Goal: Task Accomplishment & Management: Use online tool/utility

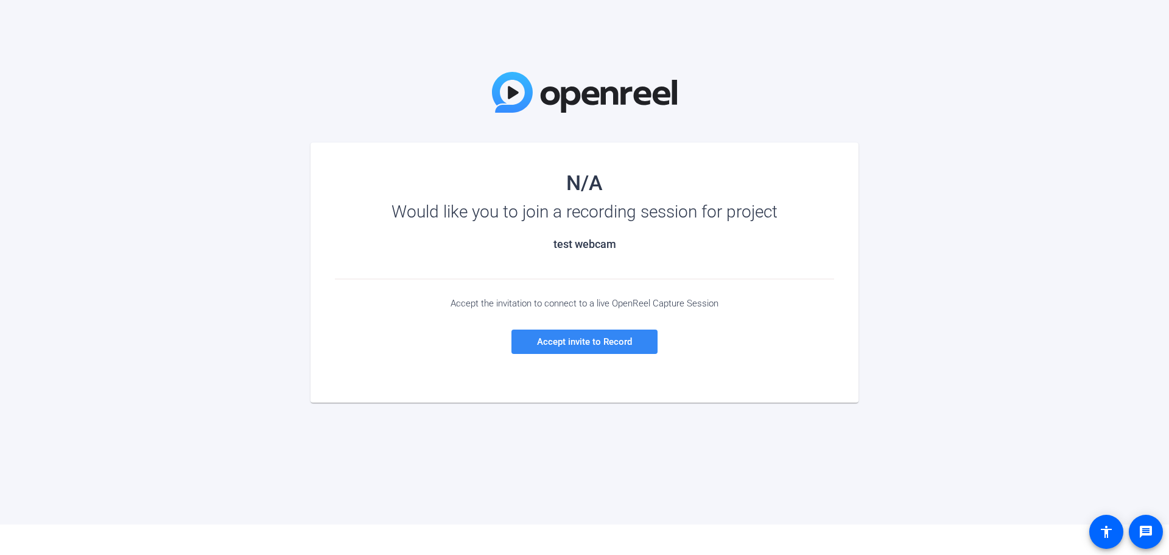
click at [600, 348] on span at bounding box center [585, 341] width 146 height 29
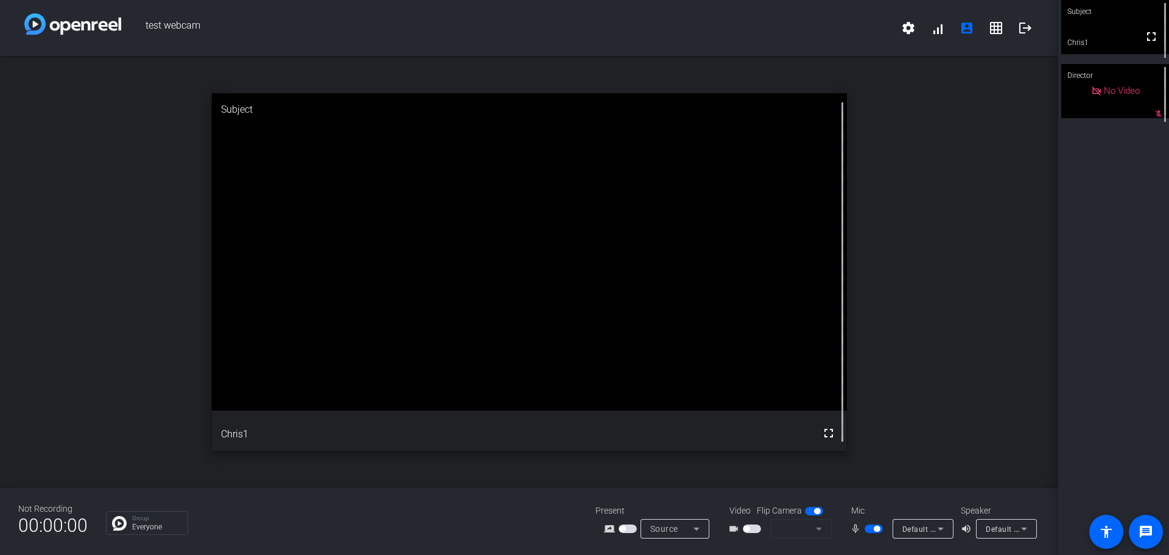
click at [784, 531] on mat-form-field at bounding box center [801, 528] width 61 height 19
click at [748, 530] on span "button" at bounding box center [747, 529] width 6 height 6
click at [937, 529] on icon at bounding box center [941, 528] width 15 height 15
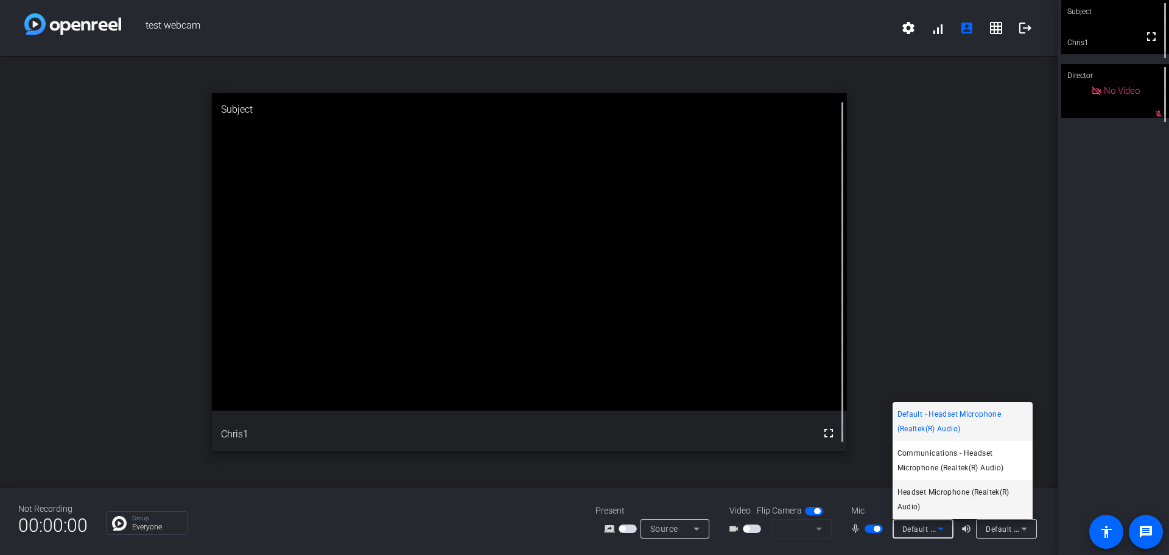
click at [980, 496] on span "Headset Microphone (Realtek(R) Audio)" at bounding box center [963, 499] width 130 height 29
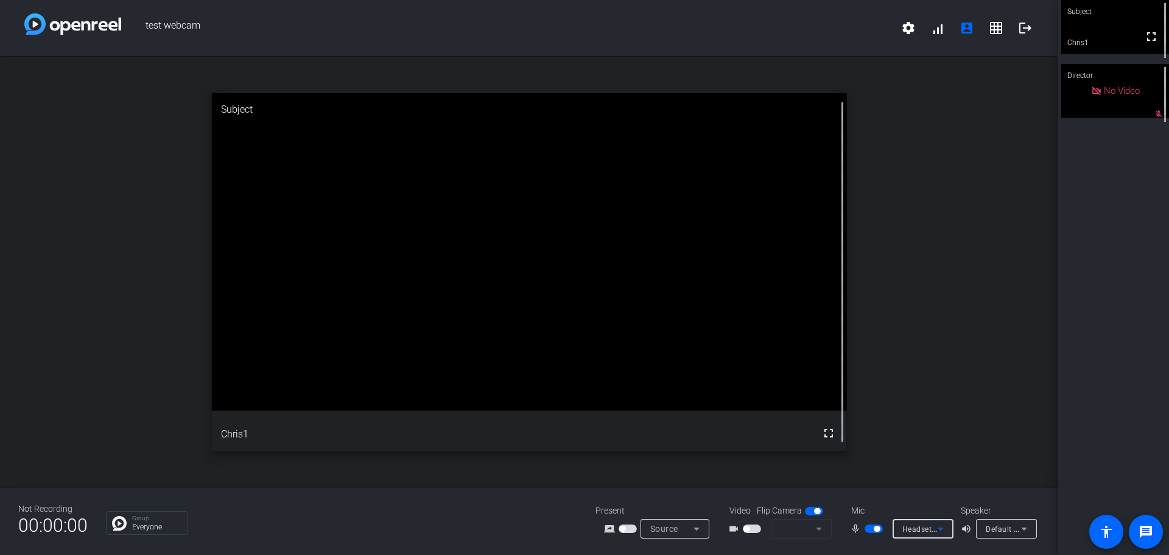
click at [745, 523] on mat-slide-toggle at bounding box center [753, 528] width 21 height 13
click at [751, 530] on span "button" at bounding box center [752, 528] width 18 height 9
click at [747, 531] on span "button" at bounding box center [747, 529] width 6 height 6
click at [751, 527] on span "button" at bounding box center [752, 528] width 18 height 9
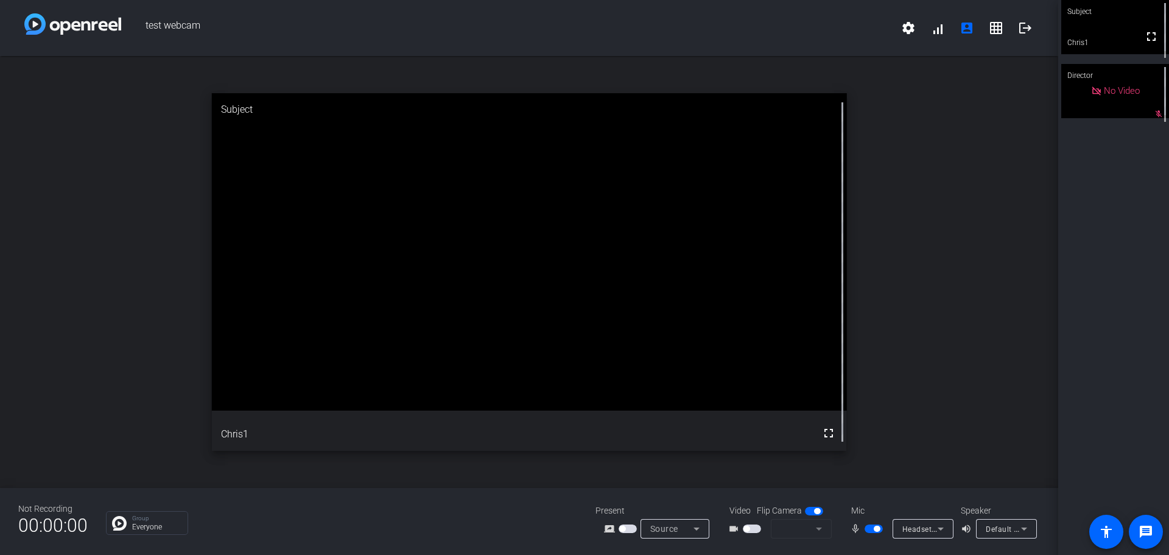
click at [751, 527] on span "button" at bounding box center [752, 528] width 18 height 9
click at [747, 529] on span "button" at bounding box center [747, 529] width 6 height 6
click at [829, 523] on mat-form-field at bounding box center [801, 528] width 61 height 19
click at [815, 510] on span "button" at bounding box center [817, 511] width 6 height 6
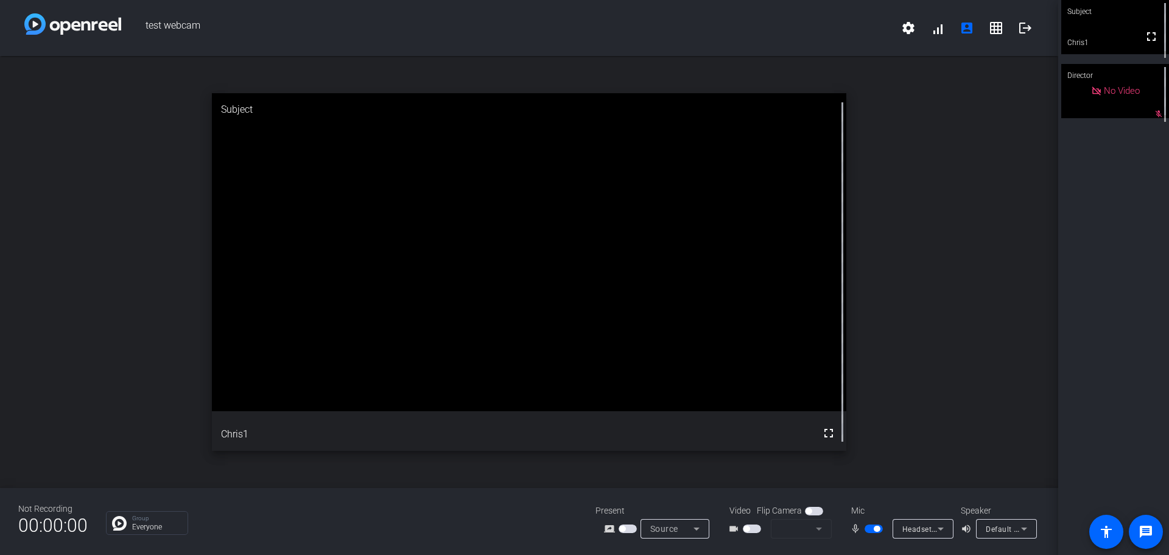
click at [760, 526] on span "button" at bounding box center [752, 528] width 18 height 9
click at [792, 523] on mat-form-field at bounding box center [801, 528] width 61 height 19
drag, startPoint x: 846, startPoint y: 527, endPoint x: 824, endPoint y: 528, distance: 21.9
click at [846, 528] on div "mic_none Headset Microphone (Realtek(R) Audio)" at bounding box center [900, 528] width 122 height 19
click at [823, 529] on mat-form-field at bounding box center [801, 528] width 61 height 19
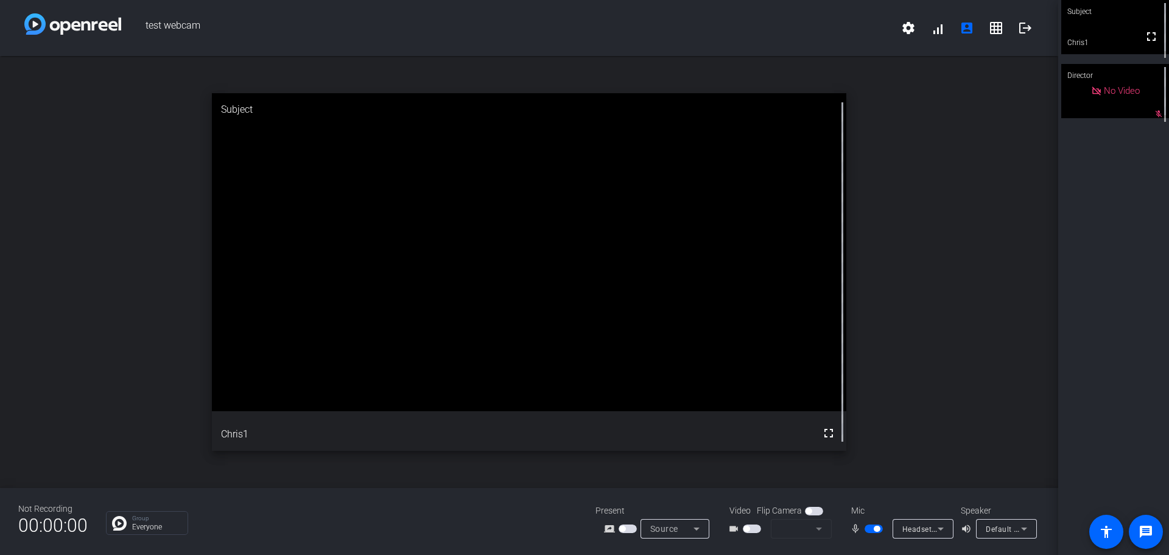
click at [1042, 527] on div "Not Recording 00:00:00 Group Everyone Present screen_share_outline Source Video…" at bounding box center [529, 521] width 1058 height 67
click at [1032, 529] on div "Default - LS24AG32x (NVIDIA High Definition Audio)" at bounding box center [1006, 528] width 61 height 19
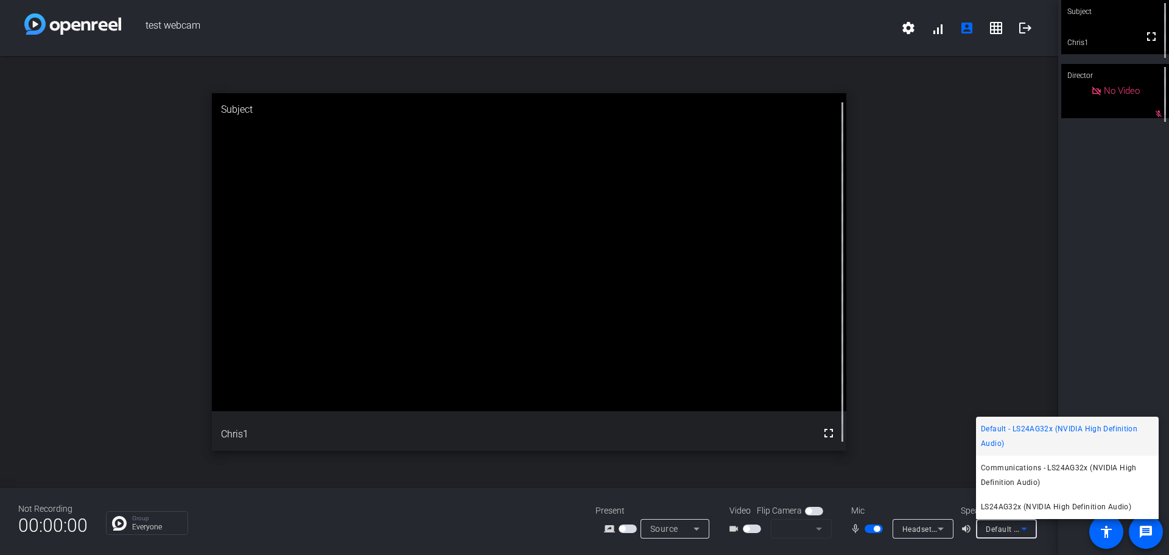
click at [895, 373] on div at bounding box center [584, 277] width 1169 height 555
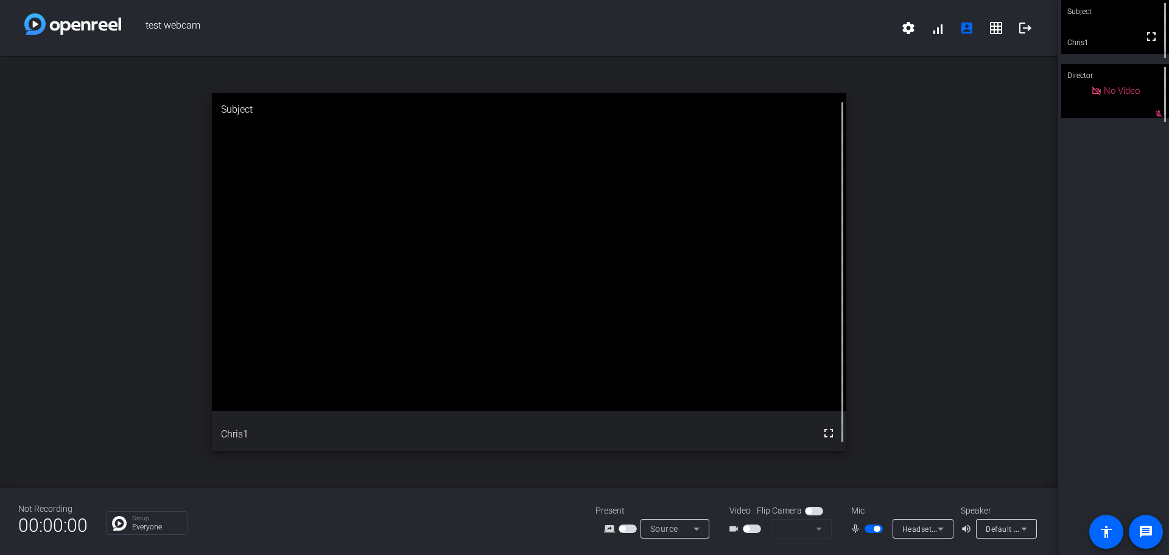
click at [873, 525] on span "button" at bounding box center [874, 528] width 18 height 9
click at [873, 531] on span "button" at bounding box center [874, 528] width 18 height 9
click at [748, 529] on span "button" at bounding box center [747, 529] width 6 height 6
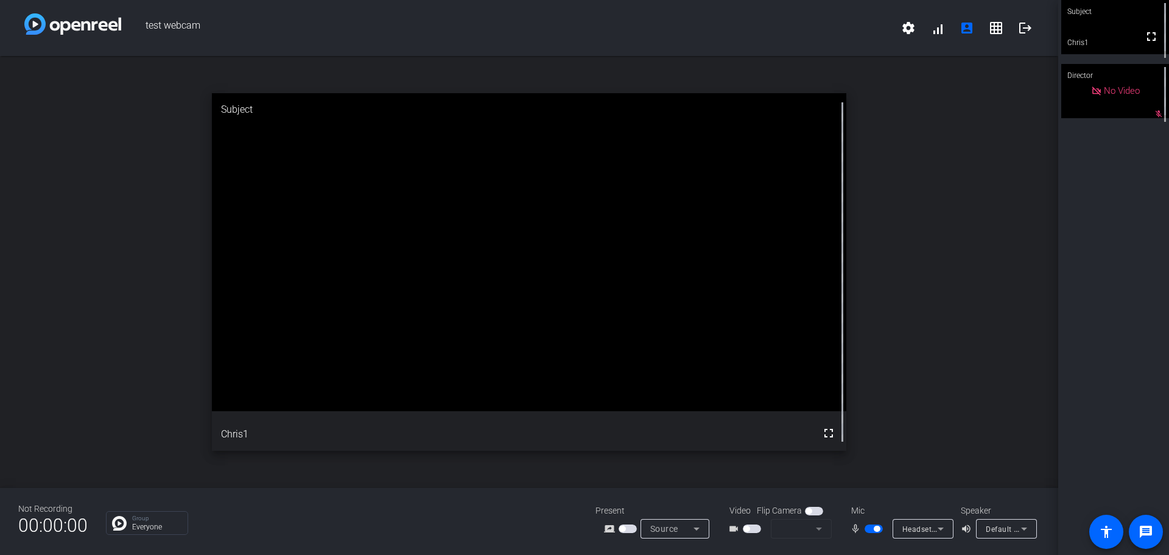
click at [748, 529] on span "button" at bounding box center [747, 529] width 6 height 6
click at [749, 531] on span "button" at bounding box center [752, 528] width 18 height 9
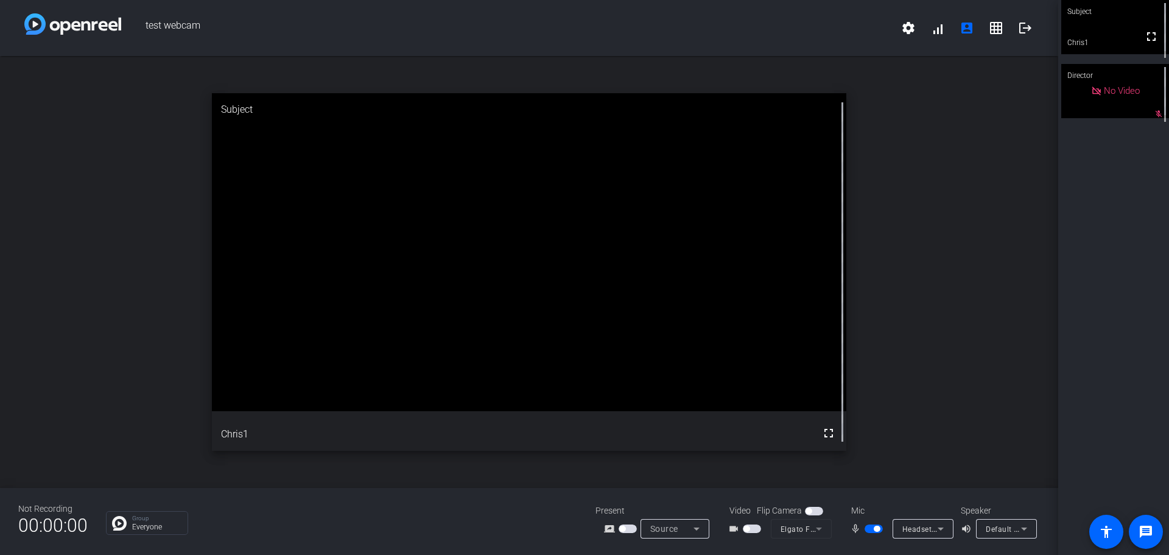
click at [749, 528] on span "button" at bounding box center [747, 529] width 6 height 6
click at [938, 535] on icon at bounding box center [941, 528] width 15 height 15
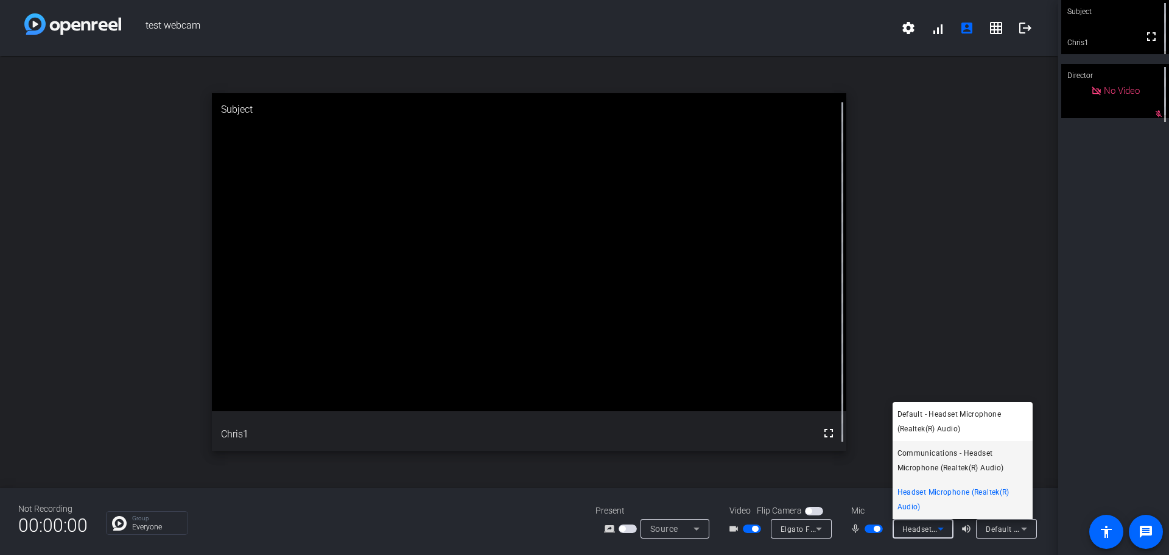
click at [925, 464] on span "Communications - Headset Microphone (Realtek(R) Audio)" at bounding box center [963, 460] width 130 height 29
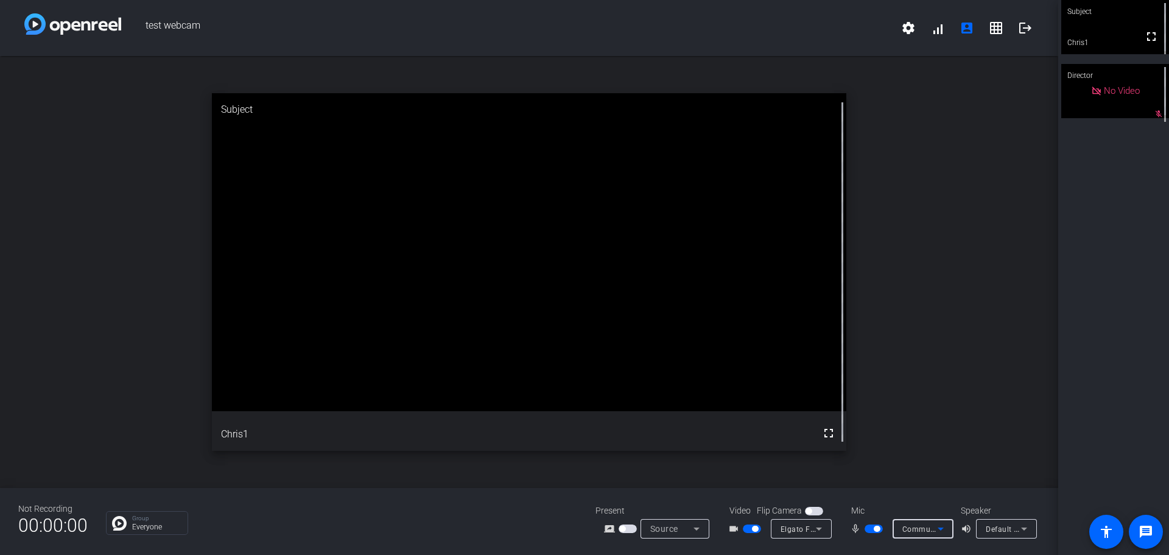
click at [944, 529] on icon at bounding box center [941, 528] width 15 height 15
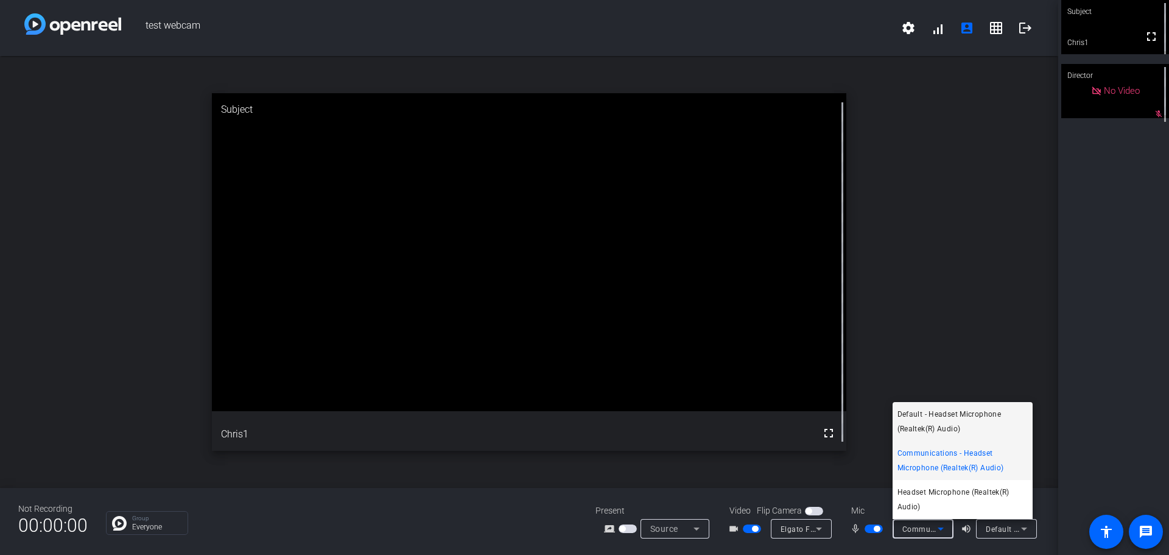
click at [931, 414] on span "Default - Headset Microphone (Realtek(R) Audio)" at bounding box center [963, 421] width 130 height 29
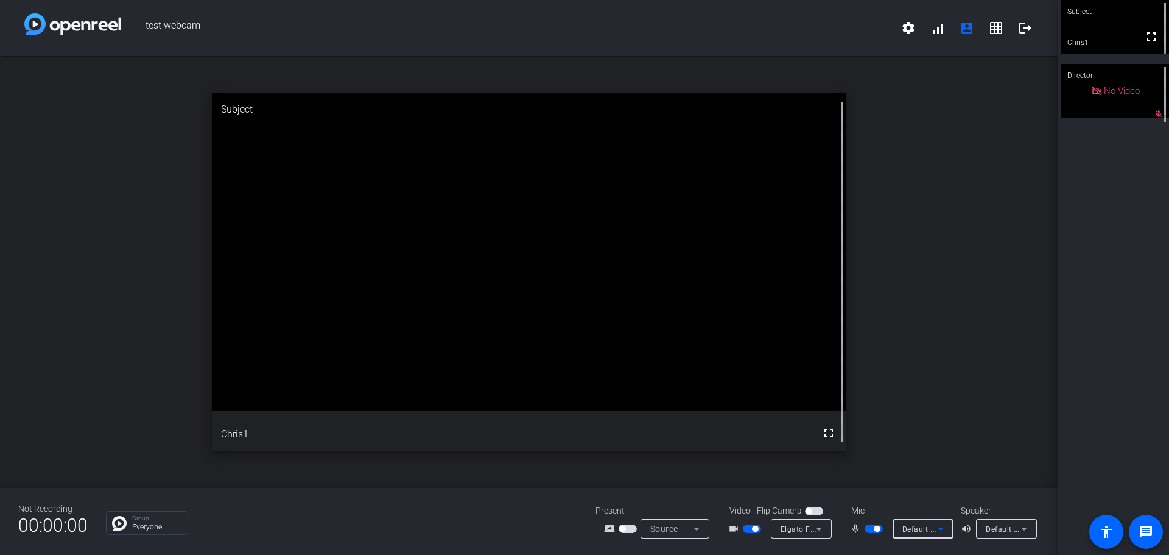
click at [936, 530] on icon at bounding box center [941, 528] width 15 height 15
click at [928, 531] on div at bounding box center [584, 277] width 1169 height 555
click at [928, 531] on span "Default - Headset Microphone (Realtek(R) Audio)" at bounding box center [988, 529] width 173 height 10
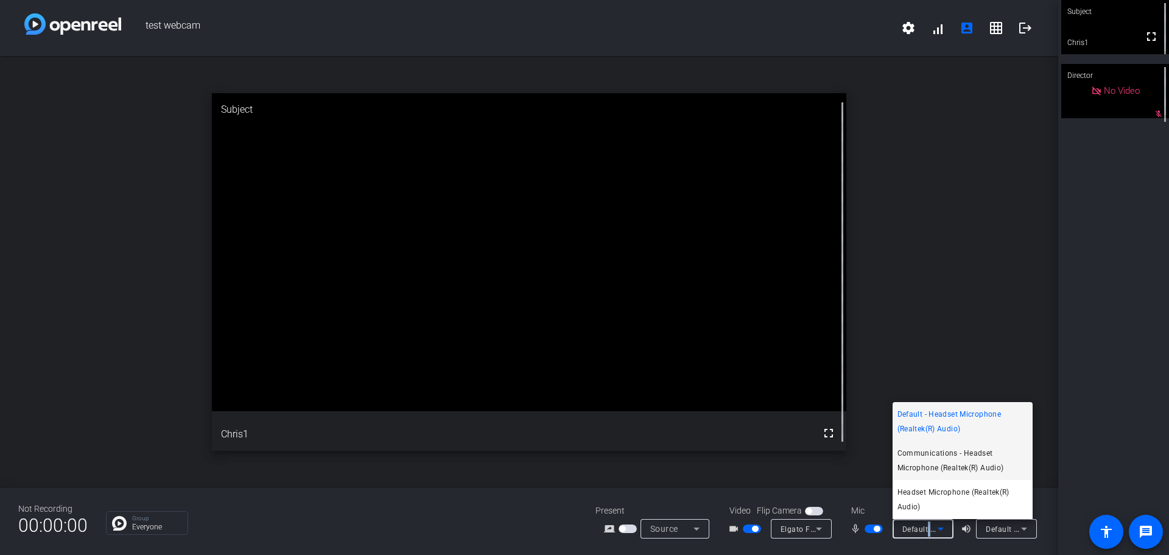
click at [956, 456] on span "Communications - Headset Microphone (Realtek(R) Audio)" at bounding box center [963, 460] width 130 height 29
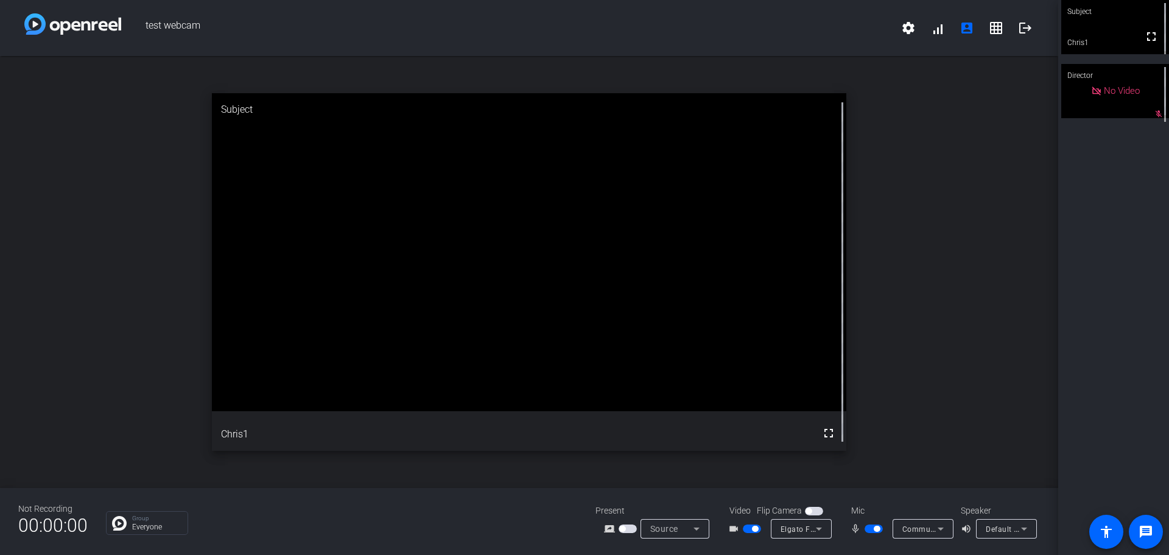
click at [815, 509] on span "button" at bounding box center [814, 511] width 18 height 9
click at [816, 512] on span "button" at bounding box center [817, 511] width 6 height 6
click at [934, 525] on icon at bounding box center [941, 528] width 15 height 15
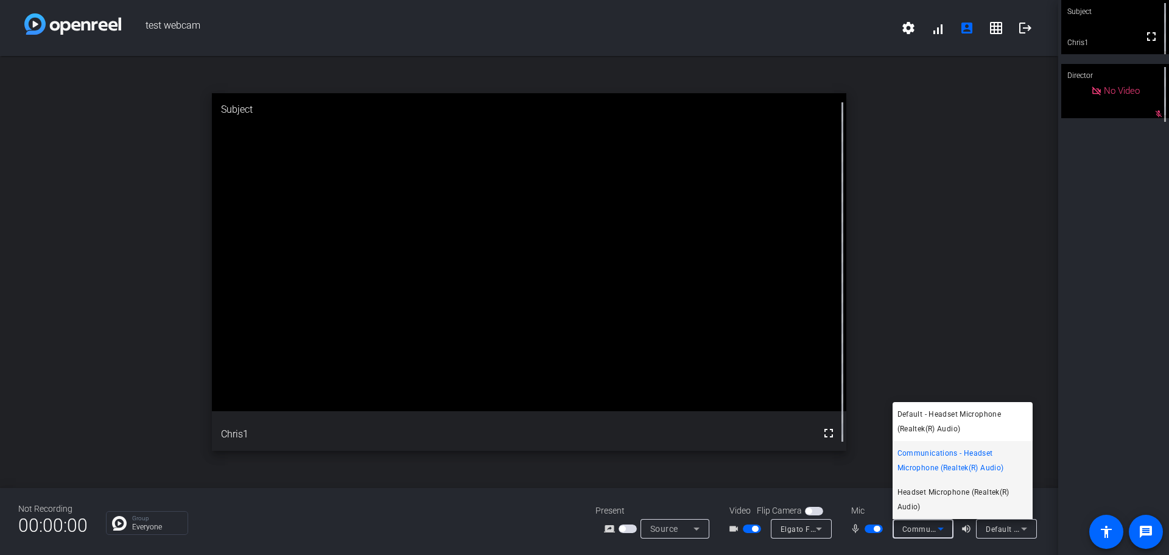
click at [944, 487] on span "Headset Microphone (Realtek(R) Audio)" at bounding box center [963, 499] width 130 height 29
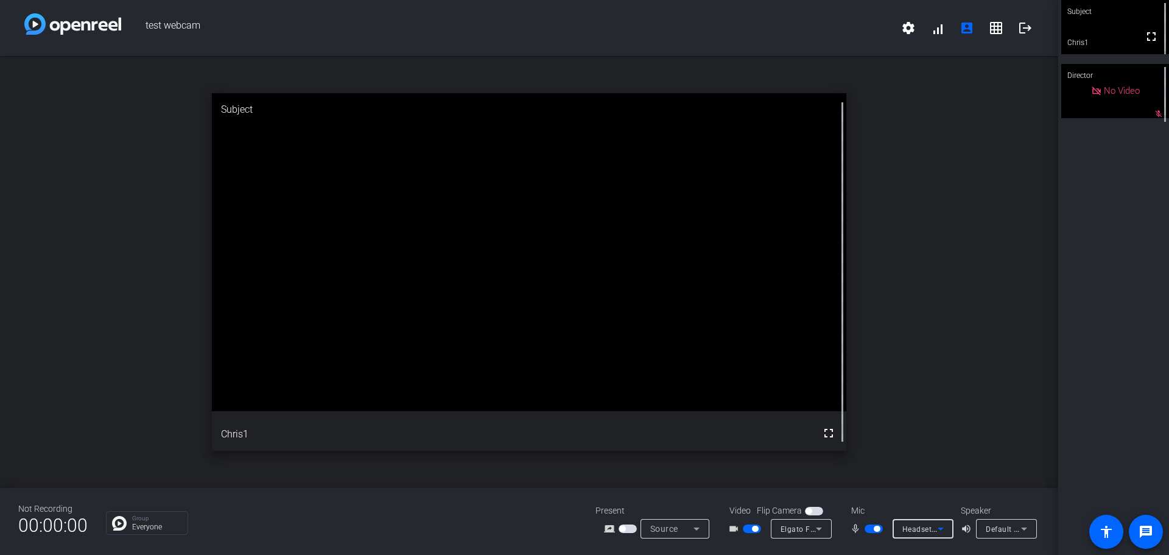
click at [938, 526] on icon at bounding box center [941, 528] width 15 height 15
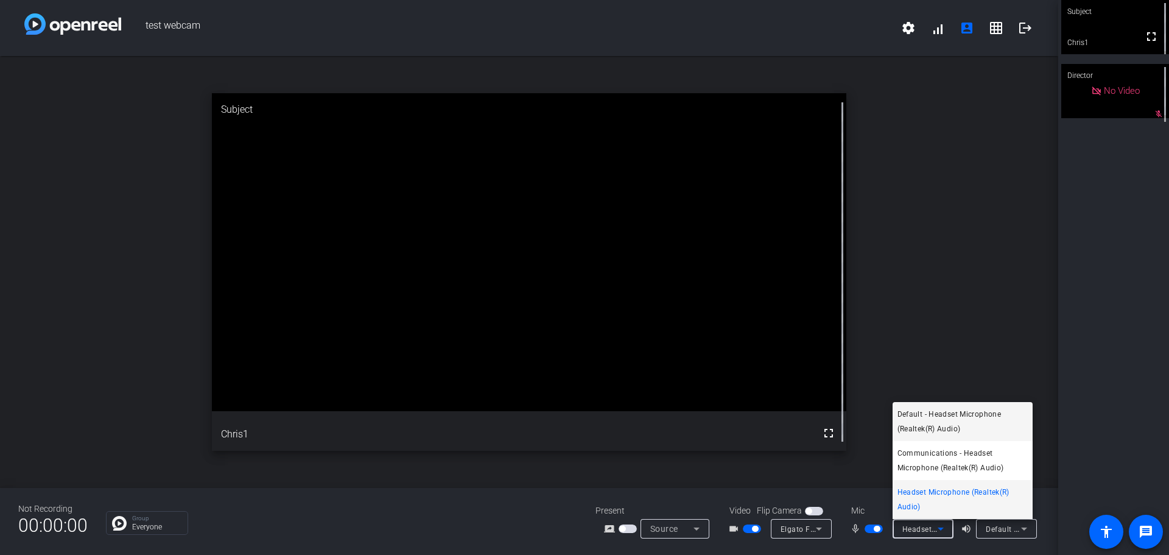
click at [923, 410] on span "Default - Headset Microphone (Realtek(R) Audio)" at bounding box center [963, 421] width 130 height 29
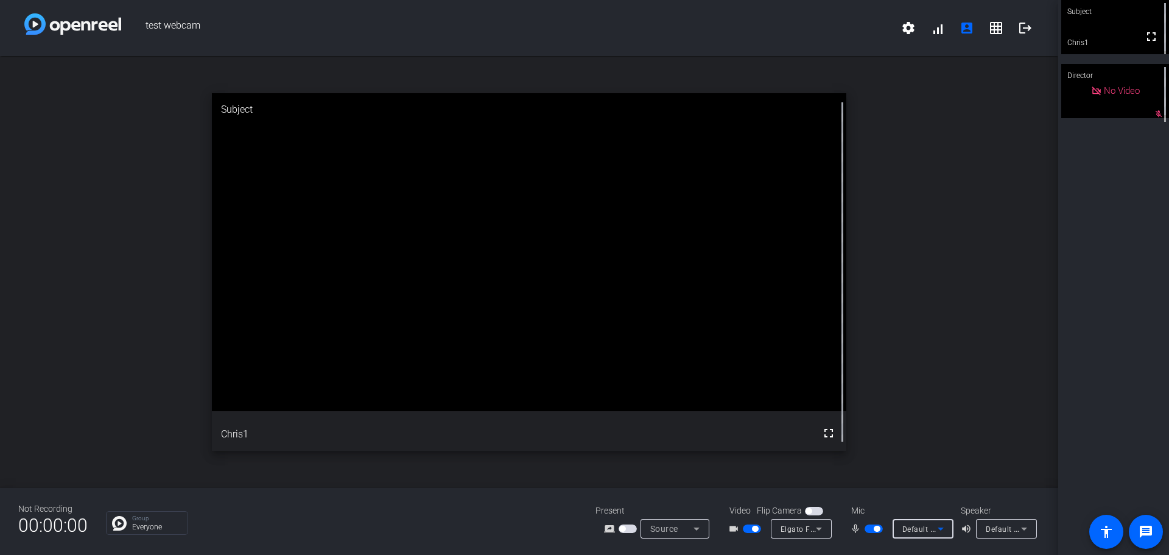
click at [934, 526] on icon at bounding box center [941, 528] width 15 height 15
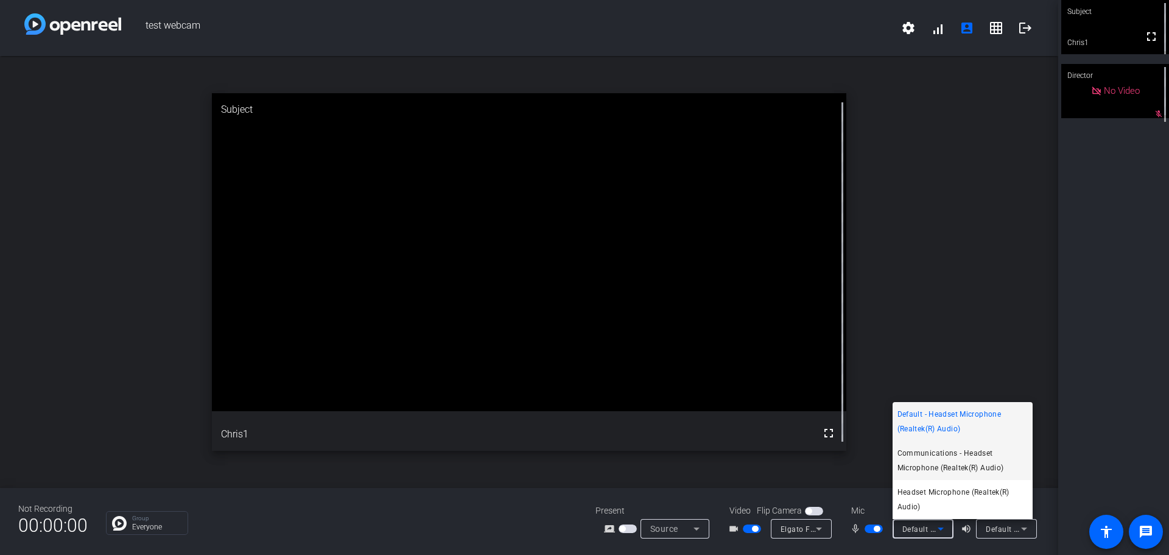
click at [930, 457] on span "Communications - Headset Microphone (Realtek(R) Audio)" at bounding box center [963, 460] width 130 height 29
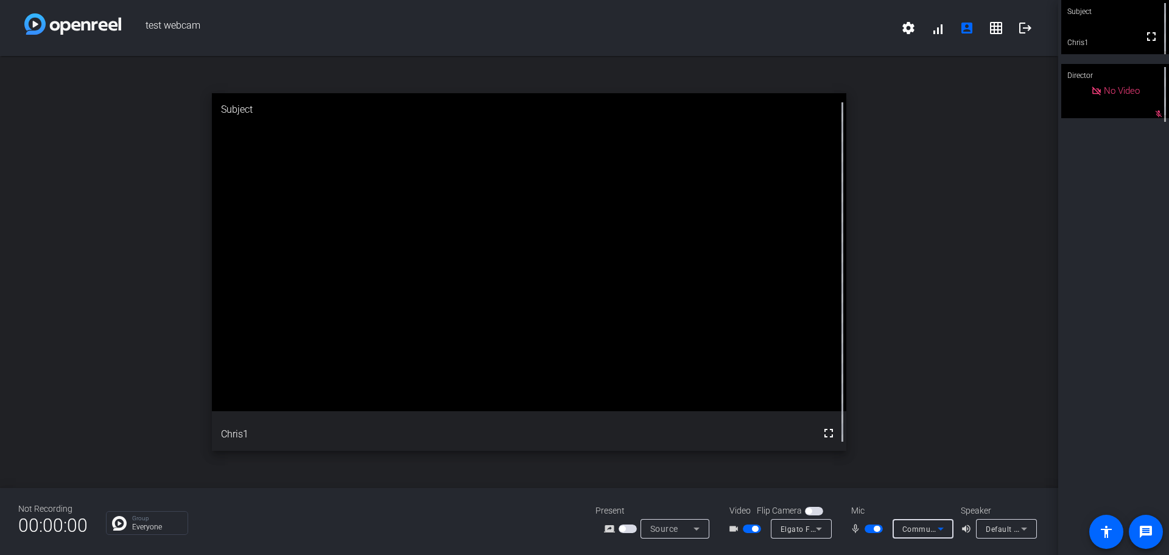
click at [935, 530] on icon at bounding box center [941, 528] width 15 height 15
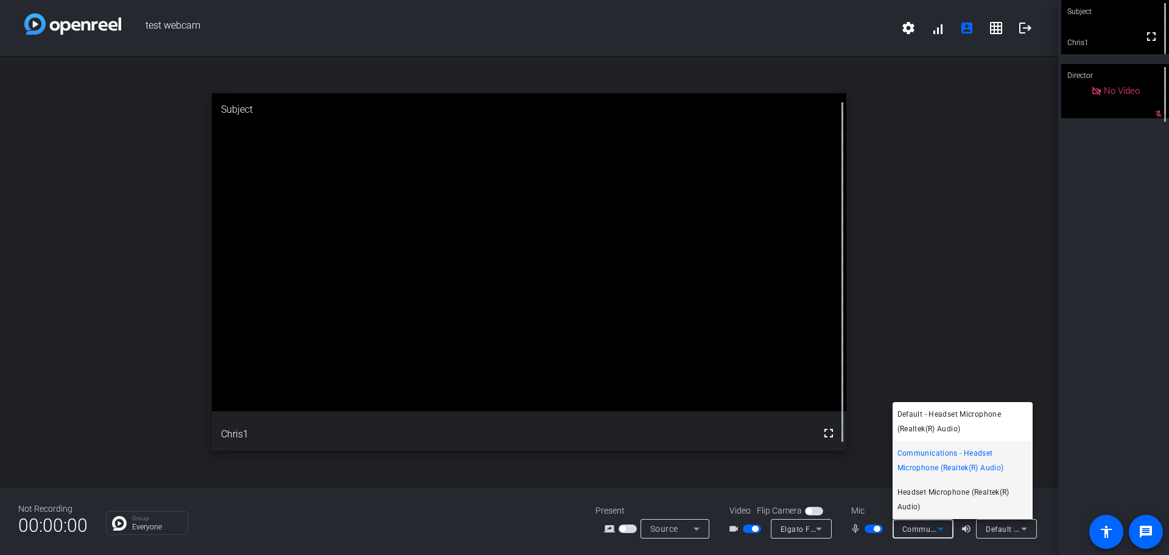
click at [927, 498] on span "Headset Microphone (Realtek(R) Audio)" at bounding box center [963, 499] width 130 height 29
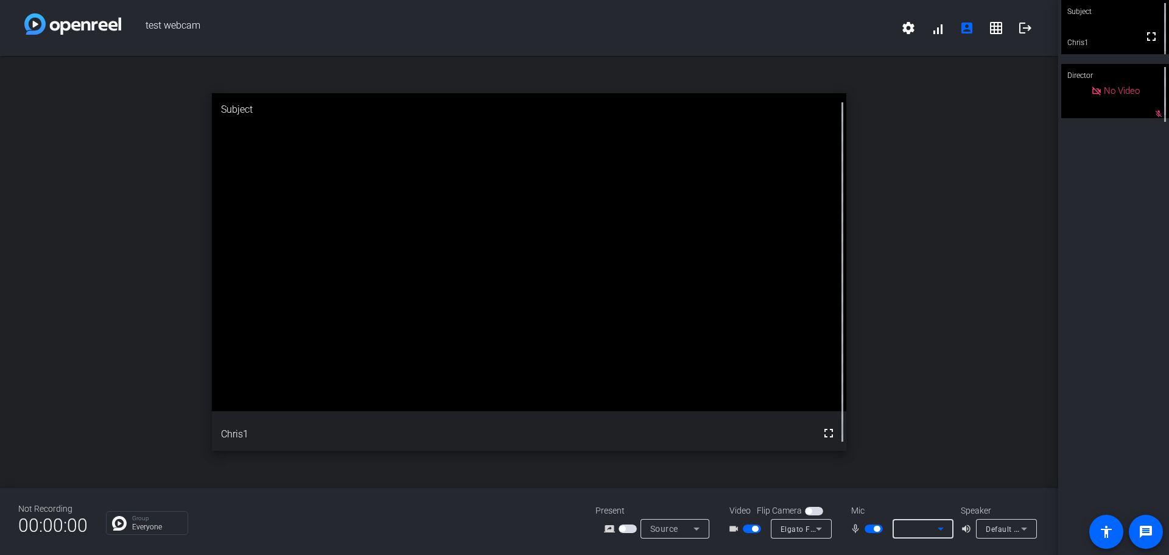
click at [940, 528] on icon at bounding box center [941, 528] width 6 height 3
click at [938, 529] on icon at bounding box center [941, 528] width 6 height 3
click at [950, 524] on div at bounding box center [923, 528] width 61 height 19
click at [937, 526] on icon at bounding box center [941, 528] width 15 height 15
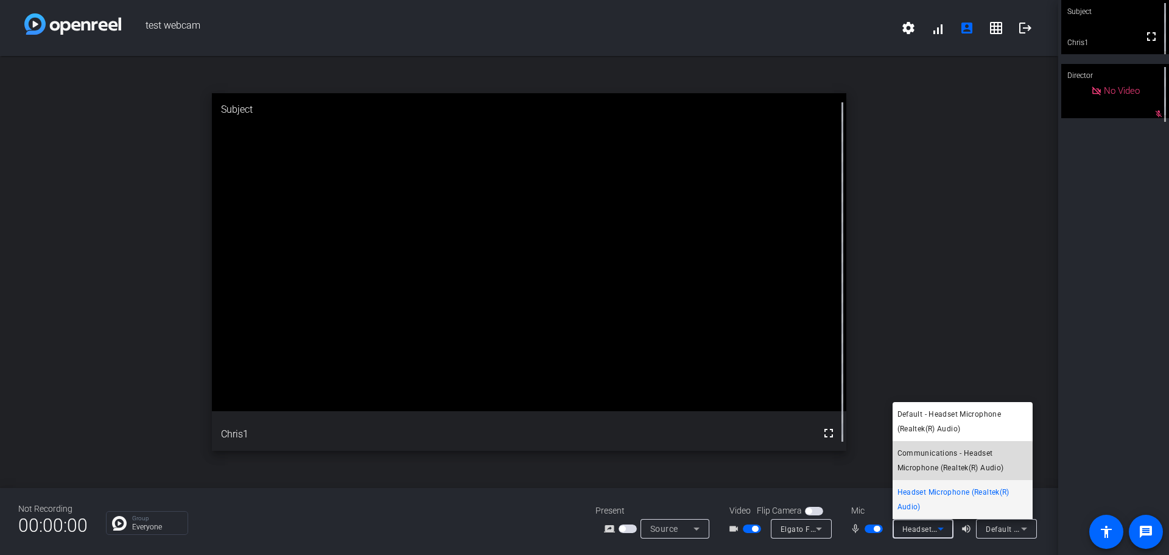
click at [937, 464] on span "Communications - Headset Microphone (Realtek(R) Audio)" at bounding box center [963, 460] width 130 height 29
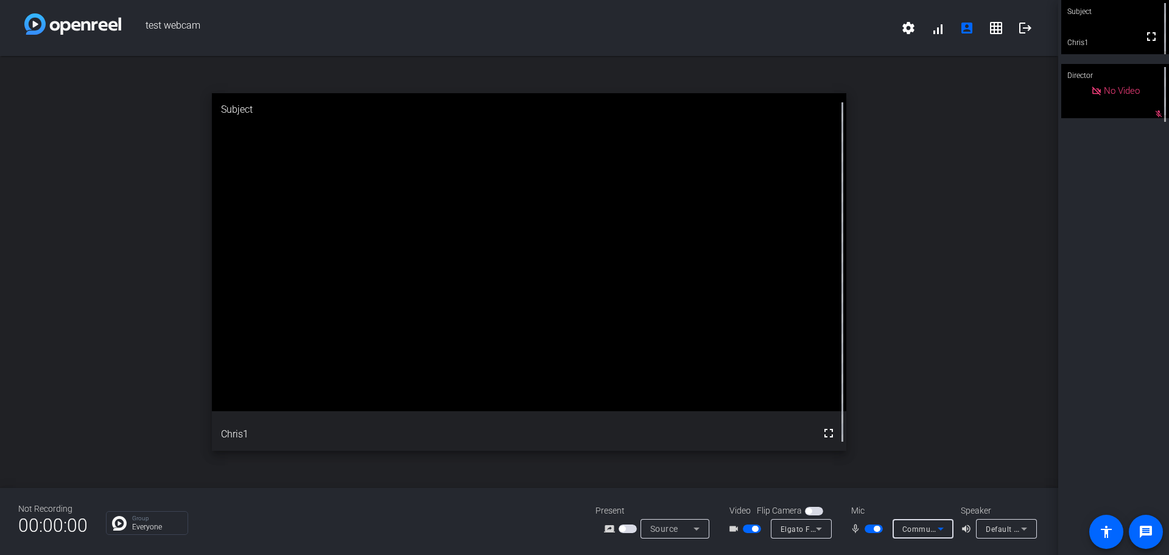
click at [940, 529] on icon at bounding box center [941, 528] width 6 height 3
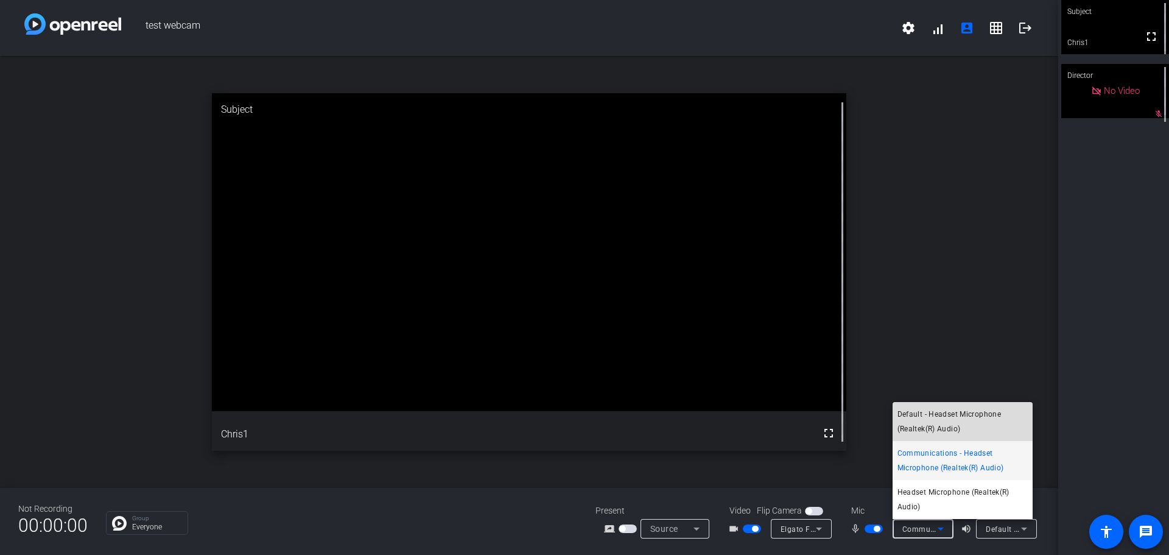
click at [934, 424] on span "Default - Headset Microphone (Realtek(R) Audio)" at bounding box center [963, 421] width 130 height 29
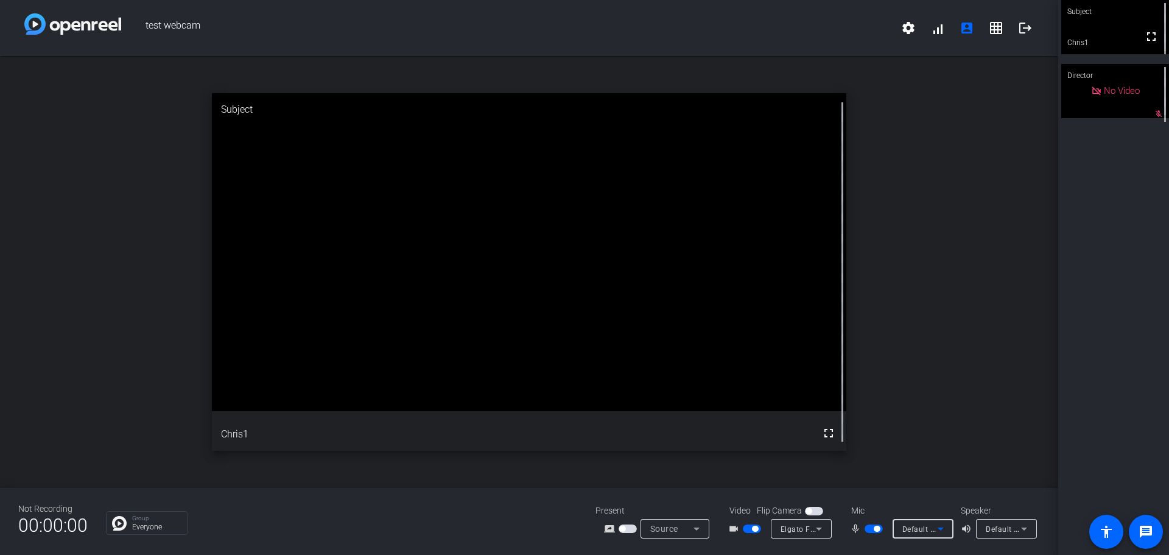
click at [944, 531] on icon at bounding box center [941, 528] width 15 height 15
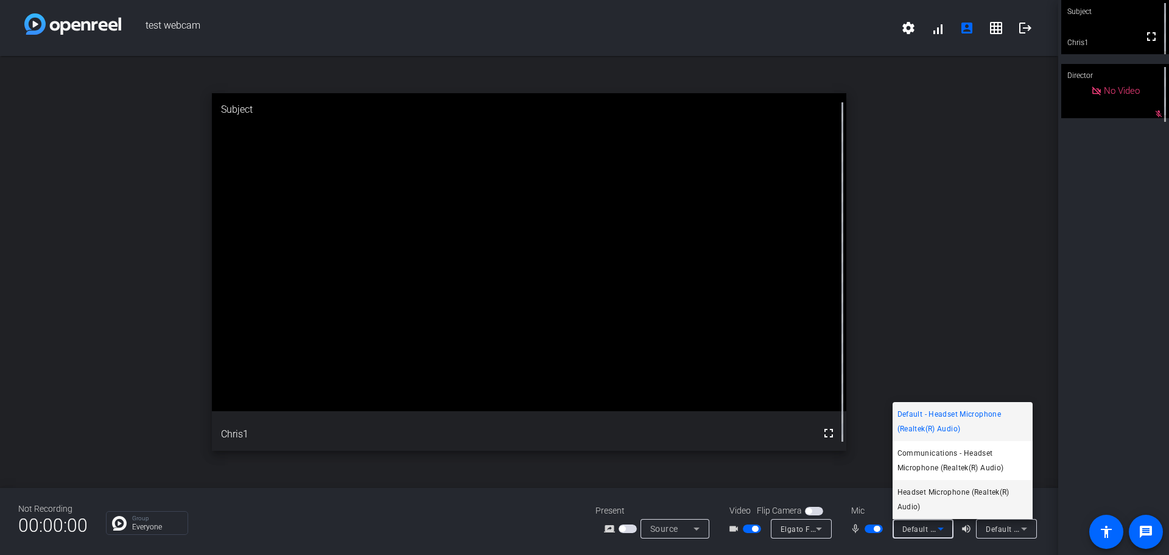
click at [941, 492] on span "Headset Microphone (Realtek(R) Audio)" at bounding box center [963, 499] width 130 height 29
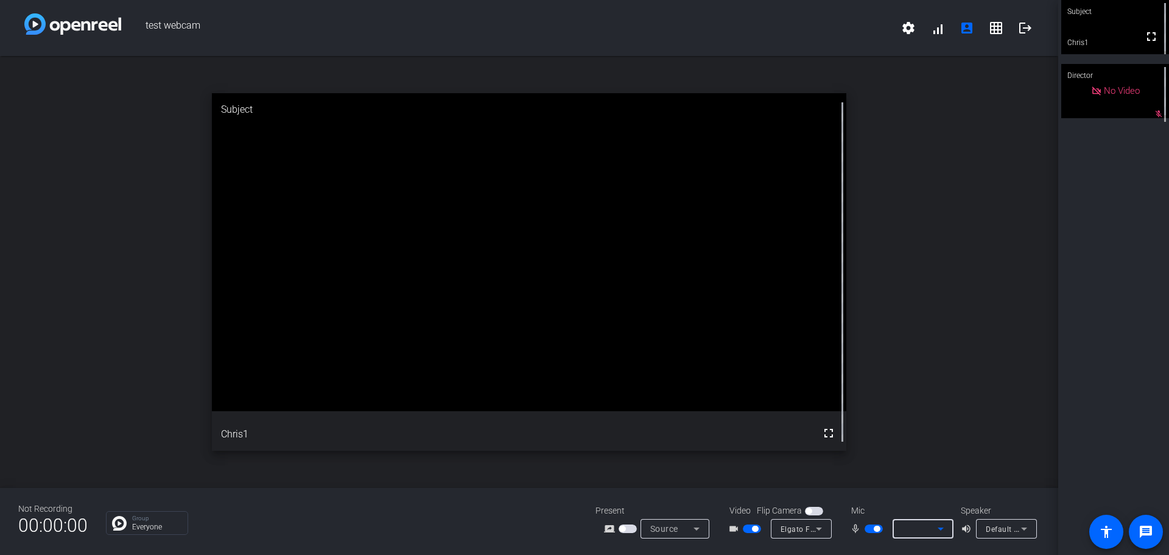
click at [914, 538] on div at bounding box center [922, 528] width 41 height 19
click at [917, 517] on div "Mic mic_none" at bounding box center [900, 521] width 122 height 34
click at [923, 529] on div at bounding box center [919, 528] width 35 height 15
click at [933, 525] on div at bounding box center [922, 528] width 41 height 15
click at [934, 522] on icon at bounding box center [941, 528] width 15 height 15
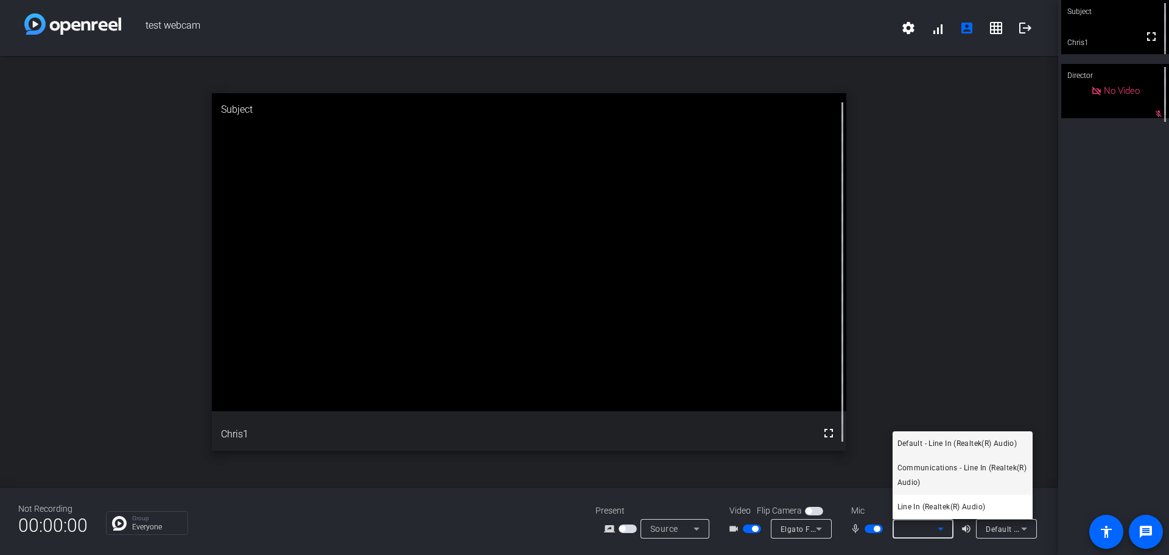
click at [924, 472] on span "Communications - Line In (Realtek(R) Audio)" at bounding box center [963, 474] width 130 height 29
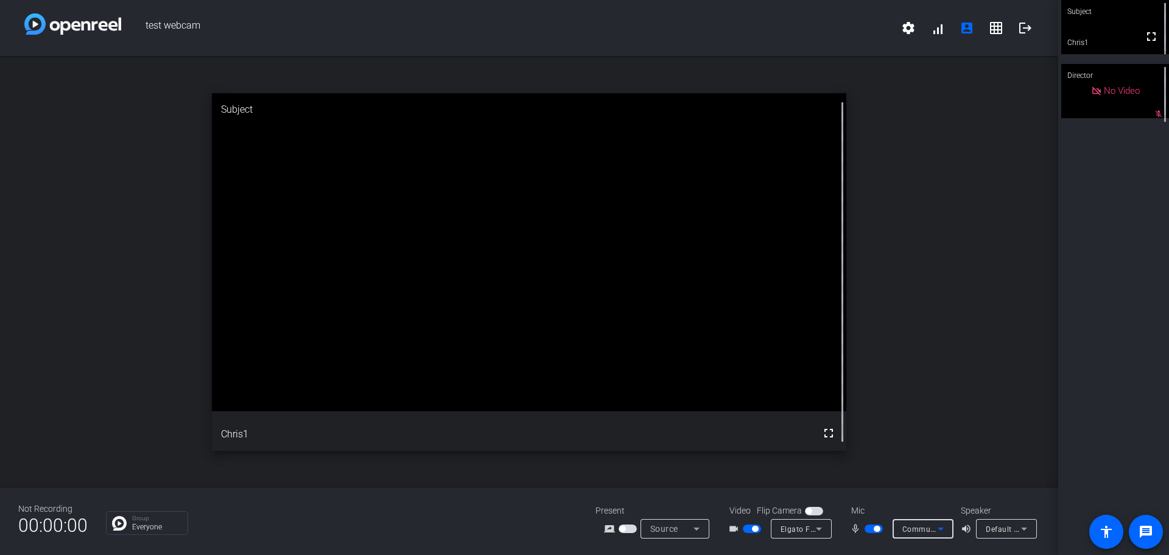
click at [941, 532] on icon at bounding box center [941, 528] width 15 height 15
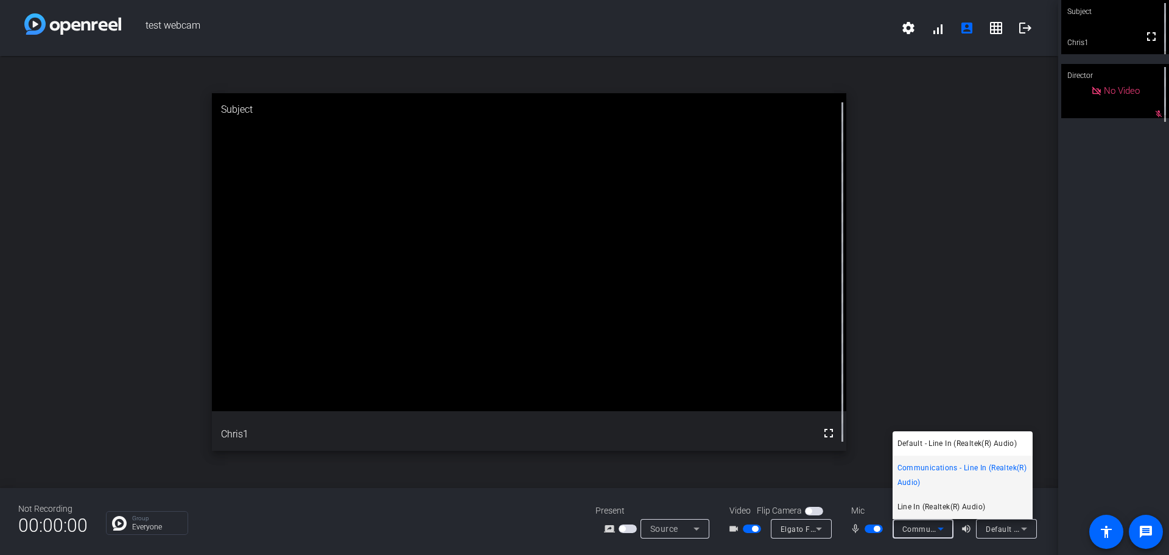
click at [935, 502] on span "Line In (Realtek(R) Audio)" at bounding box center [942, 506] width 88 height 15
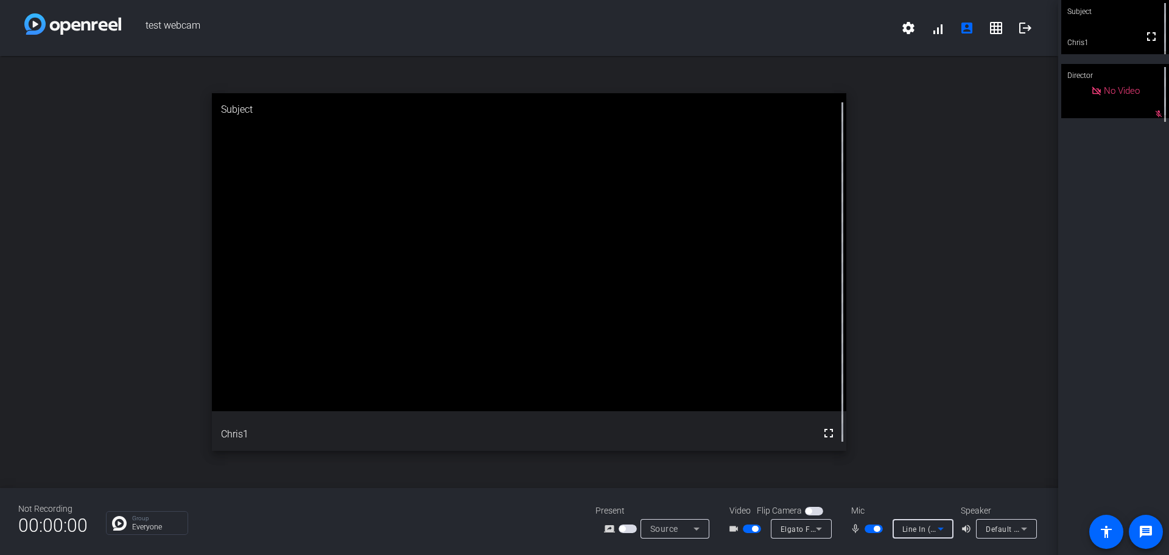
click at [943, 534] on icon at bounding box center [941, 528] width 15 height 15
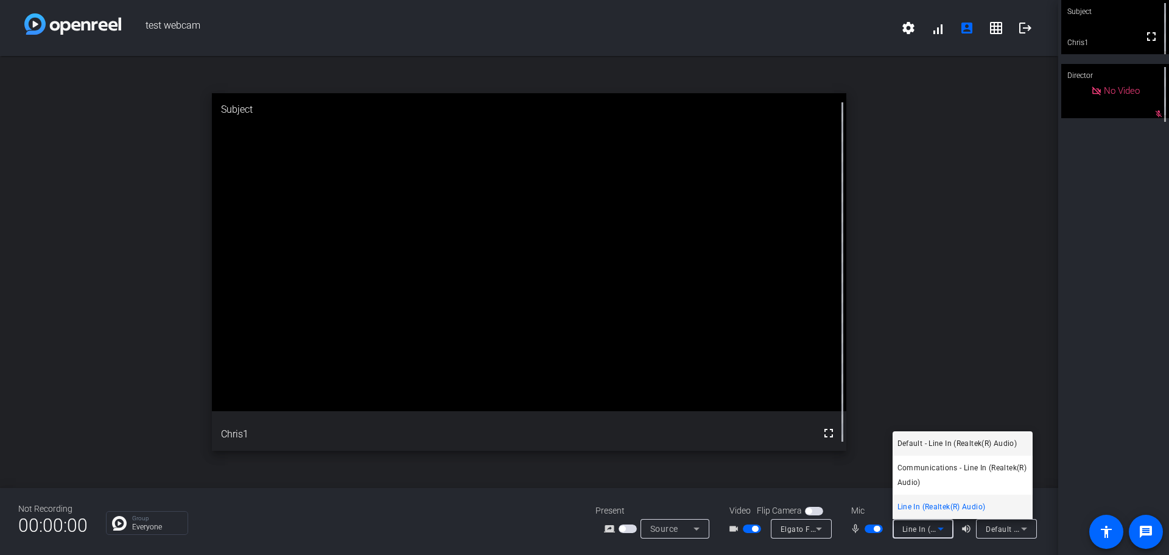
click at [930, 443] on span "Default - Line In (Realtek(R) Audio)" at bounding box center [958, 443] width 120 height 15
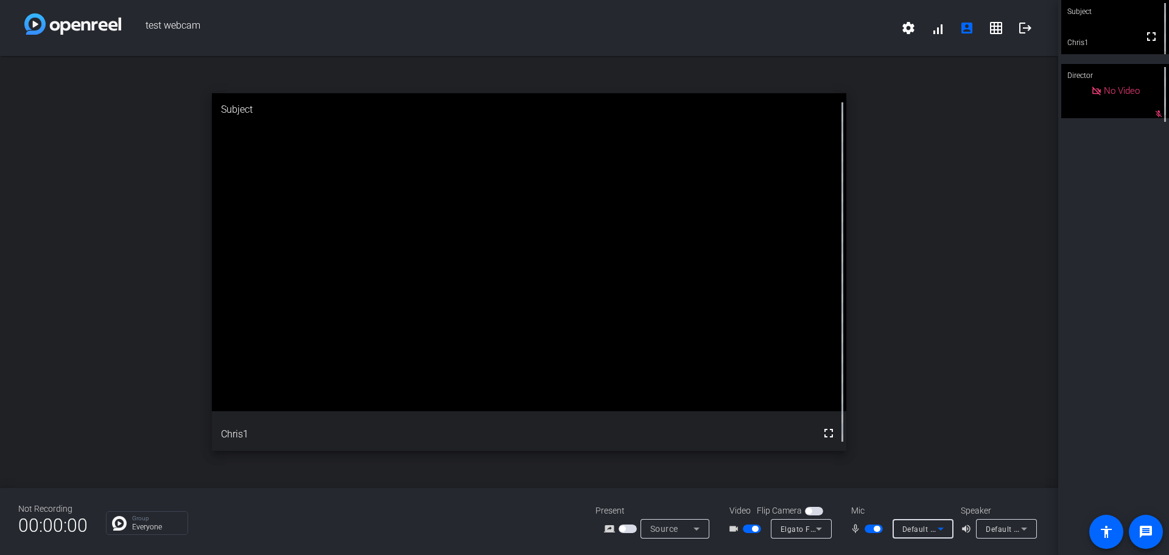
click at [942, 530] on icon at bounding box center [941, 528] width 15 height 15
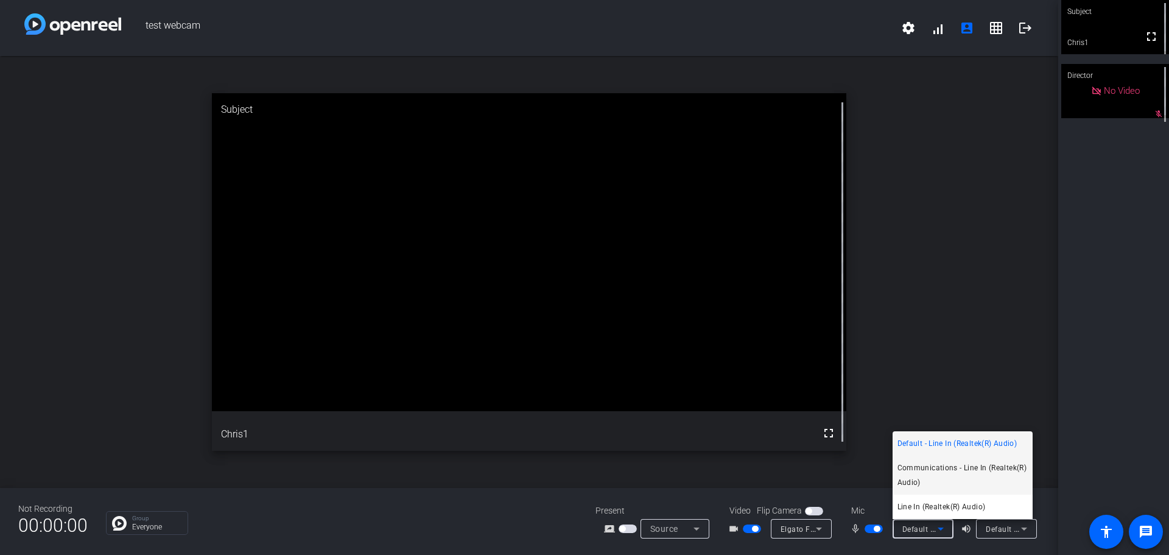
click at [939, 479] on span "Communications - Line In (Realtek(R) Audio)" at bounding box center [963, 474] width 130 height 29
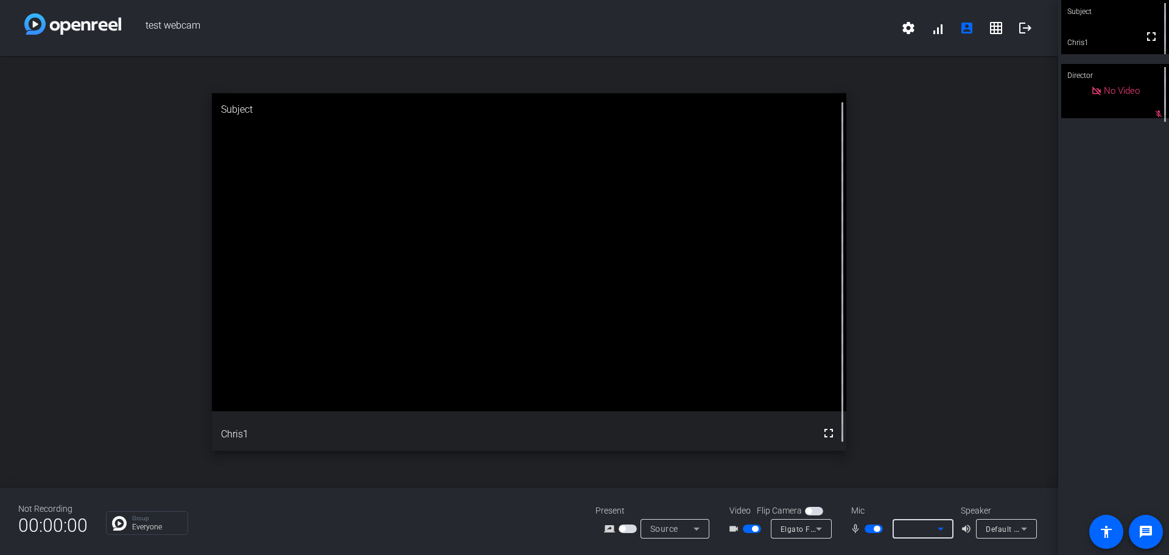
click at [931, 524] on div at bounding box center [919, 528] width 35 height 15
click at [870, 528] on span "button" at bounding box center [874, 528] width 18 height 9
click at [870, 527] on span "button" at bounding box center [868, 529] width 6 height 6
click at [921, 520] on div at bounding box center [922, 528] width 41 height 19
click at [934, 528] on icon at bounding box center [941, 528] width 15 height 15
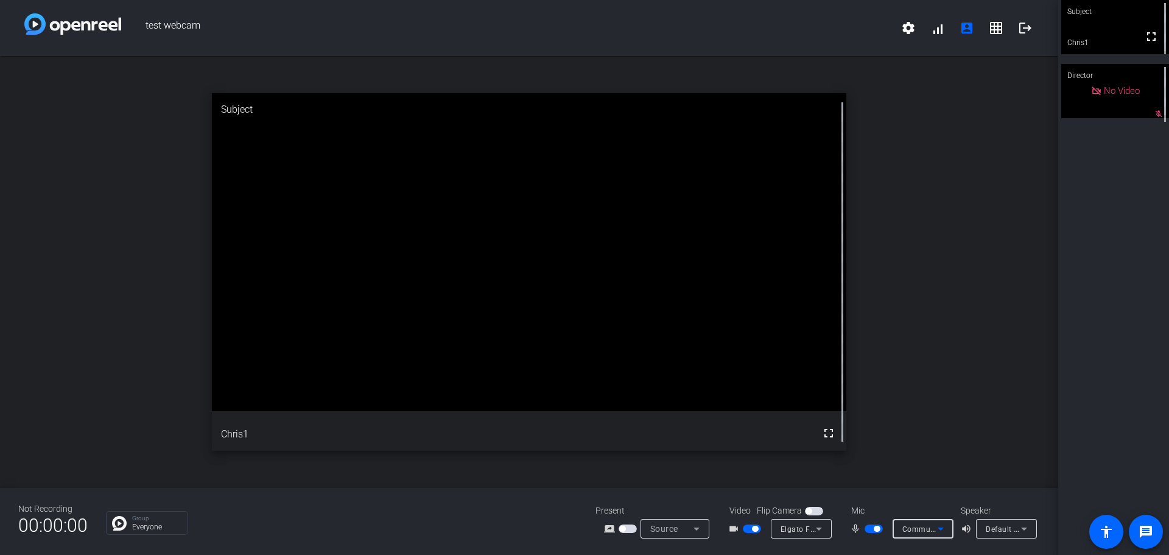
click at [938, 528] on icon at bounding box center [941, 528] width 6 height 3
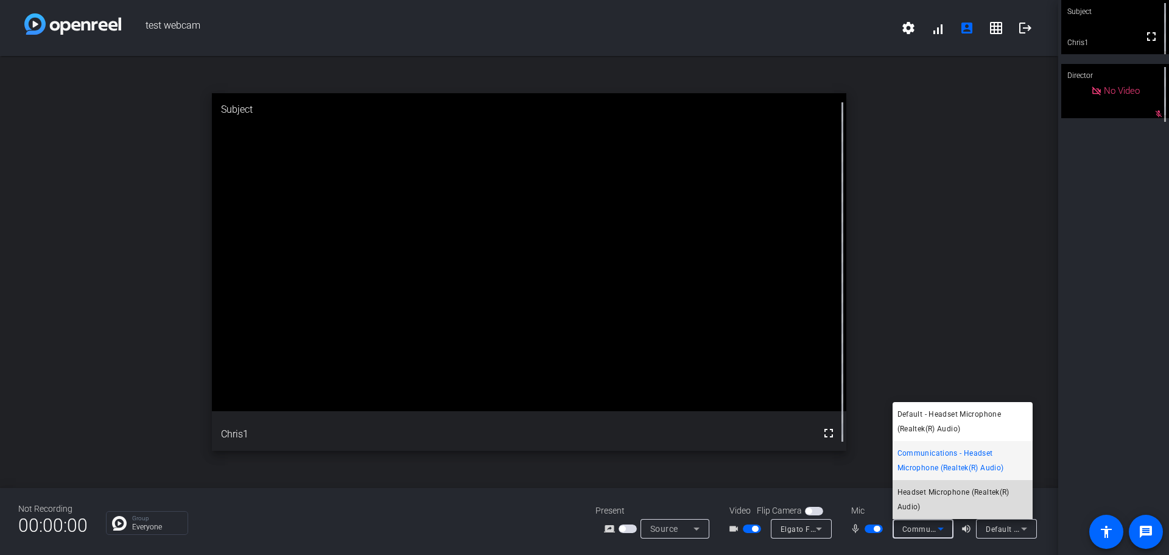
click at [937, 486] on span "Headset Microphone (Realtek(R) Audio)" at bounding box center [963, 499] width 130 height 29
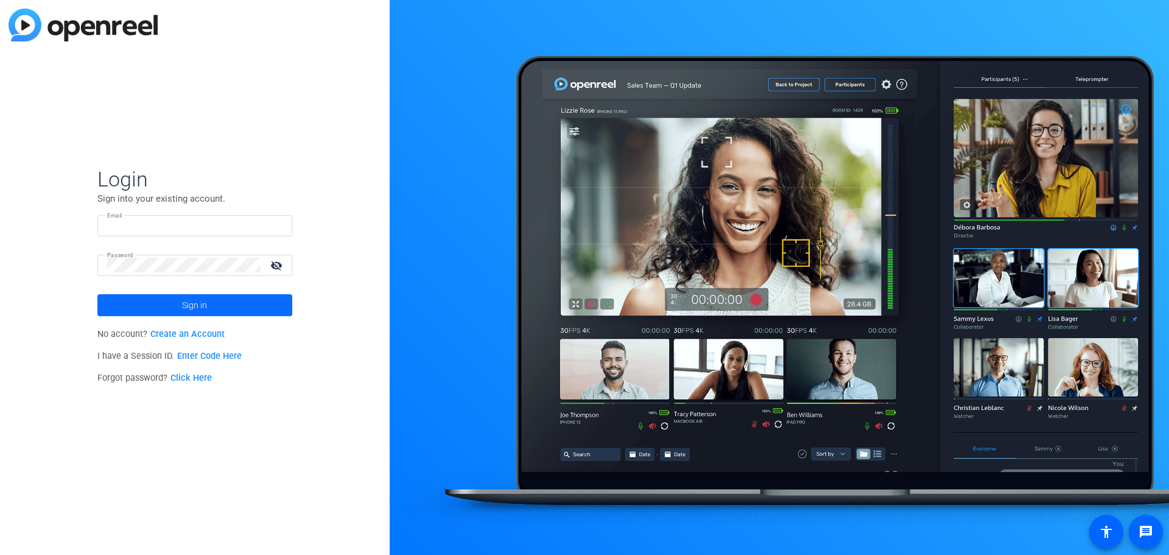
type input "chris.mendez@apothecom.com"
click at [256, 308] on span at bounding box center [194, 304] width 195 height 29
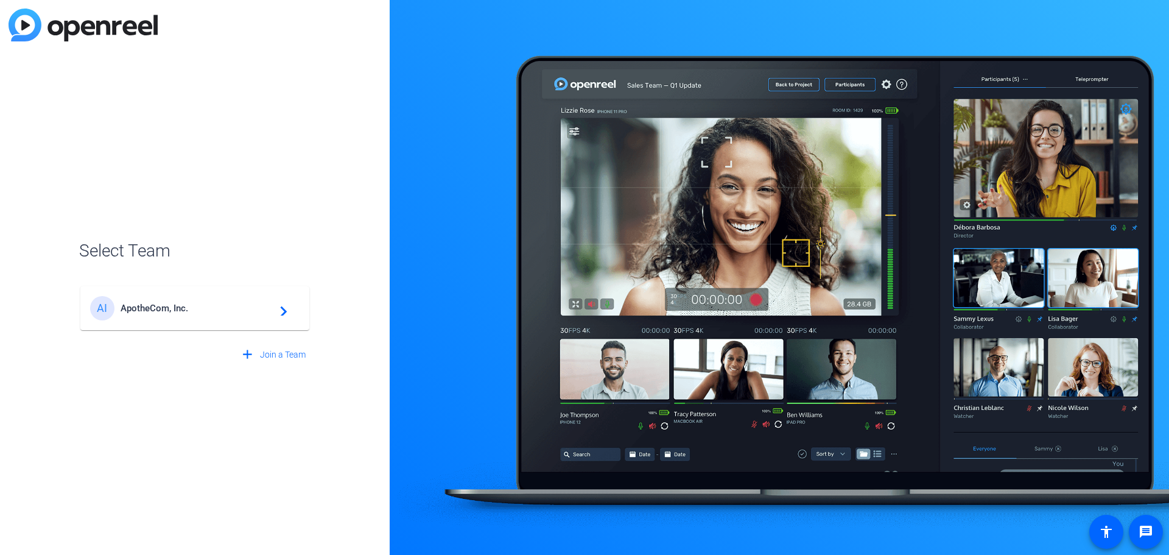
click at [283, 305] on mat-icon "navigate_next" at bounding box center [280, 308] width 15 height 15
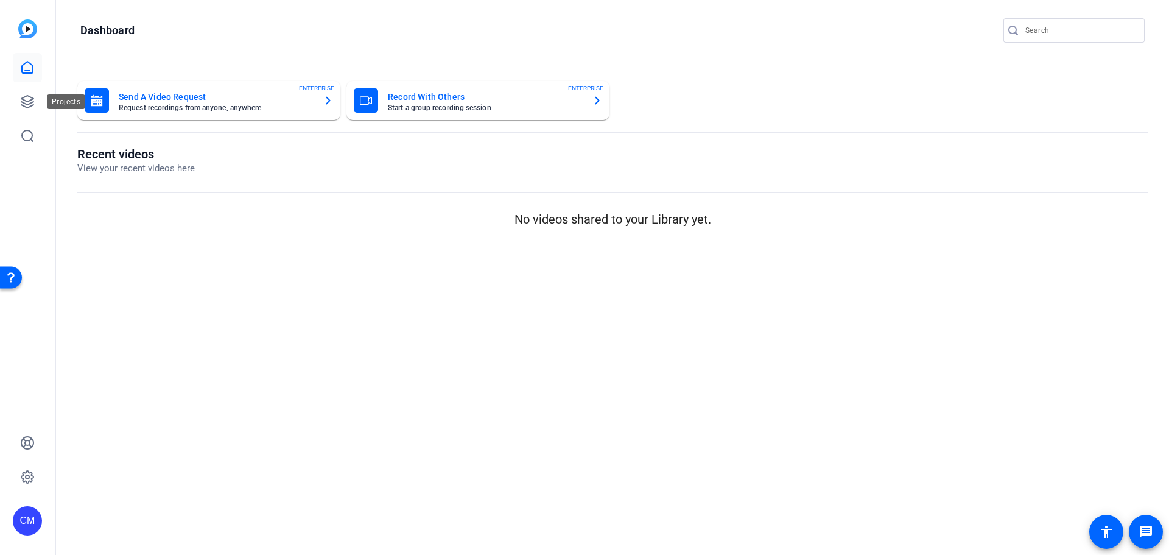
drag, startPoint x: 37, startPoint y: 102, endPoint x: 66, endPoint y: 17, distance: 90.1
click at [37, 102] on link at bounding box center [27, 101] width 29 height 29
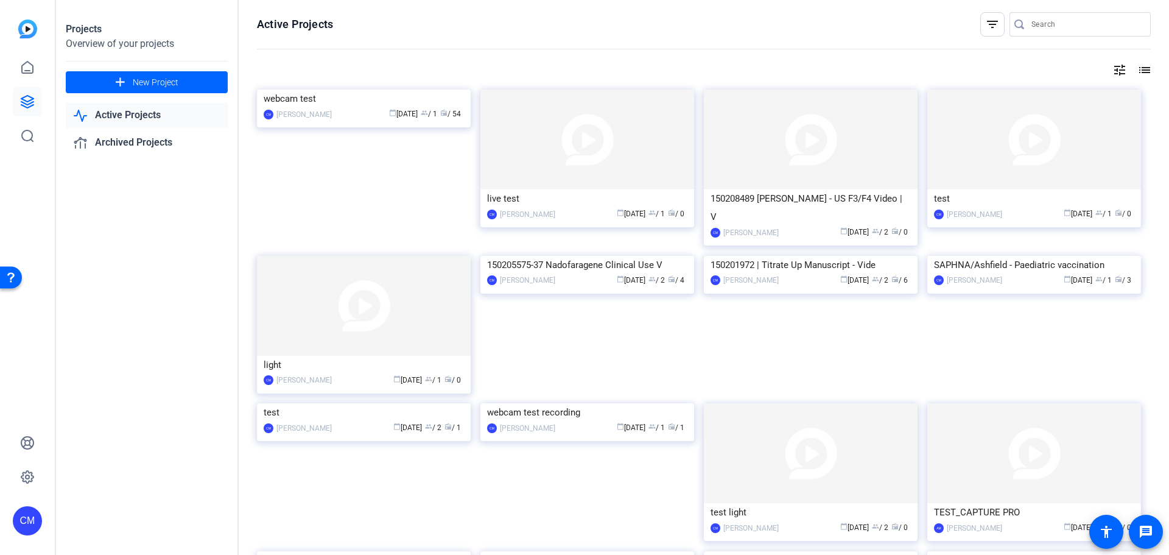
click at [128, 123] on link "Active Projects" at bounding box center [147, 115] width 162 height 25
click at [38, 105] on link at bounding box center [27, 101] width 29 height 29
click at [369, 90] on img at bounding box center [364, 90] width 214 height 0
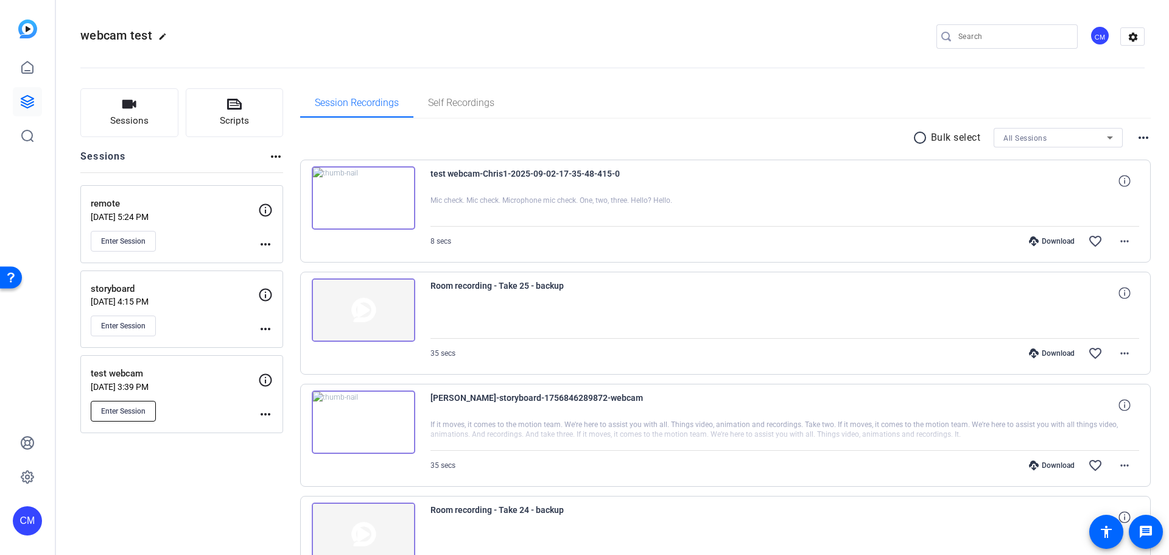
click at [139, 417] on button "Enter Session" at bounding box center [123, 411] width 65 height 21
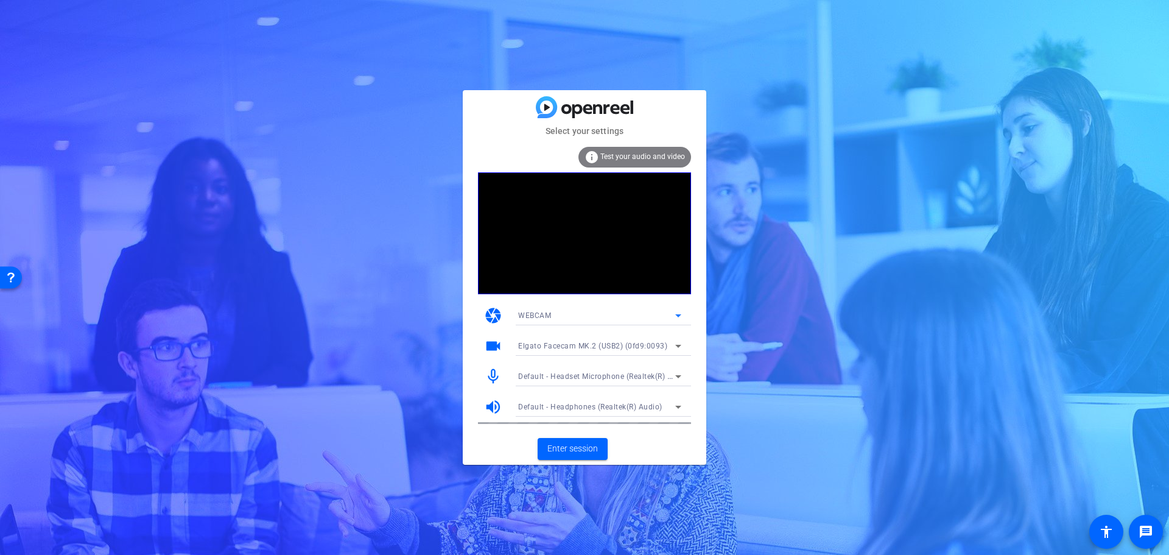
click at [661, 315] on div "WEBCAM" at bounding box center [596, 315] width 157 height 15
click at [603, 364] on mat-option "DESKTOP" at bounding box center [599, 359] width 183 height 19
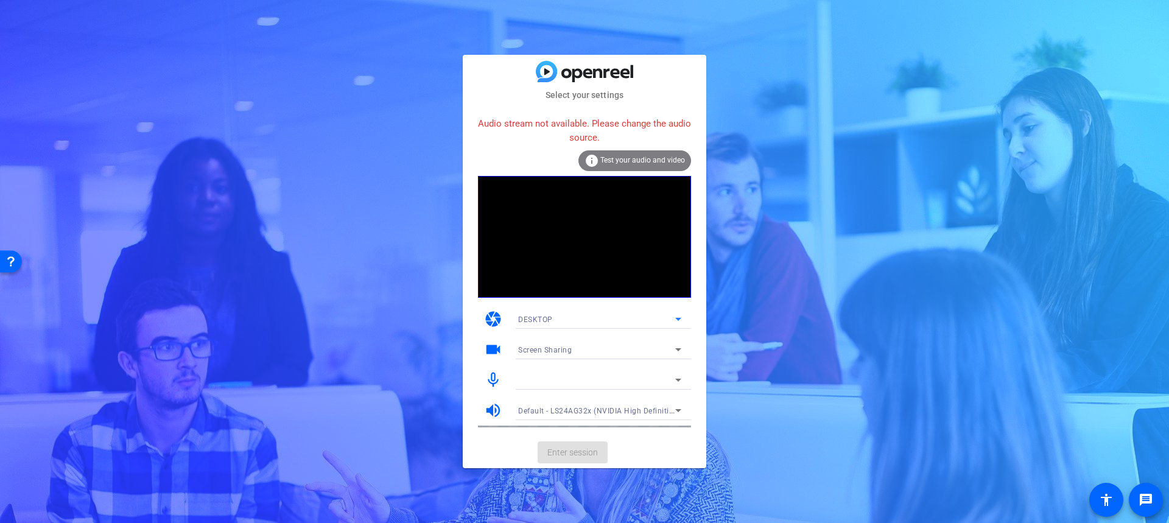
click at [608, 370] on div at bounding box center [599, 379] width 163 height 19
click at [675, 378] on icon at bounding box center [678, 380] width 15 height 15
click at [677, 380] on icon at bounding box center [678, 380] width 6 height 3
click at [672, 376] on icon at bounding box center [678, 380] width 15 height 15
click at [675, 380] on icon at bounding box center [678, 380] width 15 height 15
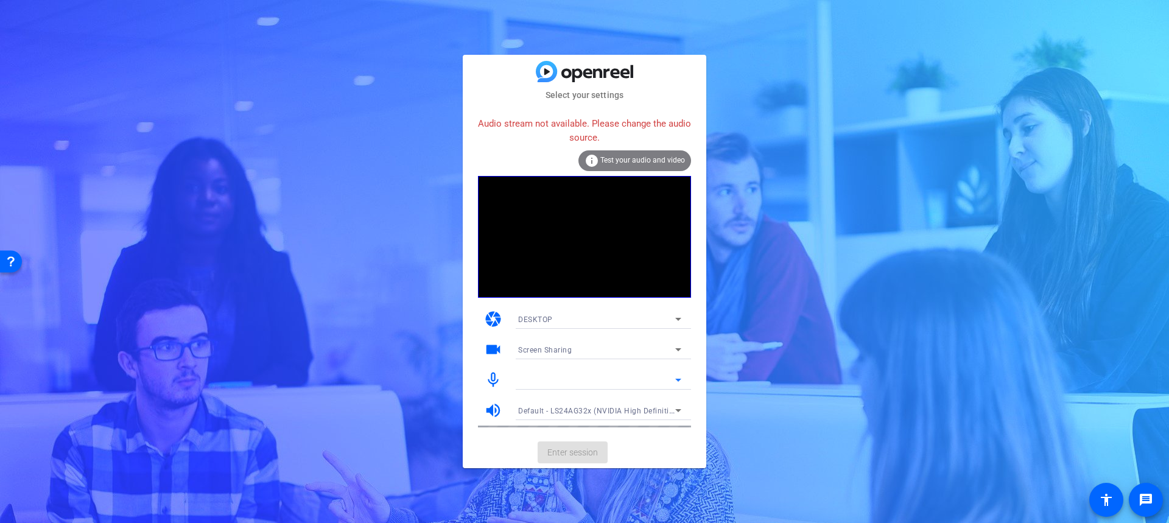
click at [677, 381] on icon at bounding box center [678, 380] width 15 height 15
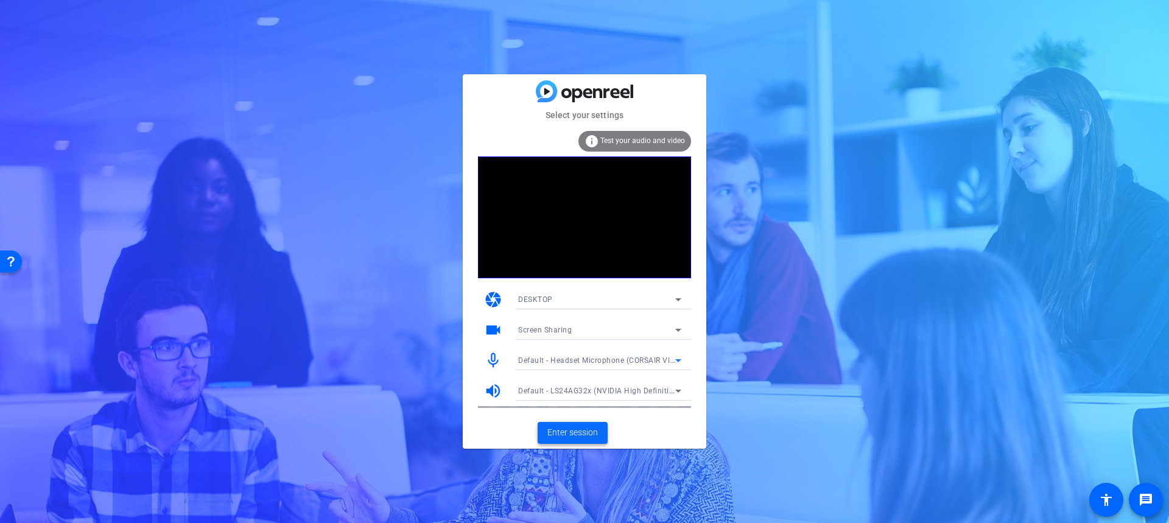
click at [586, 434] on span "Enter session" at bounding box center [572, 432] width 51 height 13
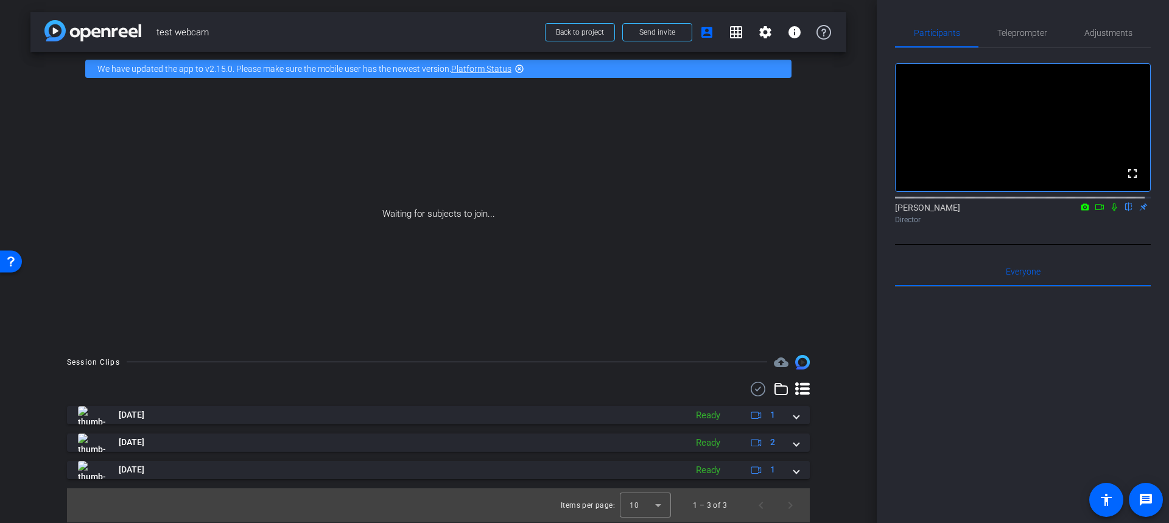
click at [1110, 203] on icon at bounding box center [1115, 207] width 10 height 9
click at [1095, 203] on icon at bounding box center [1100, 207] width 10 height 9
drag, startPoint x: 495, startPoint y: 225, endPoint x: 672, endPoint y: 20, distance: 270.7
click at [666, 3] on div "arrow_back test webcam Back to project Send invite account_box grid_on settings…" at bounding box center [438, 261] width 877 height 523
click at [673, 35] on span "Send invite" at bounding box center [657, 32] width 36 height 10
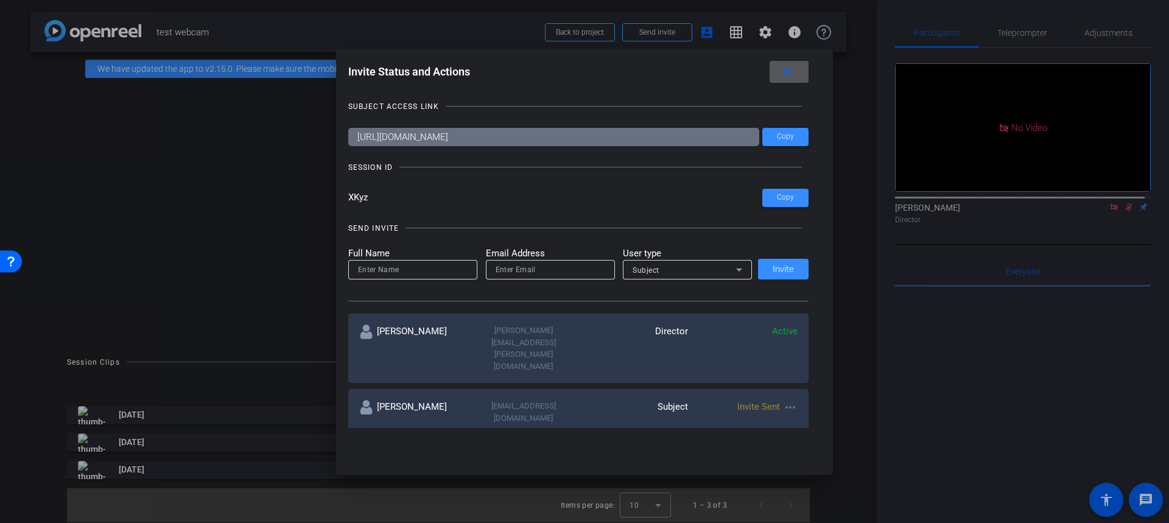
click at [386, 272] on input at bounding box center [413, 269] width 110 height 15
click at [786, 400] on mat-icon "more_horiz" at bounding box center [790, 407] width 15 height 15
click at [803, 420] on span "Update and Re-Send Invite" at bounding box center [835, 423] width 91 height 15
type input "[PERSON_NAME]"
type input "[EMAIL_ADDRESS][DOMAIN_NAME]"
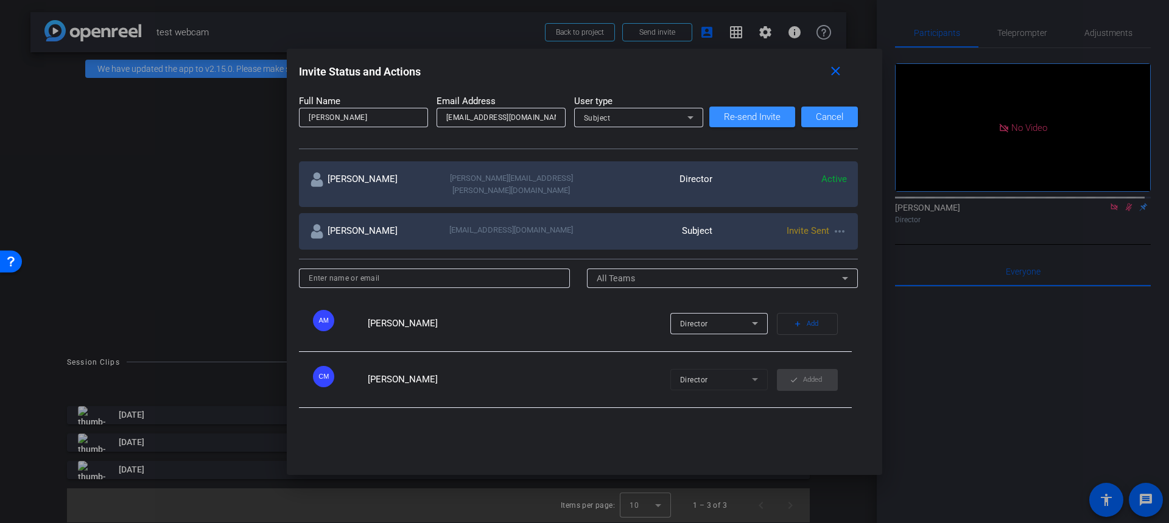
scroll to position [122, 0]
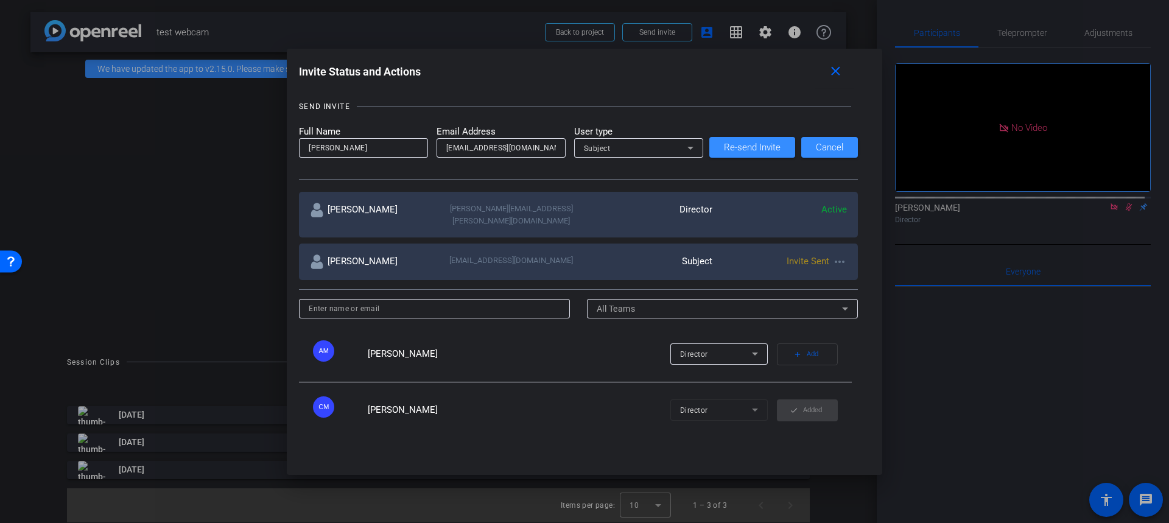
click at [840, 255] on mat-icon "more_horiz" at bounding box center [839, 262] width 15 height 15
click at [859, 272] on span "Remove Immediately" at bounding box center [884, 271] width 91 height 15
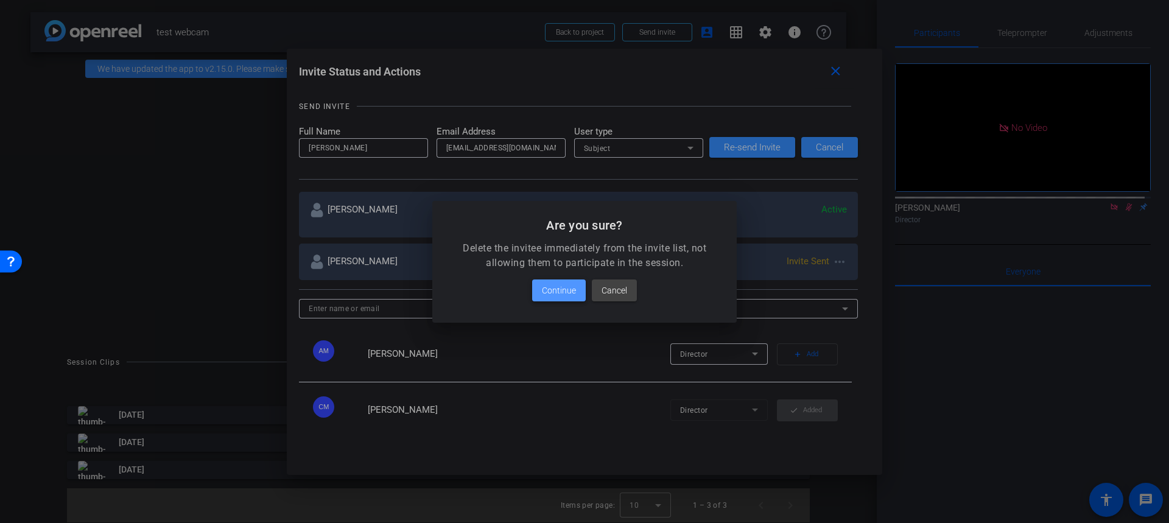
click at [550, 291] on span "Continue" at bounding box center [559, 290] width 34 height 15
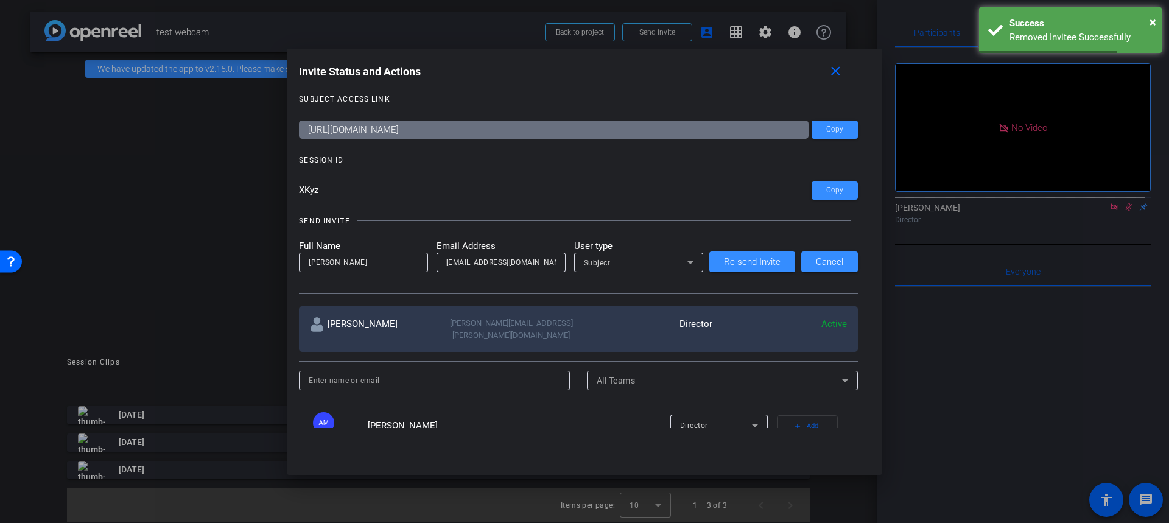
scroll to position [0, 0]
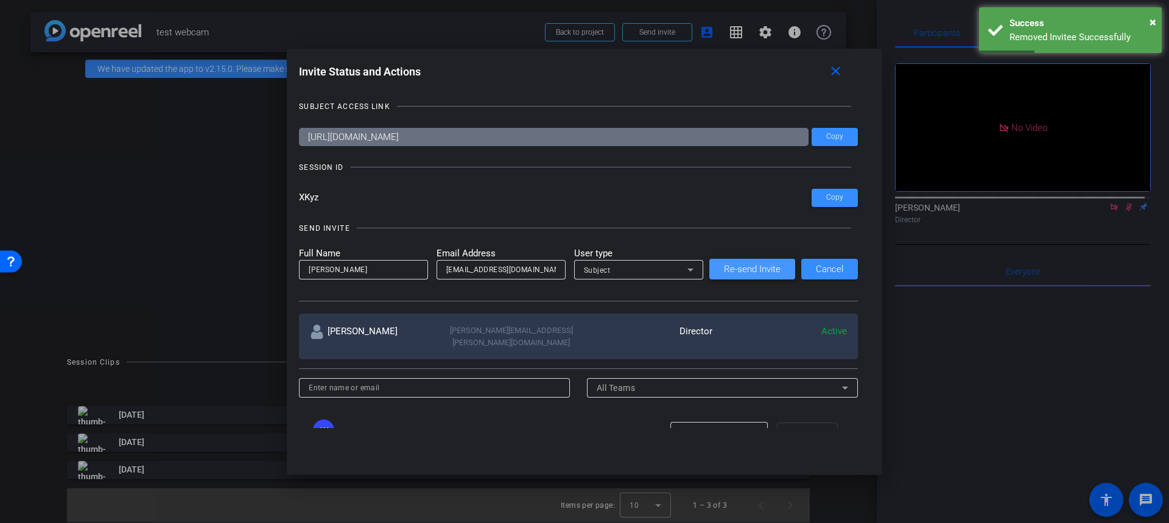
click at [738, 270] on span "Re-send Invite" at bounding box center [752, 269] width 57 height 9
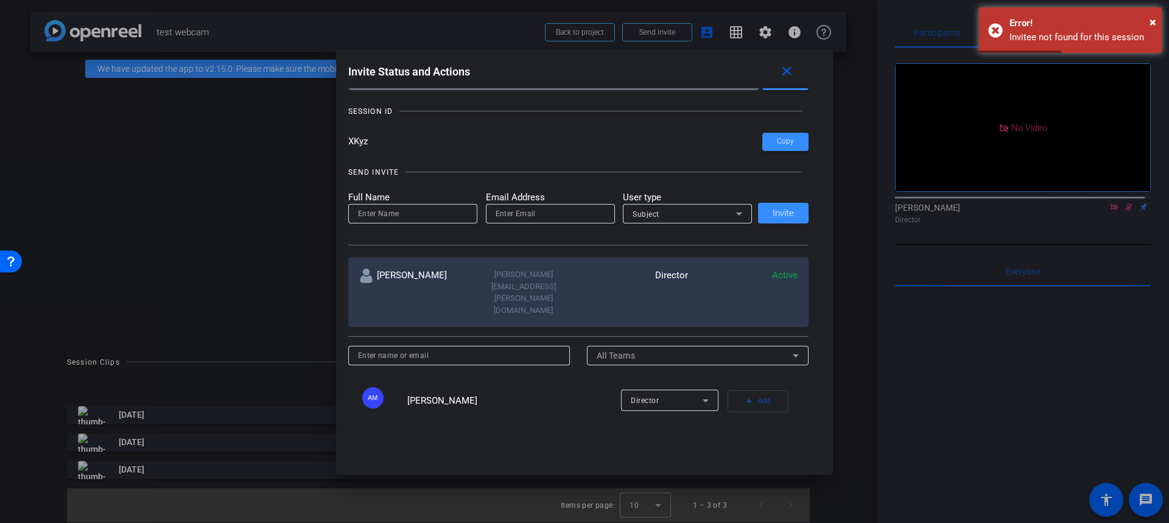
scroll to position [61, 0]
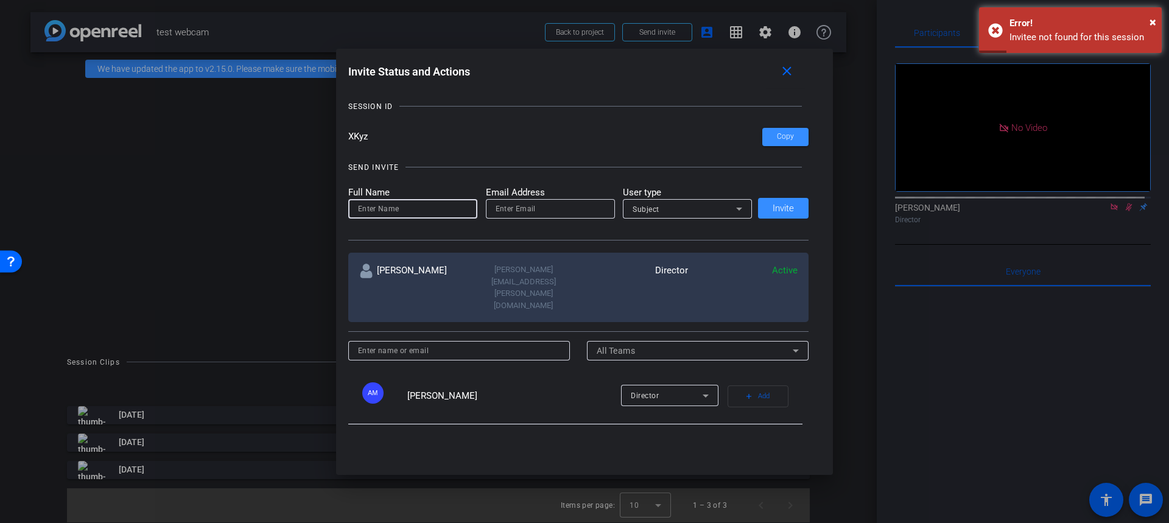
click at [420, 203] on input at bounding box center [413, 209] width 110 height 15
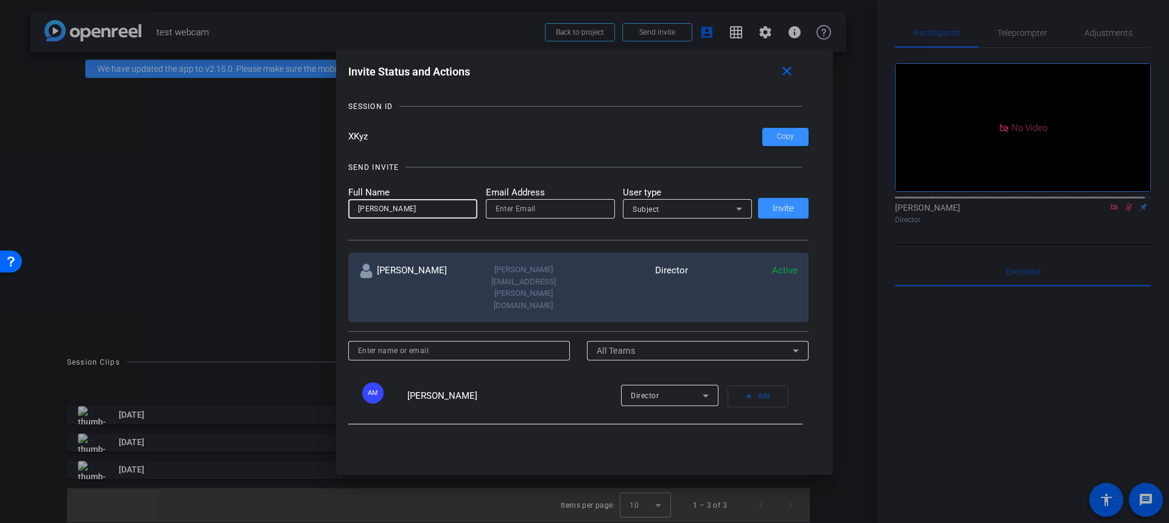
type input "[PERSON_NAME]"
type input "[EMAIL_ADDRESS][DOMAIN_NAME]"
click at [701, 222] on div at bounding box center [687, 225] width 129 height 13
click at [561, 205] on input "[EMAIL_ADDRESS][DOMAIN_NAME]" at bounding box center [551, 209] width 110 height 15
click at [628, 158] on div "SEND INVITE Full Name [PERSON_NAME] Address [EMAIL_ADDRESS][DOMAIN_NAME] User t…" at bounding box center [578, 195] width 461 height 92
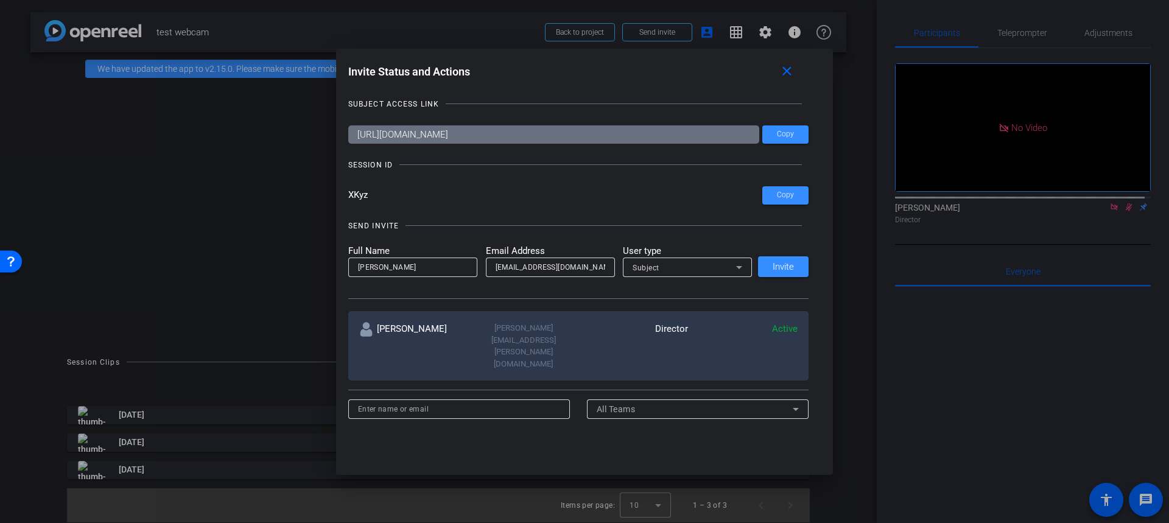
scroll to position [0, 0]
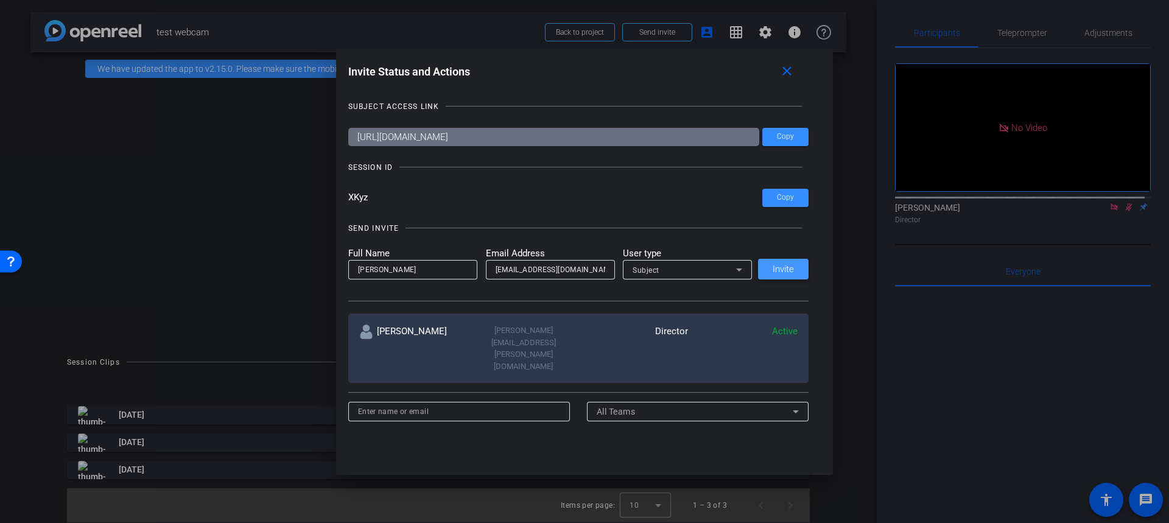
click at [786, 269] on span "Invite" at bounding box center [783, 269] width 21 height 9
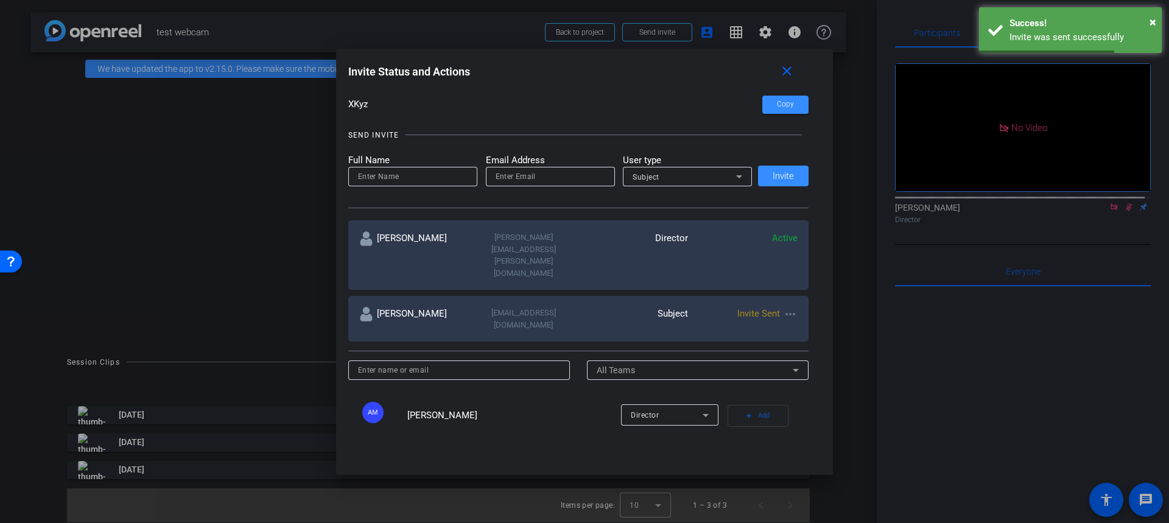
scroll to position [122, 0]
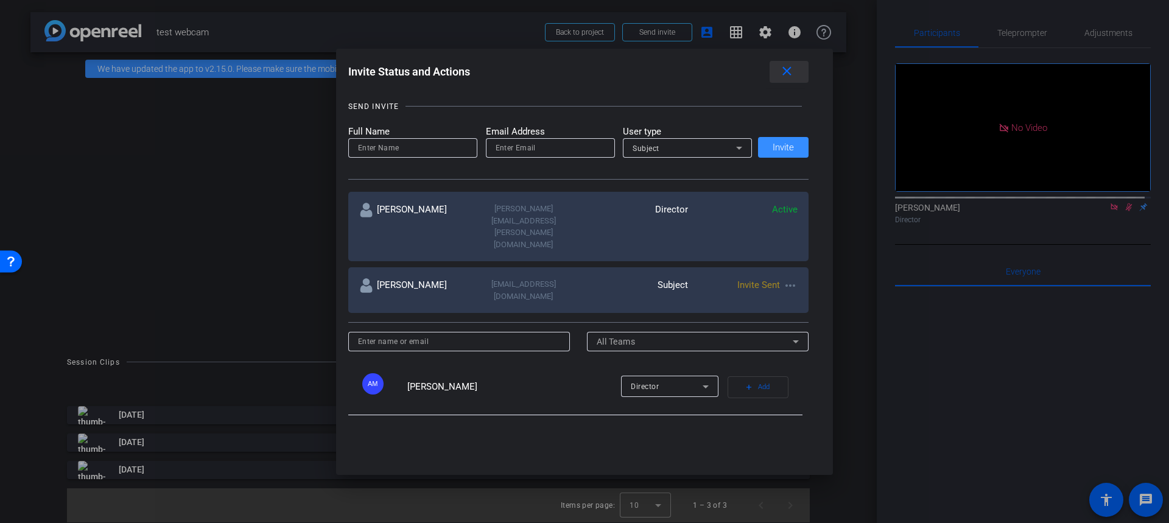
click at [802, 63] on span at bounding box center [789, 71] width 39 height 29
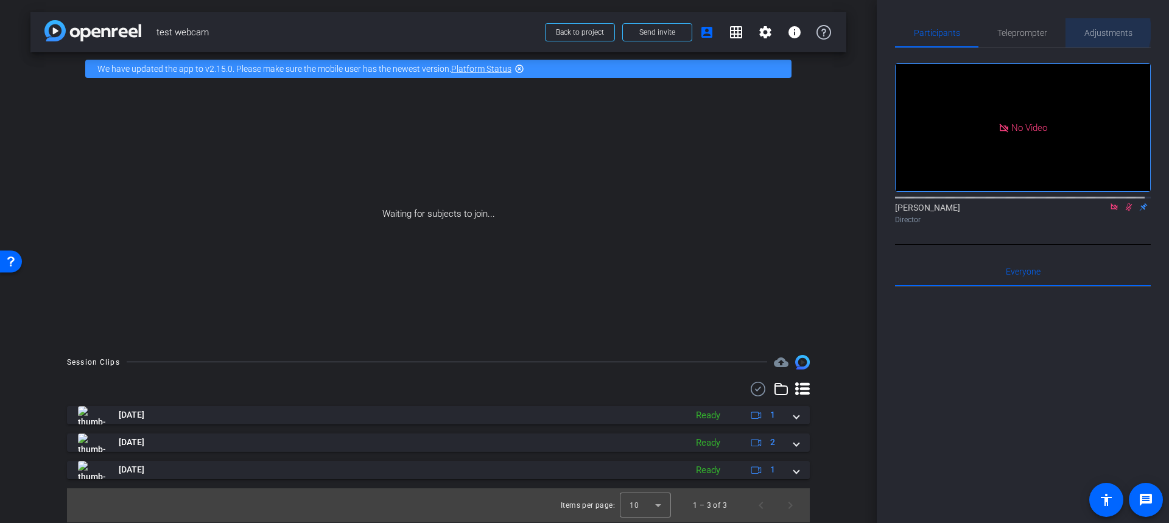
click at [1092, 31] on span "Adjustments" at bounding box center [1109, 33] width 48 height 9
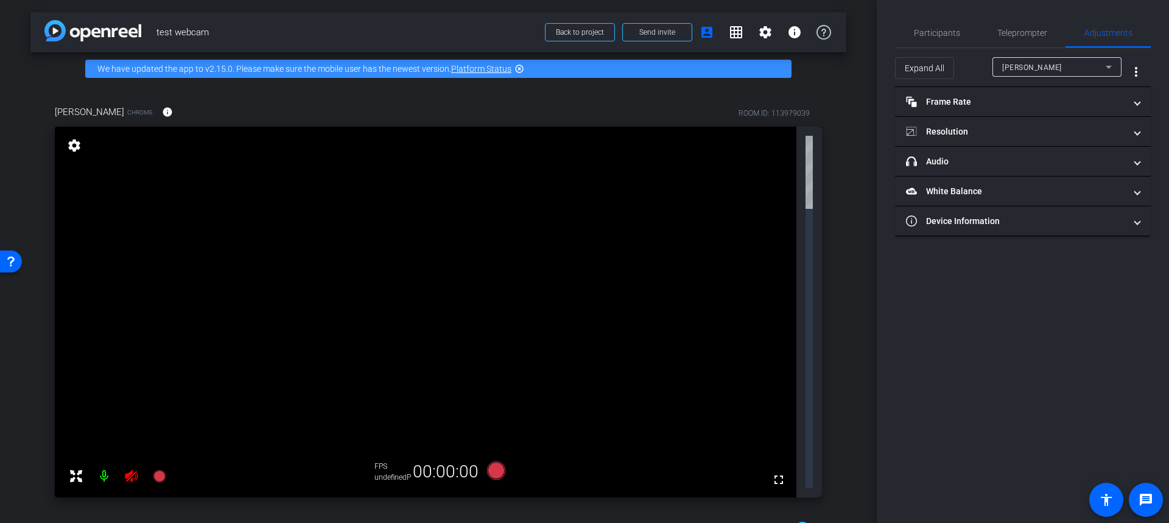
click at [894, 25] on div "Participants Teleprompter Adjustments [PERSON_NAME] Director Everyone 0 Mark al…" at bounding box center [1023, 261] width 292 height 523
click at [923, 33] on span "Participants" at bounding box center [937, 33] width 46 height 9
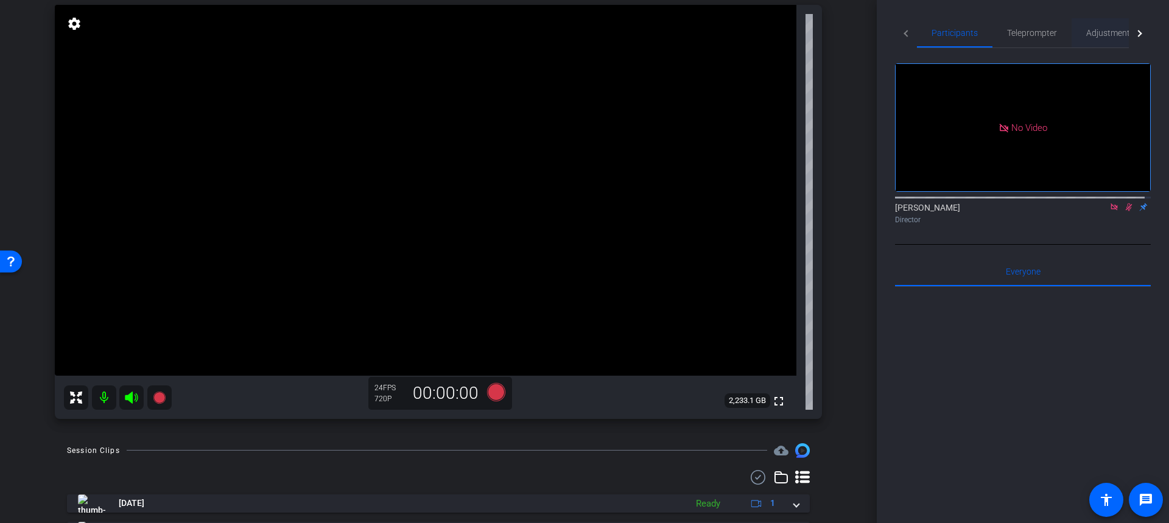
click at [1108, 26] on span "Adjustments" at bounding box center [1110, 32] width 48 height 29
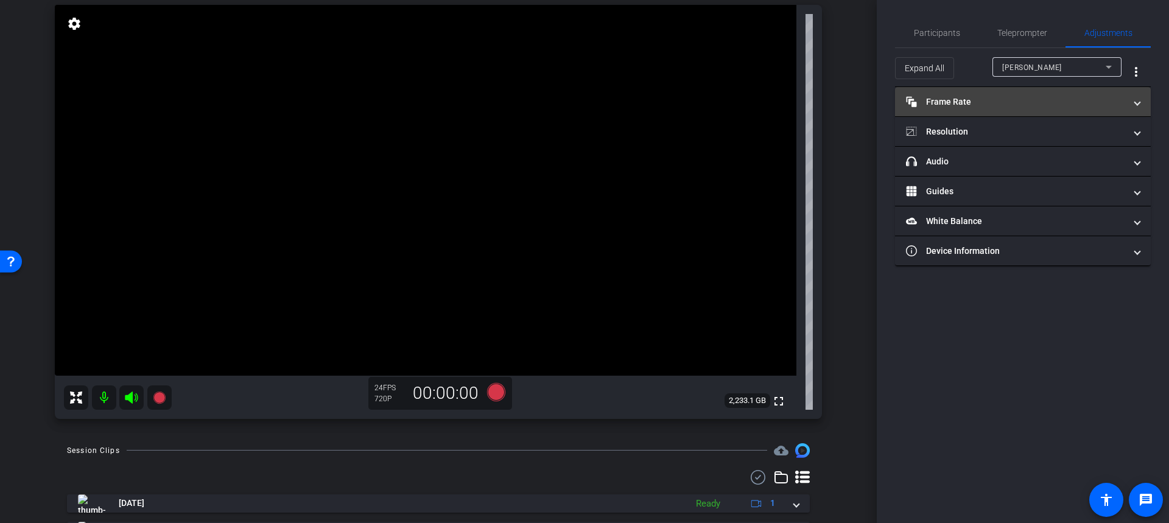
click at [1033, 96] on mat-panel-title "Frame Rate Frame Rate" at bounding box center [1015, 102] width 219 height 13
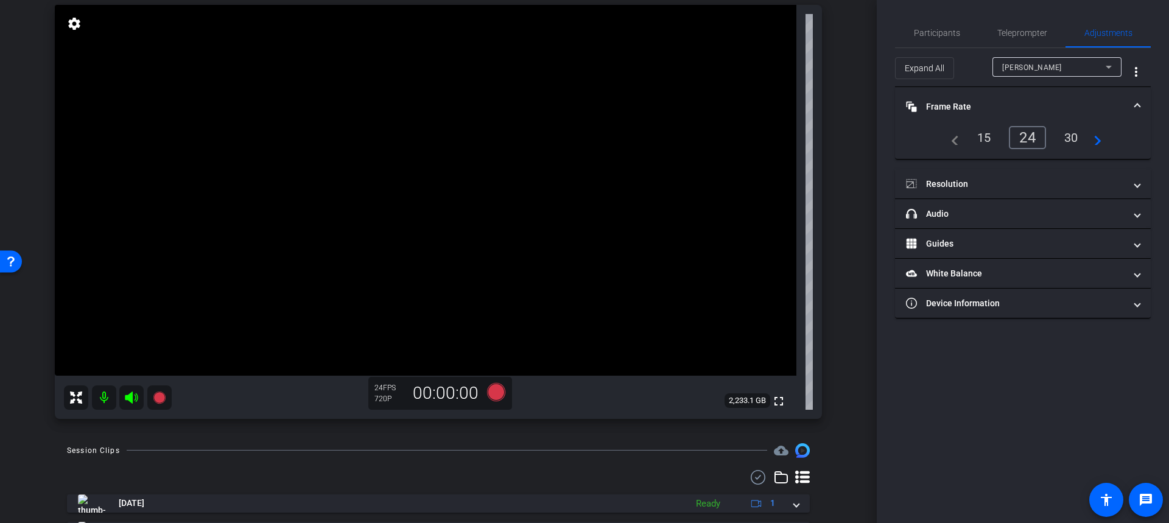
click at [1094, 139] on mat-icon "navigate_next" at bounding box center [1094, 137] width 15 height 15
click at [1074, 138] on div "60" at bounding box center [1071, 137] width 32 height 21
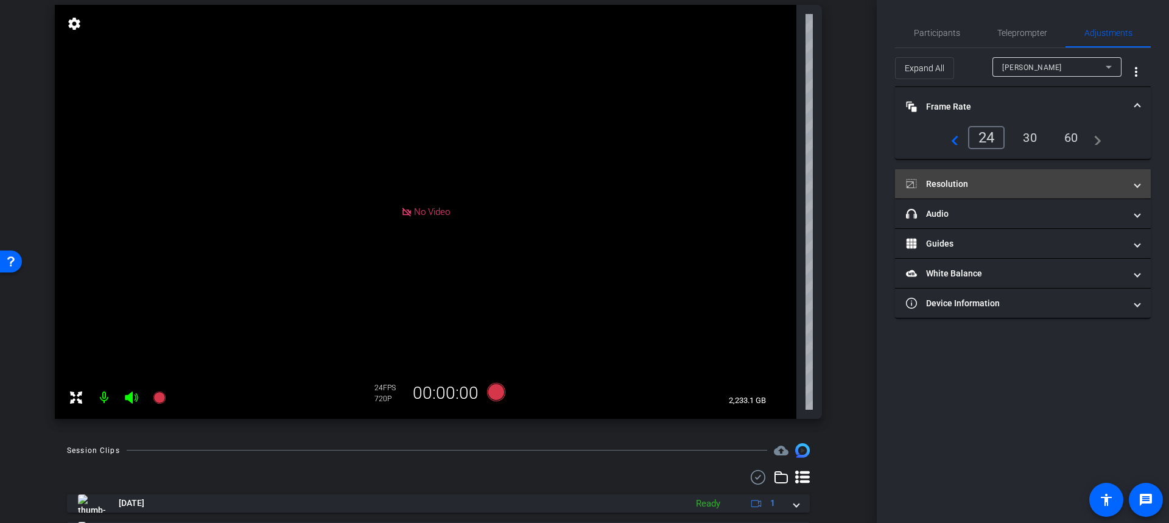
click at [1052, 176] on mat-expansion-panel-header "Resolution" at bounding box center [1023, 183] width 256 height 29
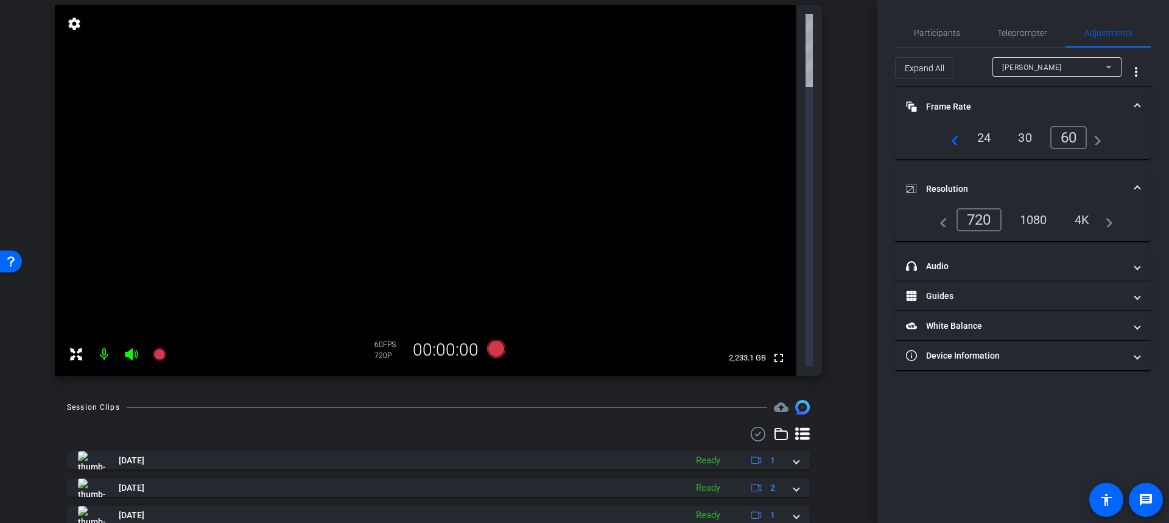
scroll to position [0, 0]
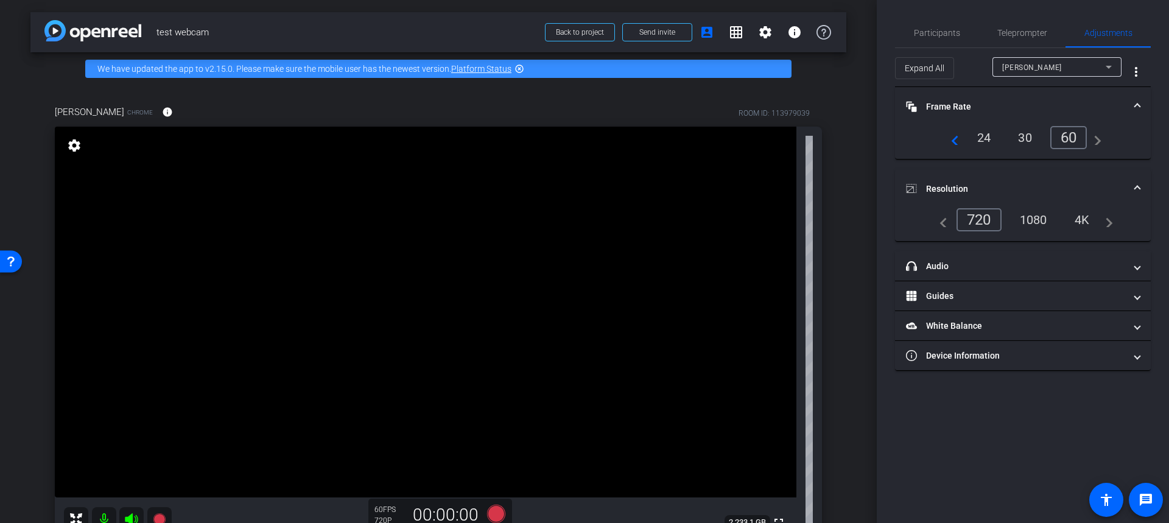
click at [1044, 216] on div "1080" at bounding box center [1034, 219] width 46 height 21
click at [1019, 35] on span "Teleprompter" at bounding box center [1022, 33] width 50 height 9
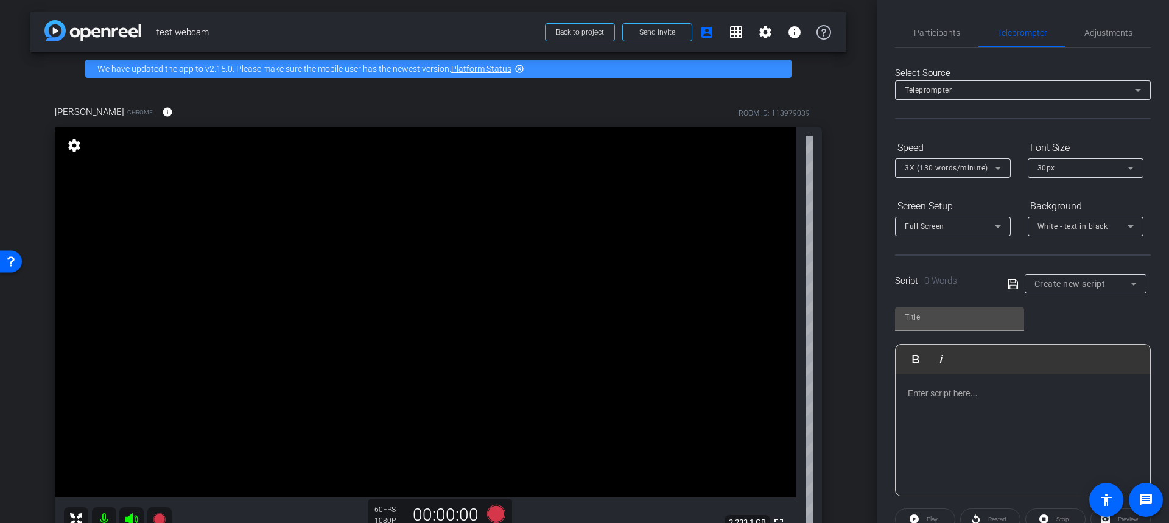
click at [991, 393] on p at bounding box center [1023, 393] width 230 height 13
click at [1122, 26] on span "Adjustments" at bounding box center [1109, 32] width 48 height 29
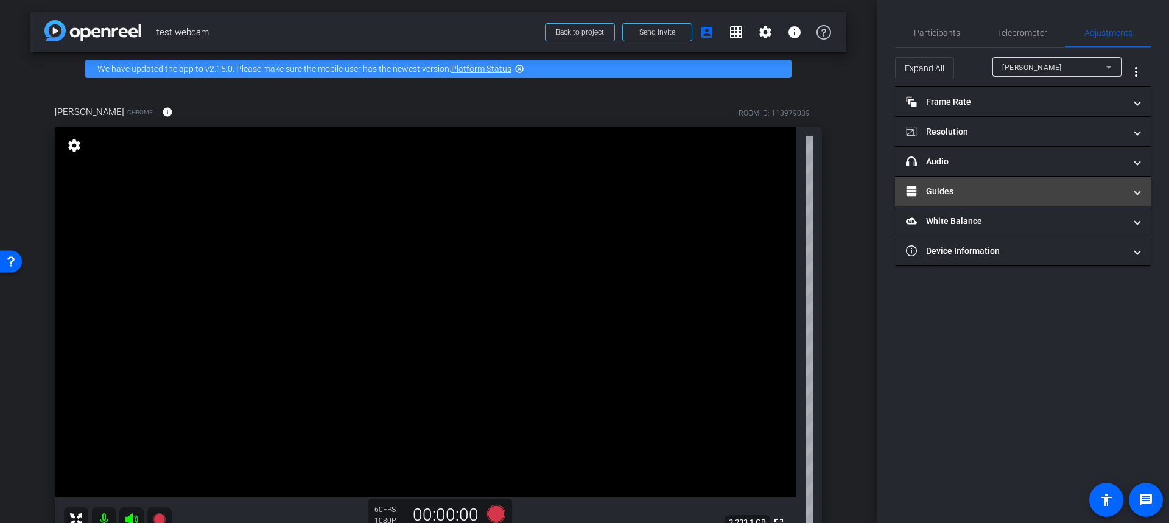
click at [962, 178] on mat-expansion-panel-header "Guides" at bounding box center [1023, 191] width 256 height 29
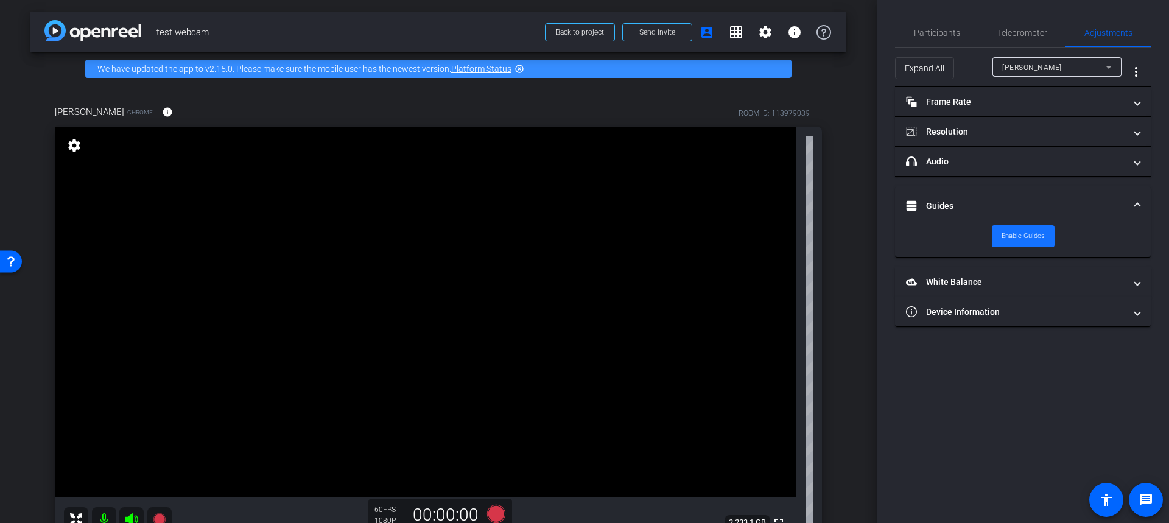
click at [1010, 238] on span "Enable Guides" at bounding box center [1023, 236] width 43 height 18
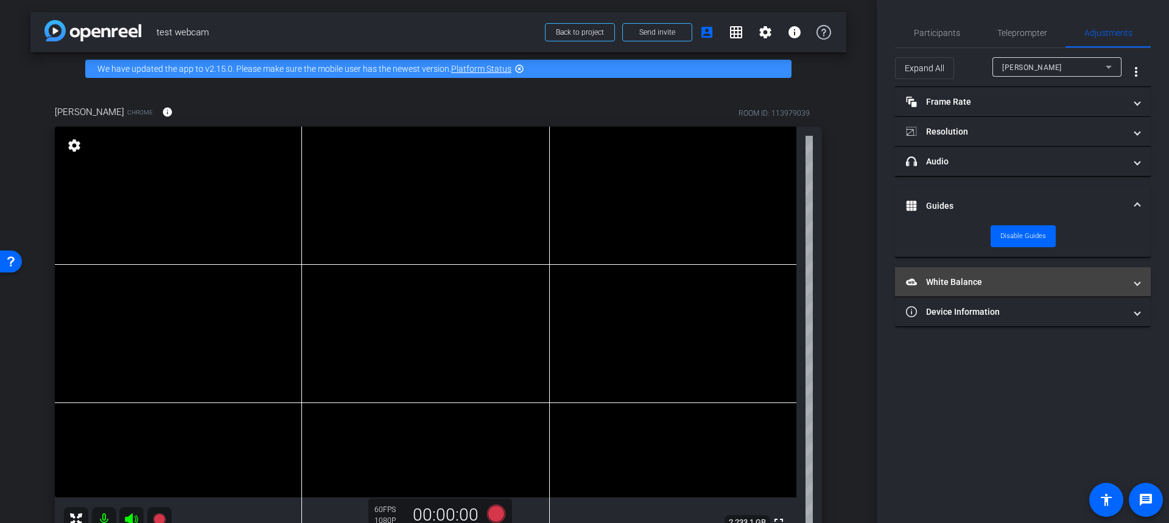
click at [1011, 277] on mat-panel-title "White Balance White Balance" at bounding box center [1015, 282] width 219 height 13
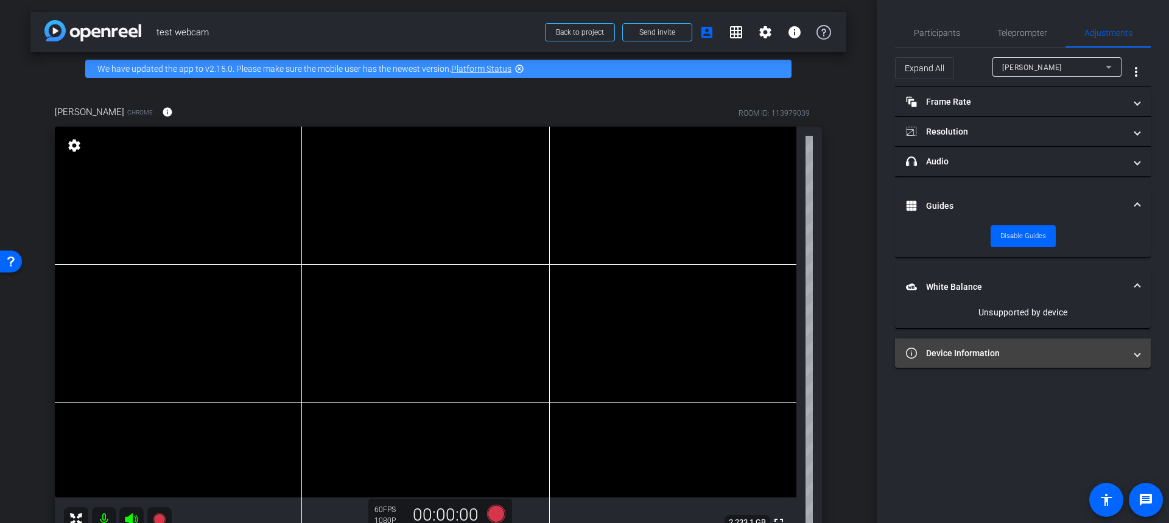
click at [1026, 360] on mat-expansion-panel-header "Device Information" at bounding box center [1023, 353] width 256 height 29
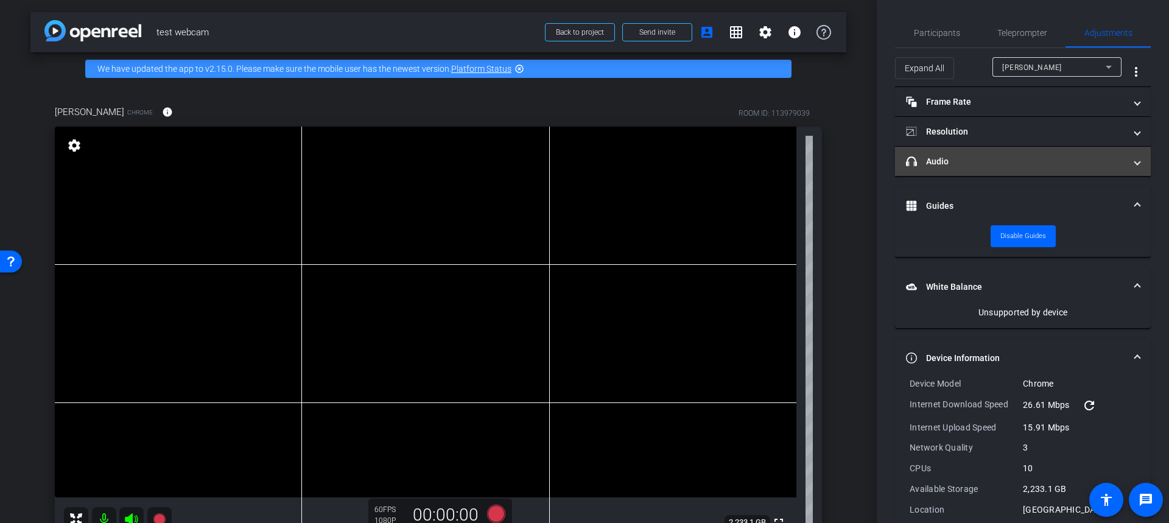
click at [990, 158] on mat-panel-title "headphone icon Audio" at bounding box center [1015, 161] width 219 height 13
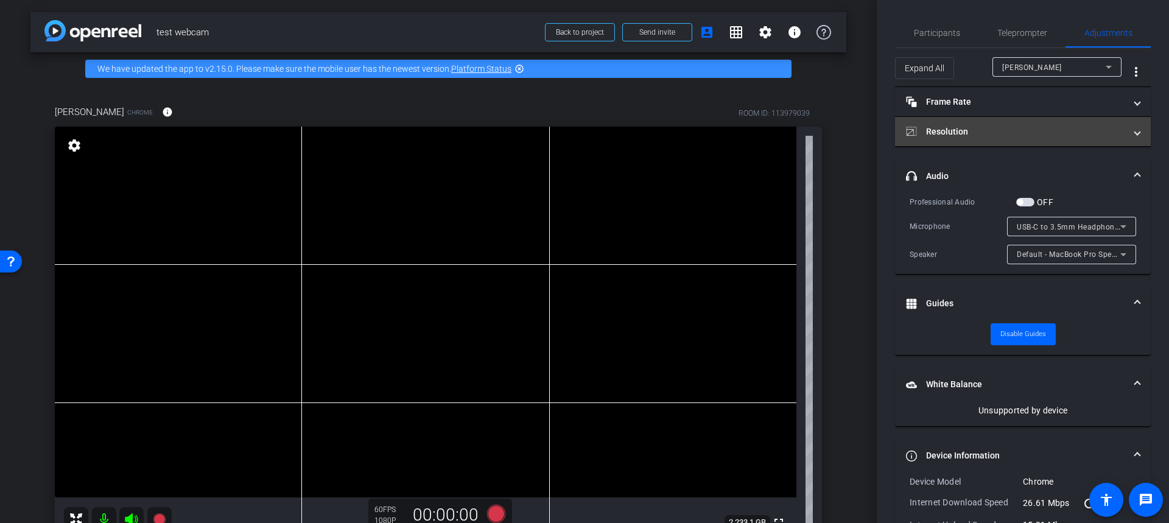
click at [995, 125] on mat-panel-title "Resolution" at bounding box center [1015, 131] width 219 height 13
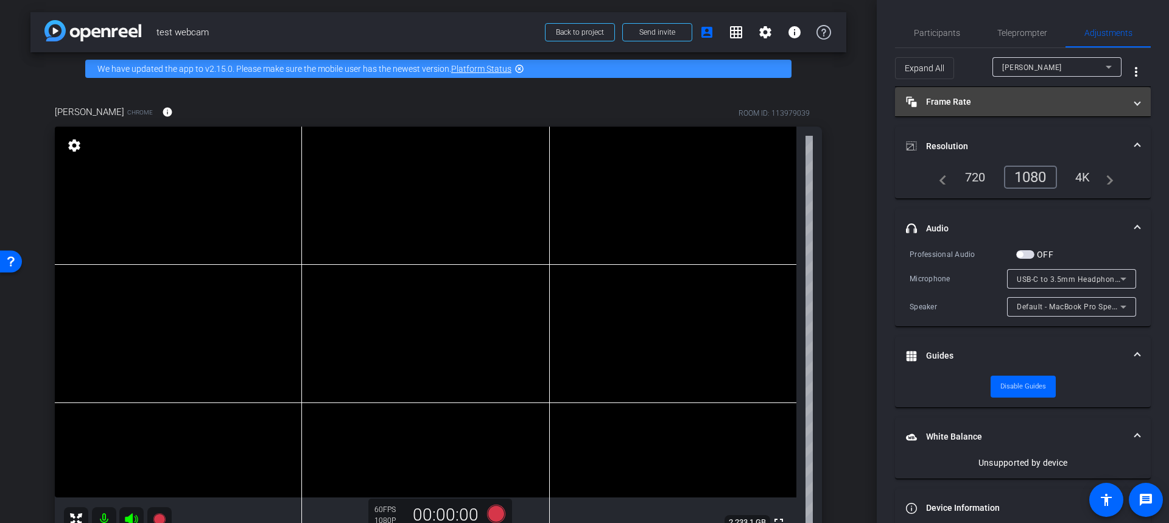
click at [990, 99] on mat-panel-title "Frame Rate Frame Rate" at bounding box center [1015, 102] width 219 height 13
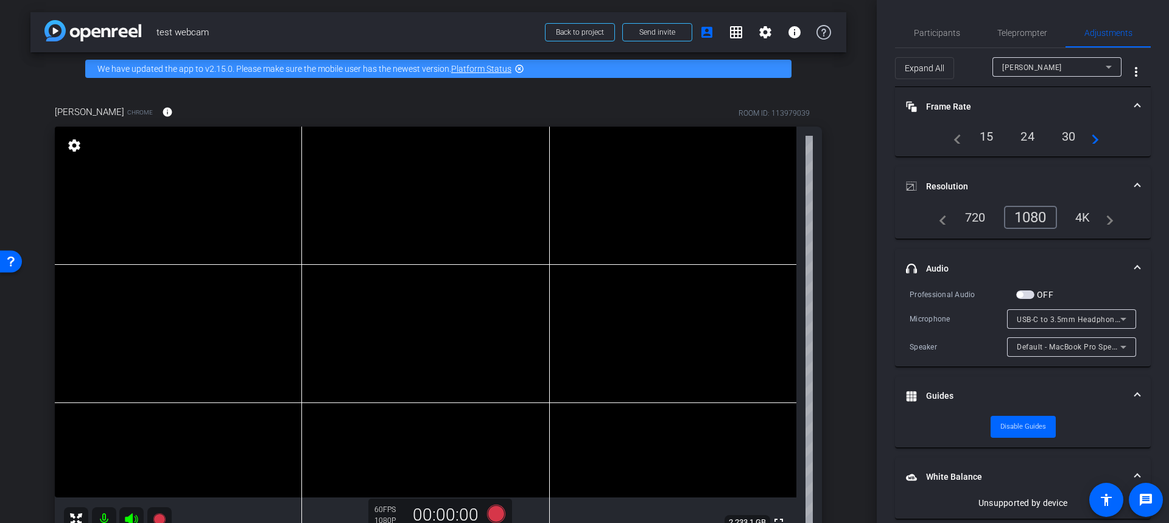
click at [990, 99] on mat-expansion-panel-header "Frame Rate Frame Rate" at bounding box center [1023, 106] width 256 height 39
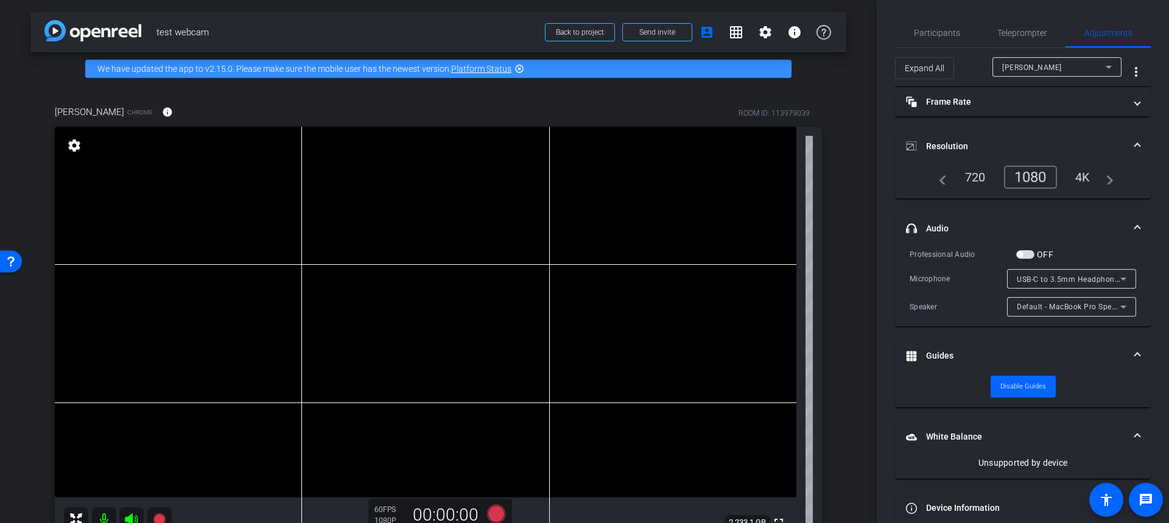
click at [1006, 147] on mat-panel-title "Resolution" at bounding box center [1015, 146] width 219 height 13
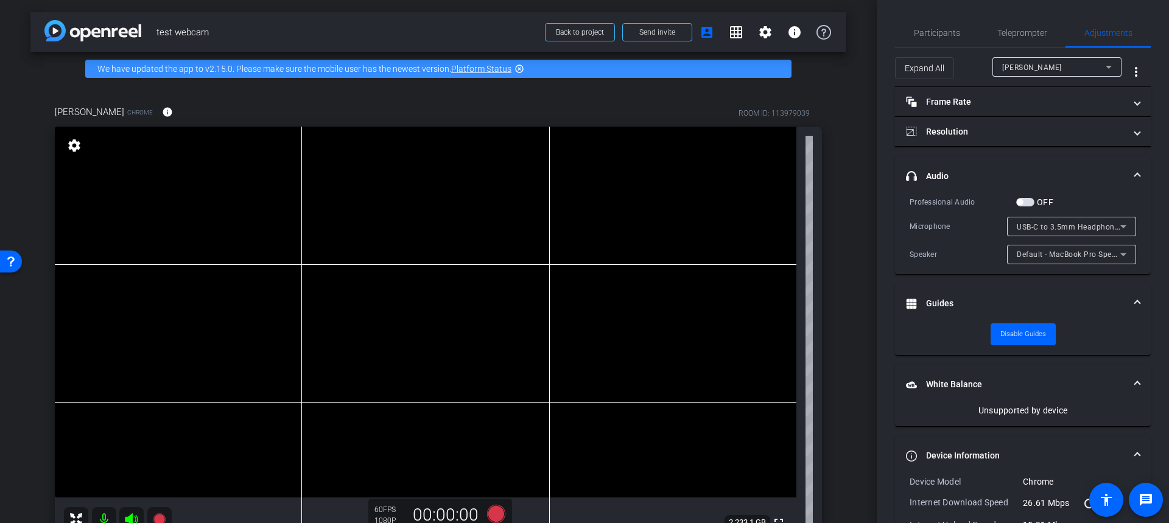
click at [989, 178] on mat-panel-title "headphone icon Audio" at bounding box center [1015, 176] width 219 height 13
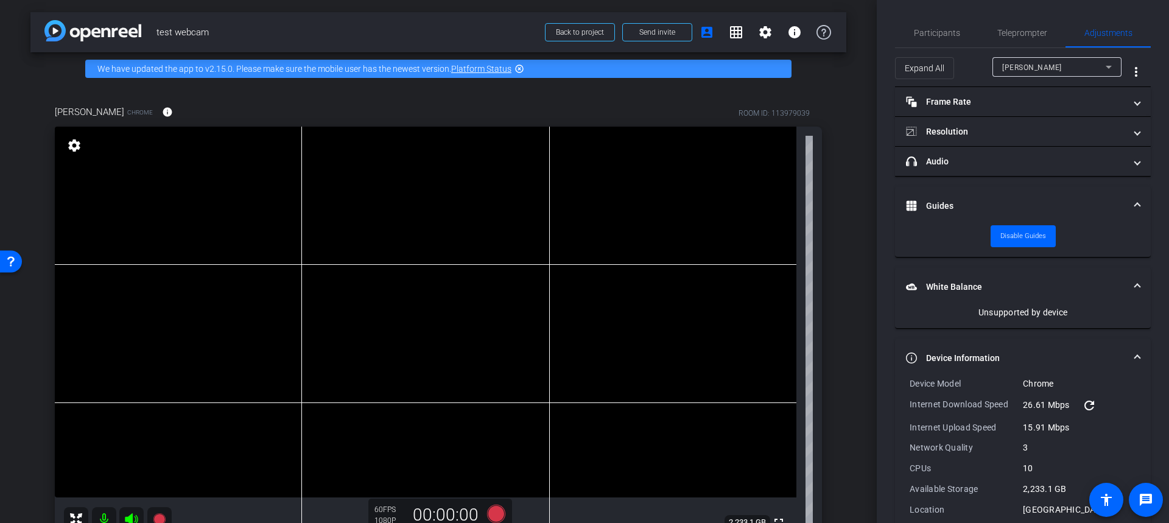
click at [957, 207] on mat-panel-title "Guides" at bounding box center [1015, 206] width 219 height 13
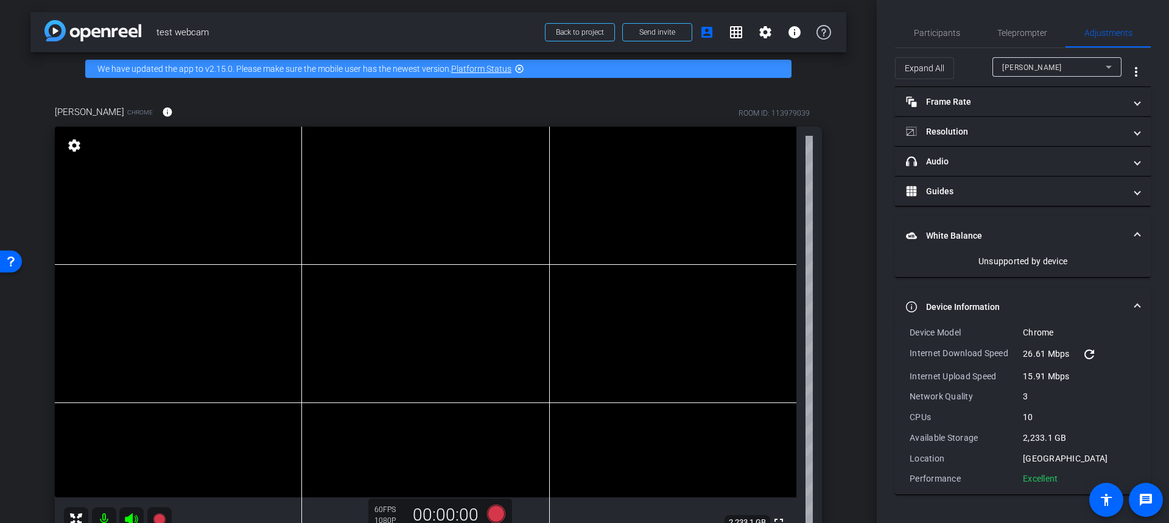
click at [973, 238] on mat-panel-title "White Balance White Balance" at bounding box center [1015, 236] width 219 height 13
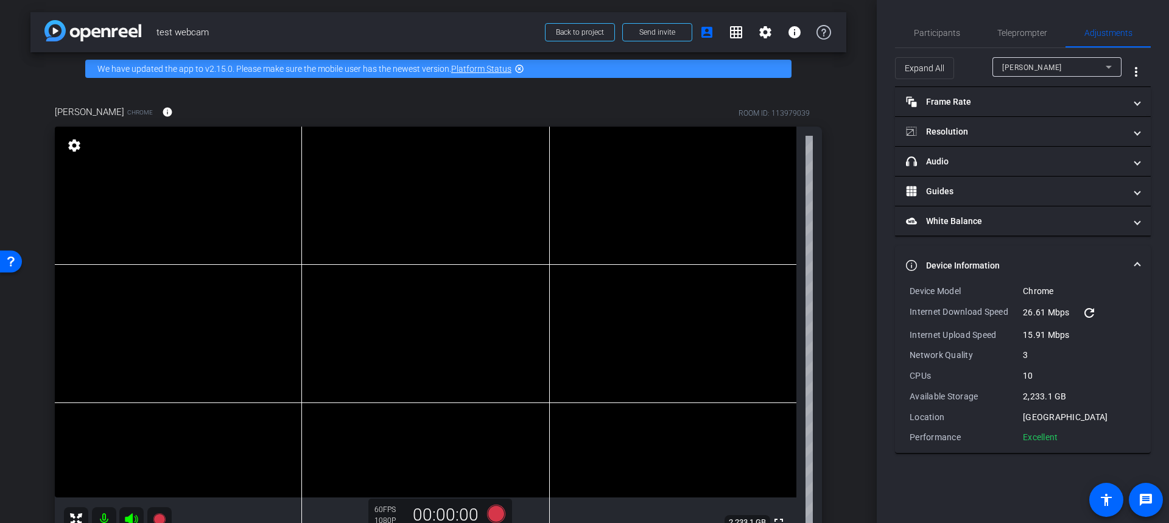
click at [983, 269] on mat-panel-title "Device Information" at bounding box center [1015, 265] width 219 height 13
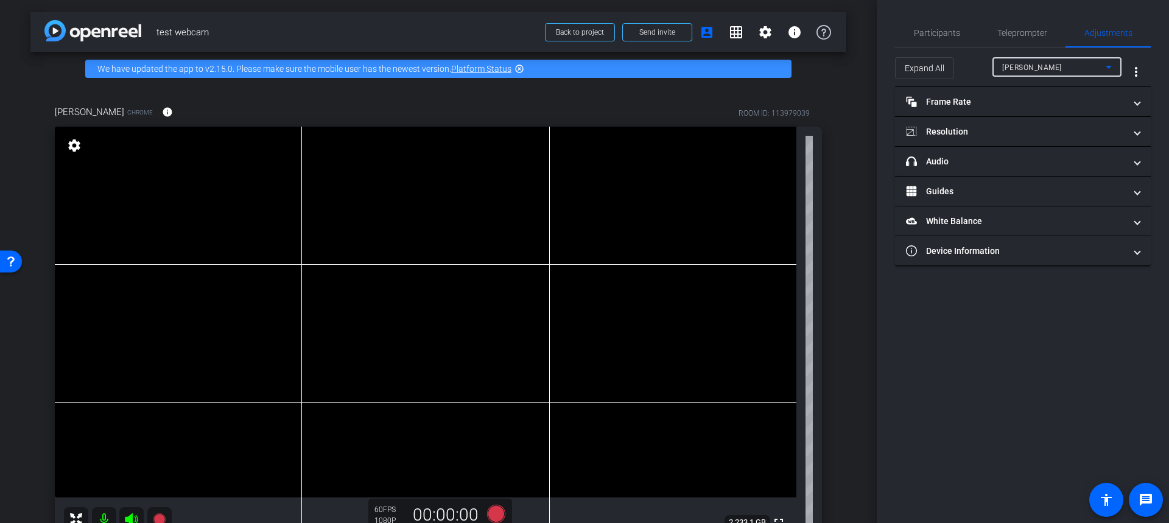
click at [1035, 69] on div "[PERSON_NAME]" at bounding box center [1054, 67] width 104 height 15
click at [1035, 69] on div at bounding box center [584, 261] width 1169 height 523
click at [935, 62] on span "Expand All" at bounding box center [925, 68] width 40 height 23
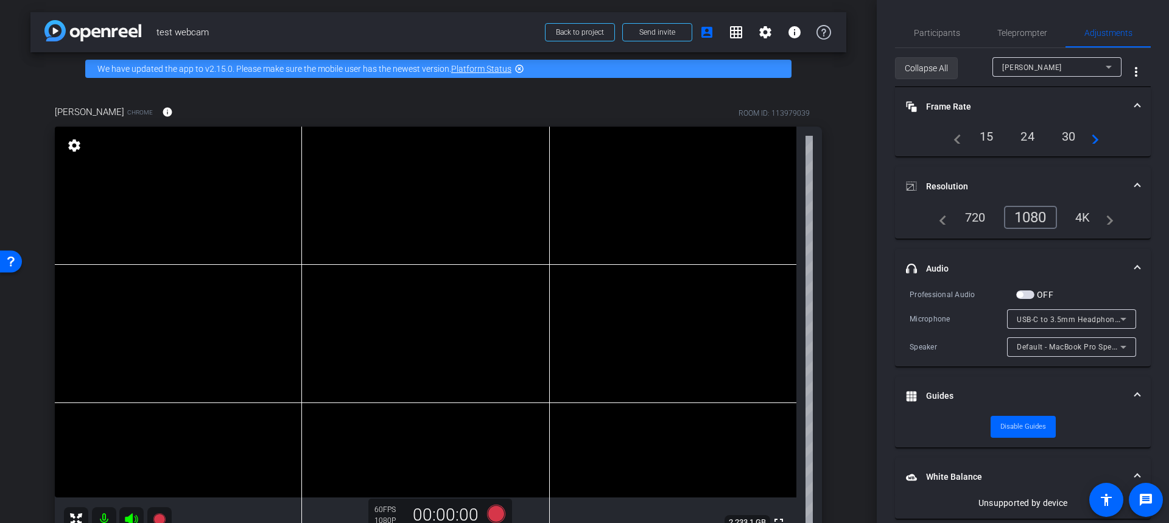
click at [940, 64] on span "Collapse All" at bounding box center [926, 68] width 43 height 23
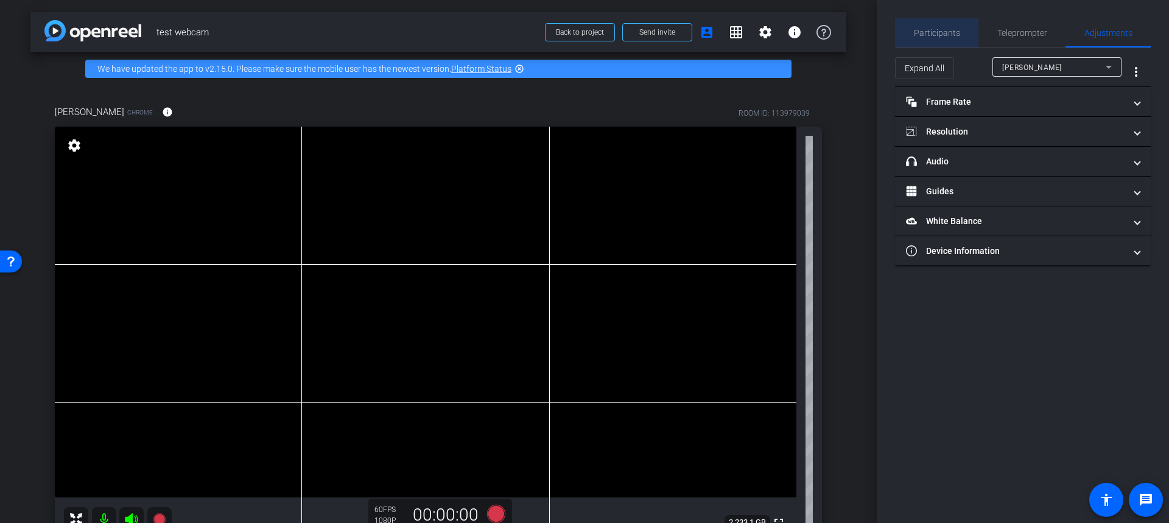
click at [942, 29] on span "Participants" at bounding box center [937, 33] width 46 height 9
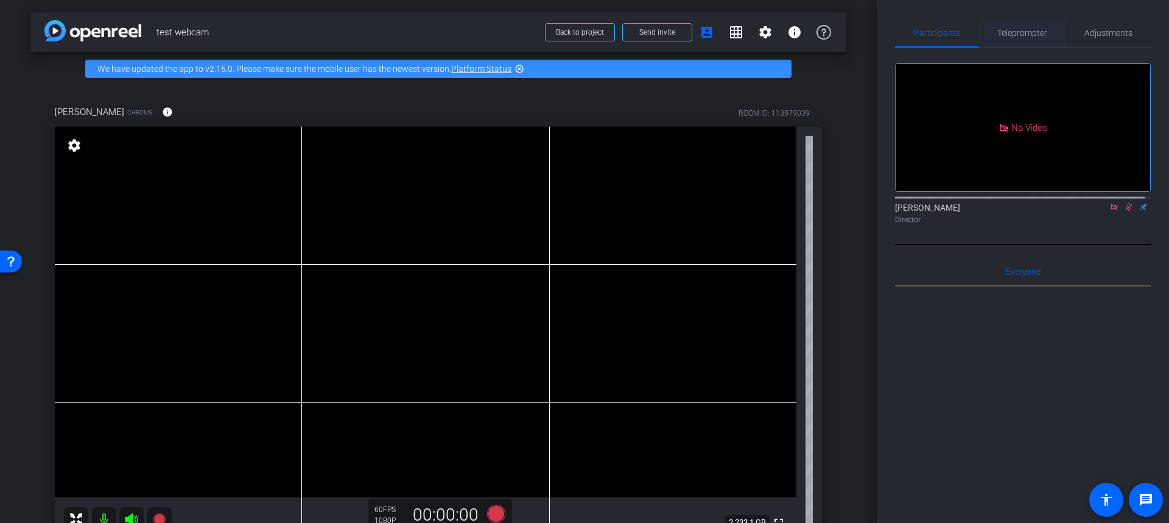
click at [1018, 38] on span "Teleprompter" at bounding box center [1022, 32] width 50 height 29
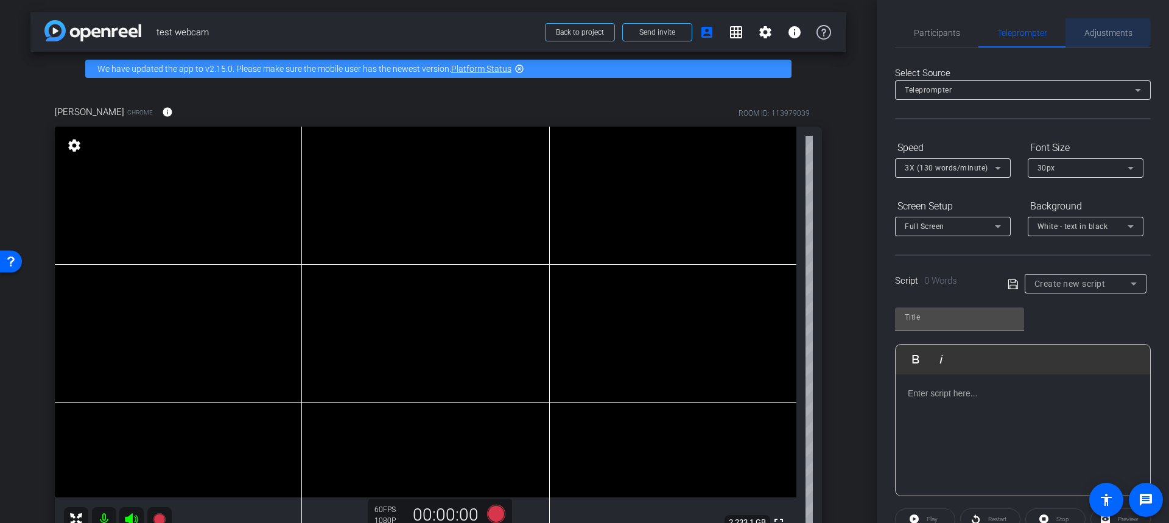
click at [1102, 31] on span "Adjustments" at bounding box center [1109, 33] width 48 height 9
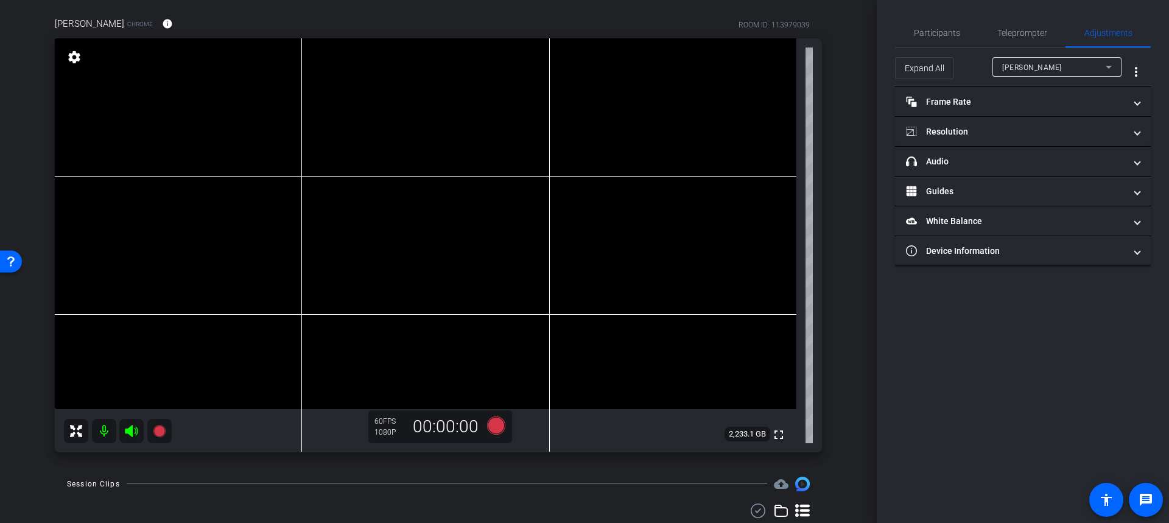
scroll to position [122, 0]
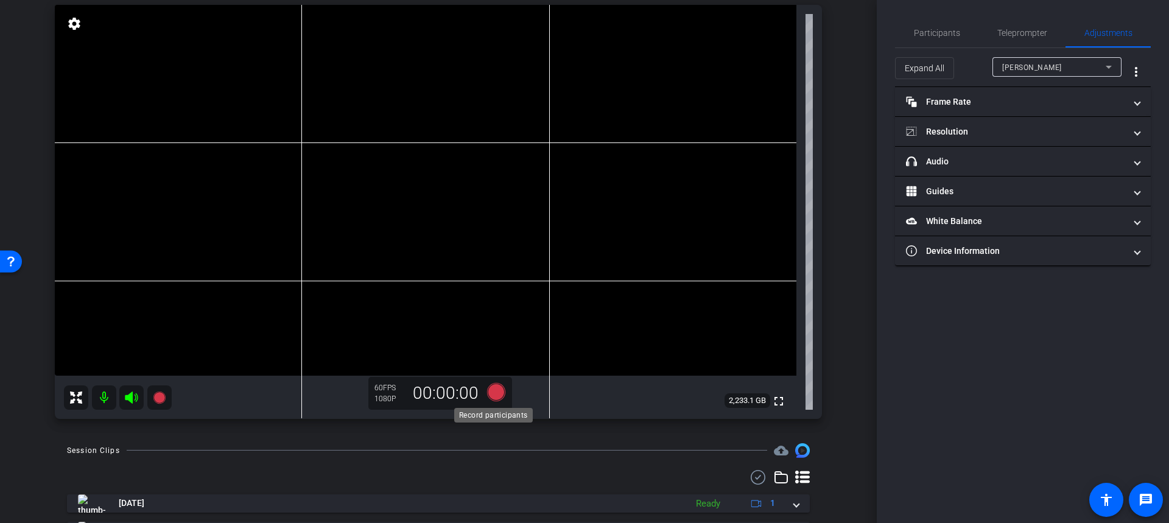
click at [490, 390] on icon at bounding box center [496, 391] width 18 height 18
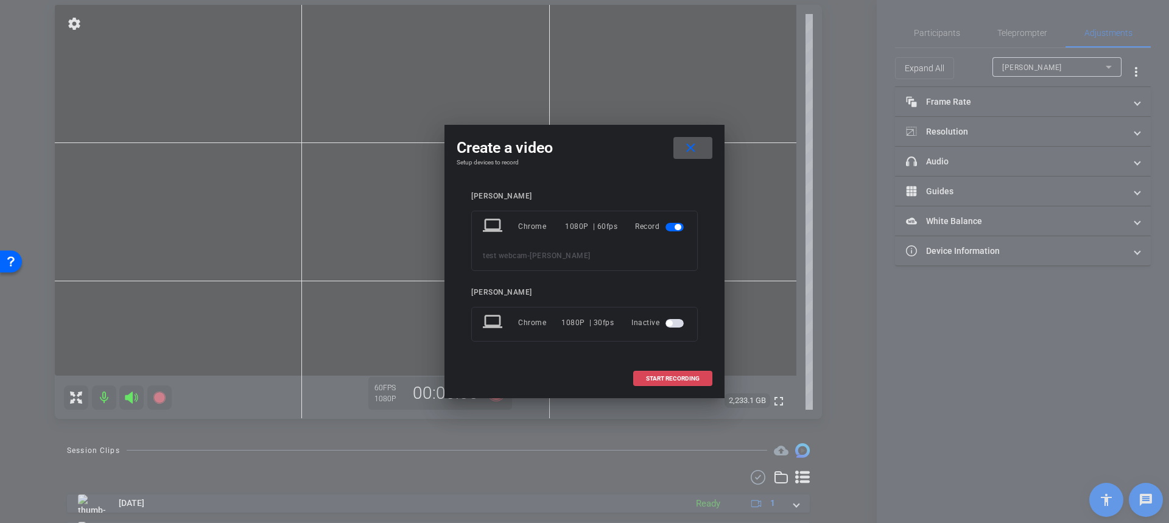
click at [692, 382] on span "START RECORDING" at bounding box center [673, 379] width 54 height 6
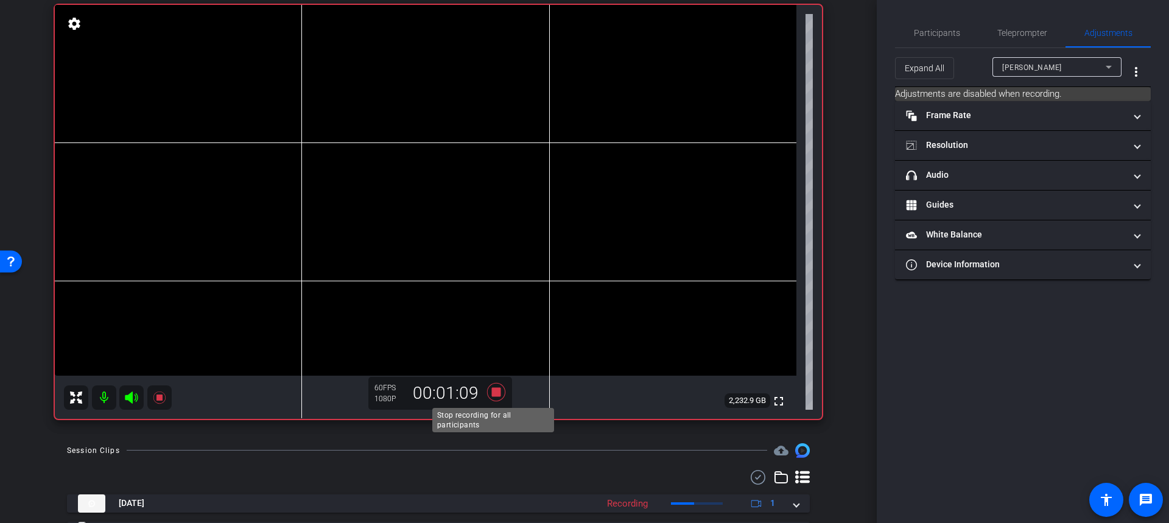
click at [498, 381] on icon at bounding box center [496, 392] width 29 height 22
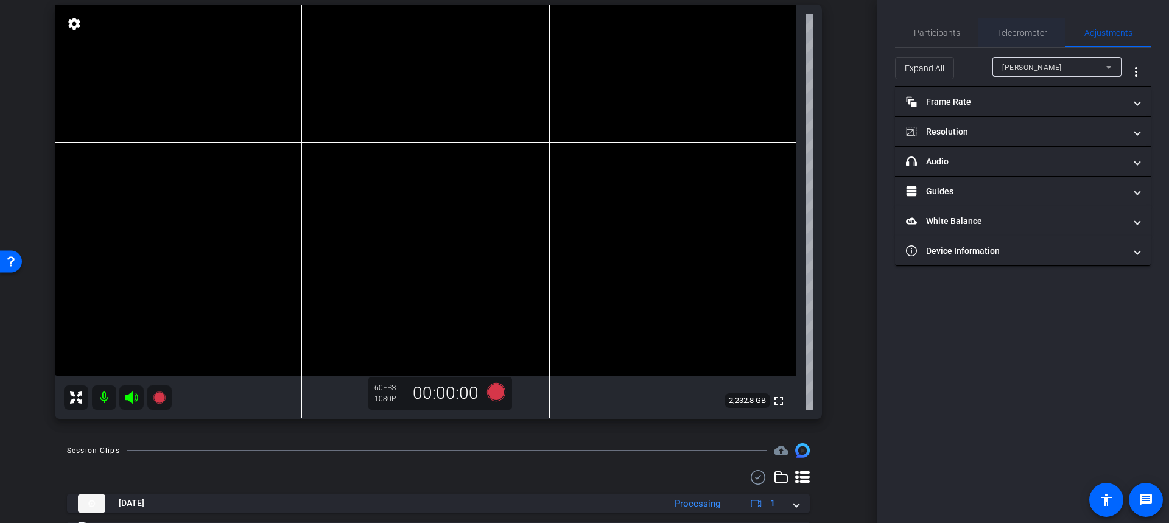
click at [1022, 26] on span "Teleprompter" at bounding box center [1022, 32] width 50 height 29
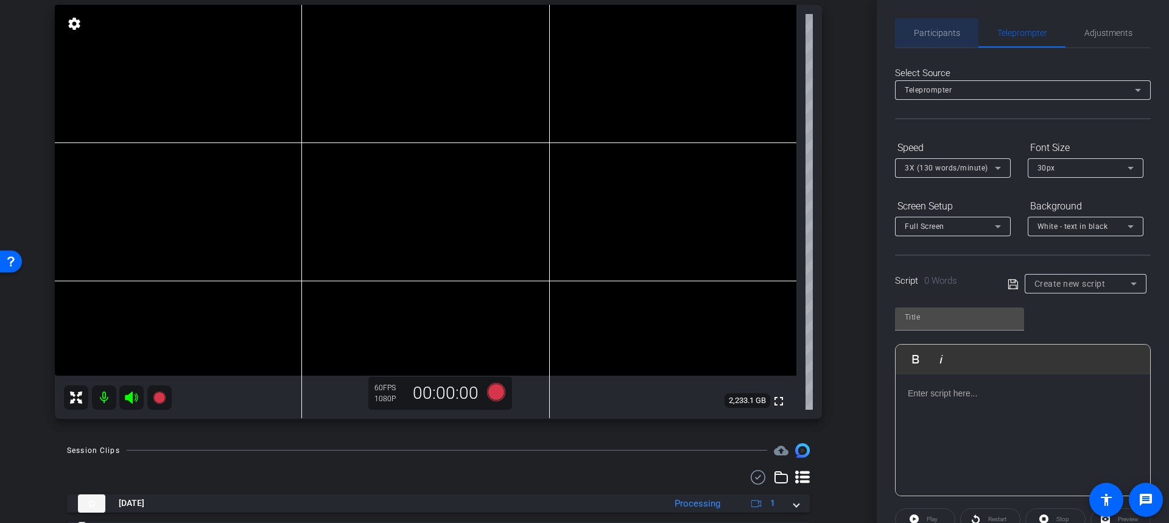
click at [937, 29] on span "Participants" at bounding box center [937, 33] width 46 height 9
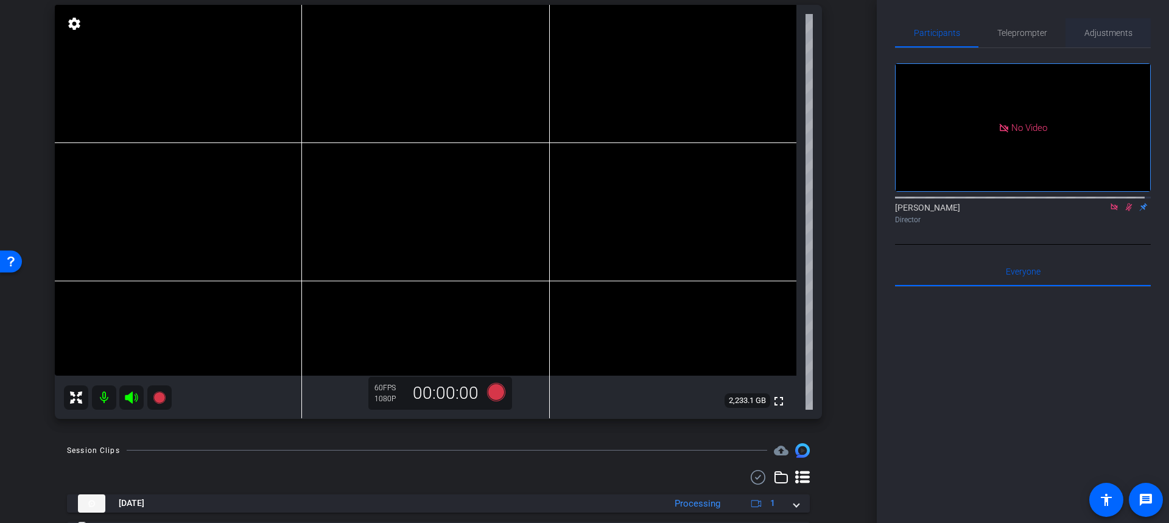
click at [1111, 31] on span "Adjustments" at bounding box center [1109, 33] width 48 height 9
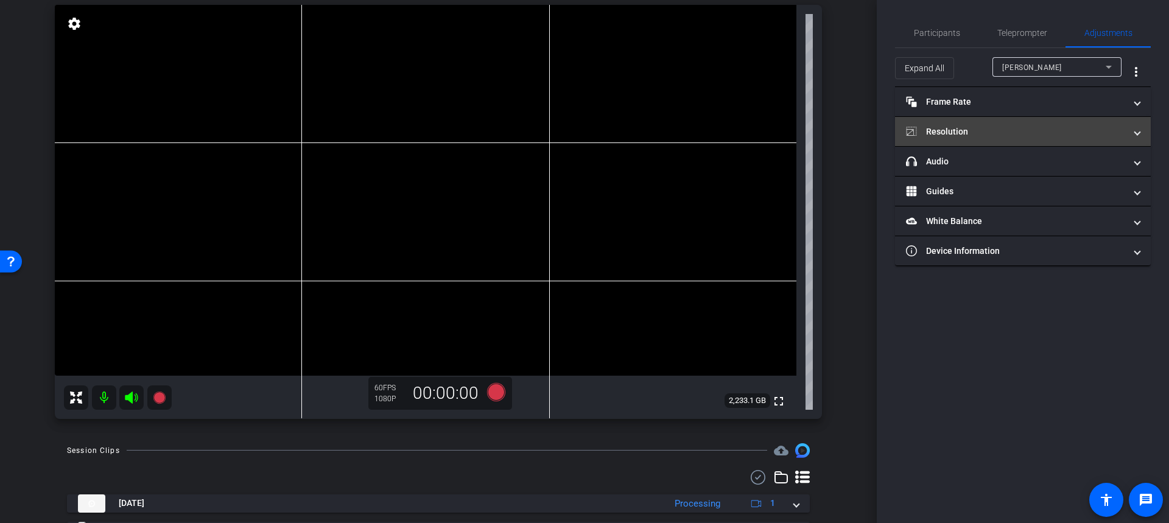
click at [1004, 135] on mat-panel-title "Resolution" at bounding box center [1015, 131] width 219 height 13
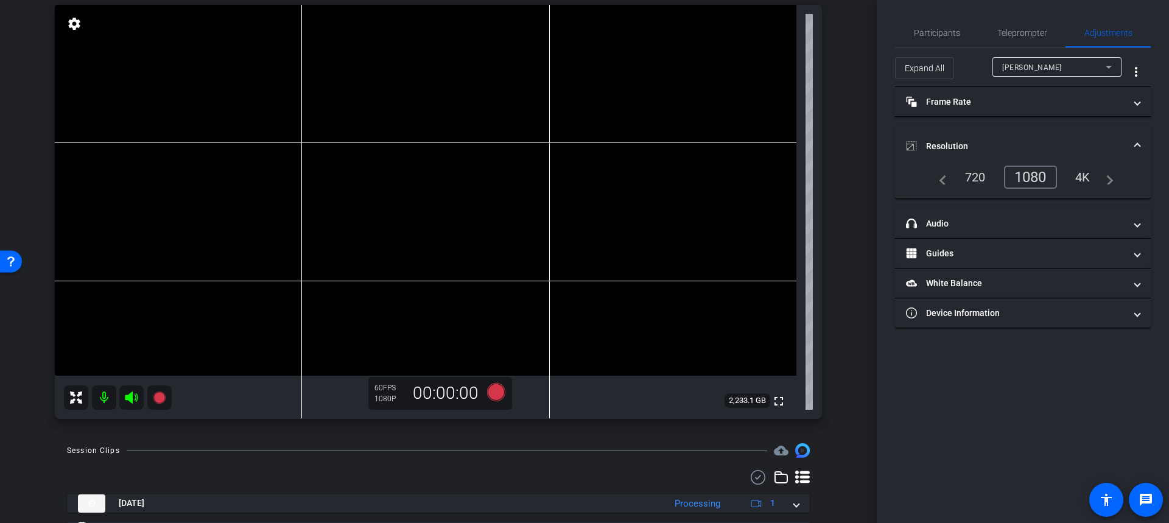
click at [1004, 135] on mat-expansion-panel-header "Resolution" at bounding box center [1023, 146] width 256 height 39
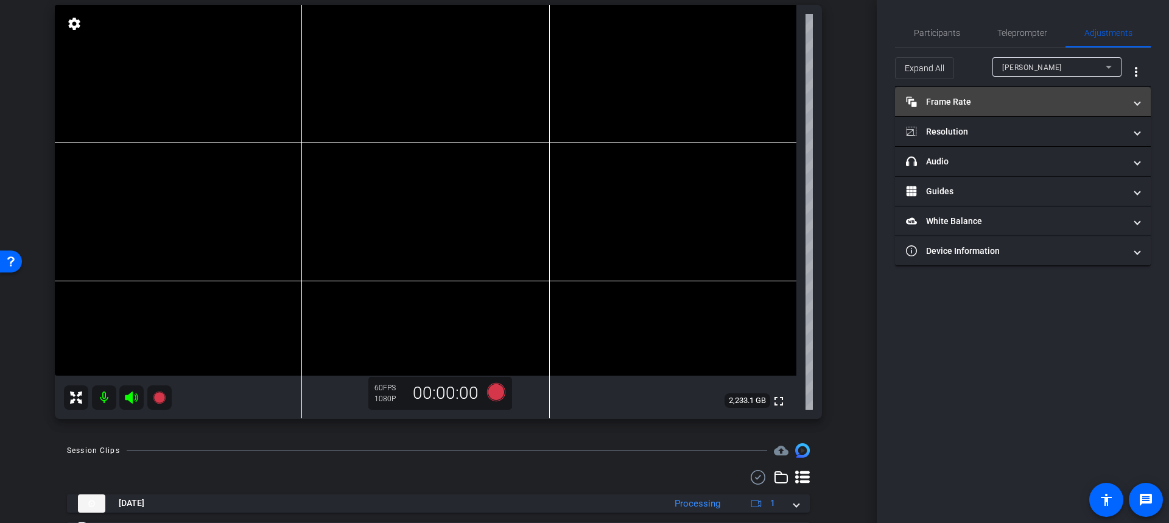
click at [993, 100] on mat-panel-title "Frame Rate Frame Rate" at bounding box center [1015, 102] width 219 height 13
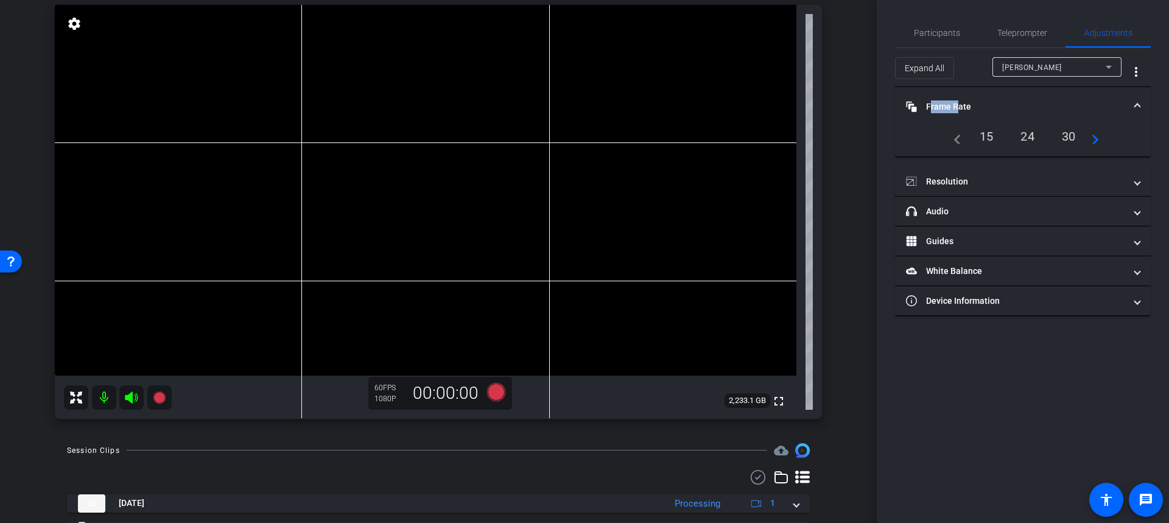
click at [993, 100] on mat-panel-title "Frame Rate Frame Rate" at bounding box center [1015, 106] width 219 height 13
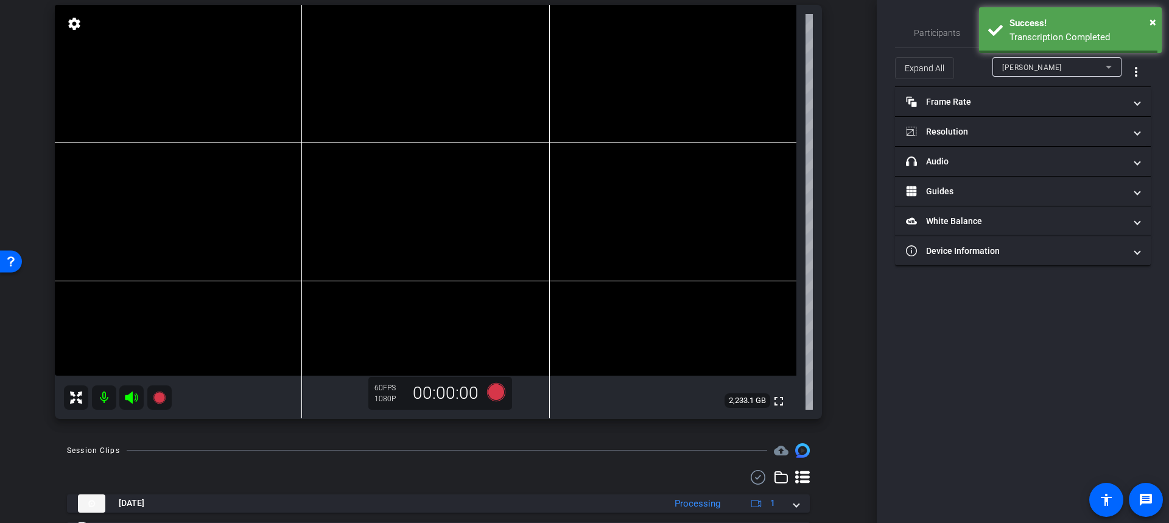
click at [914, 14] on div "Participants Teleprompter Adjustments [PERSON_NAME] Director Everyone 0 Mark al…" at bounding box center [1023, 261] width 292 height 523
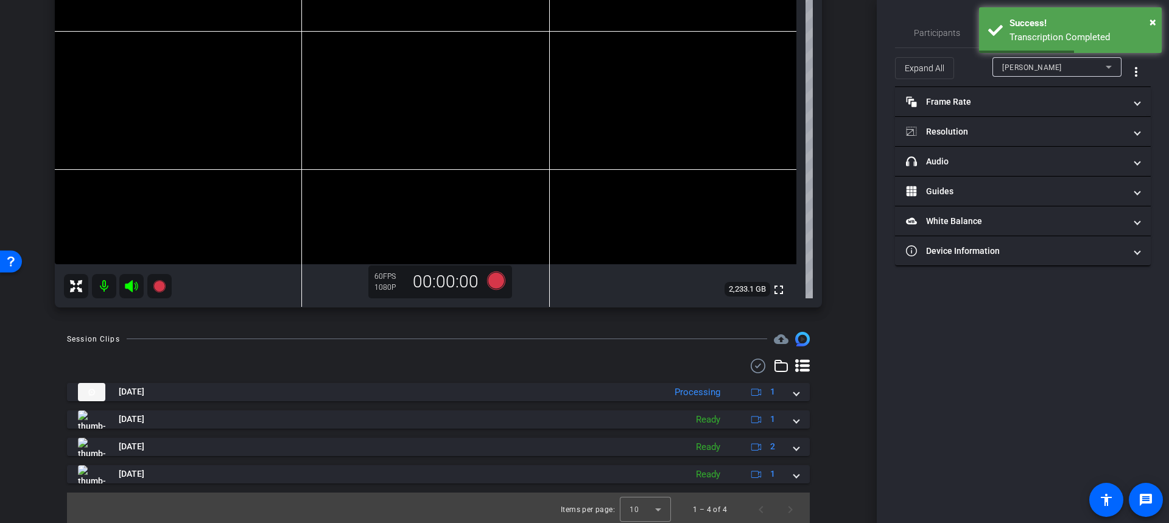
scroll to position [237, 0]
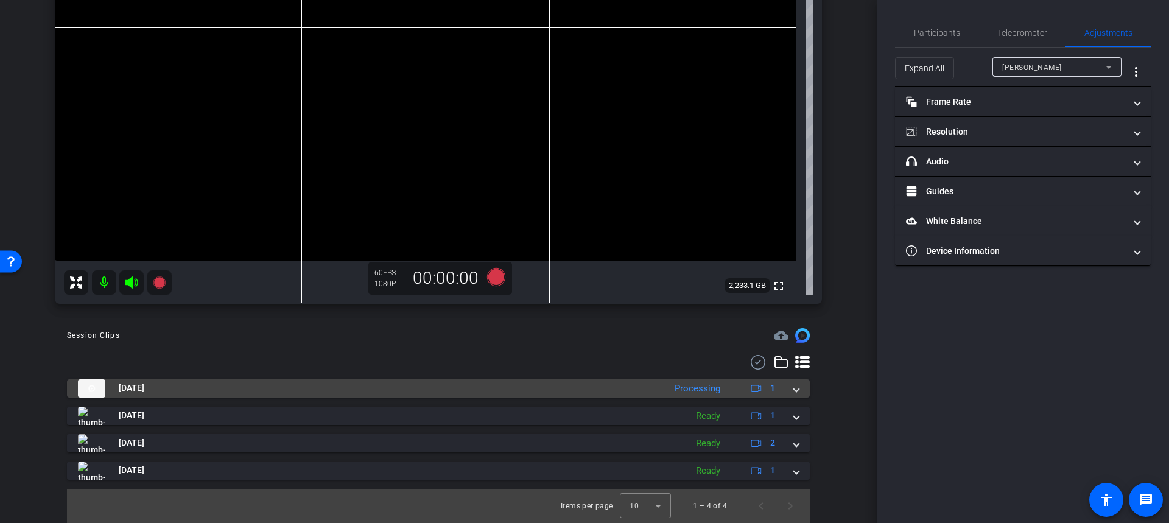
click at [794, 389] on mat-expansion-panel-header "[DATE] Processing 1" at bounding box center [438, 388] width 743 height 18
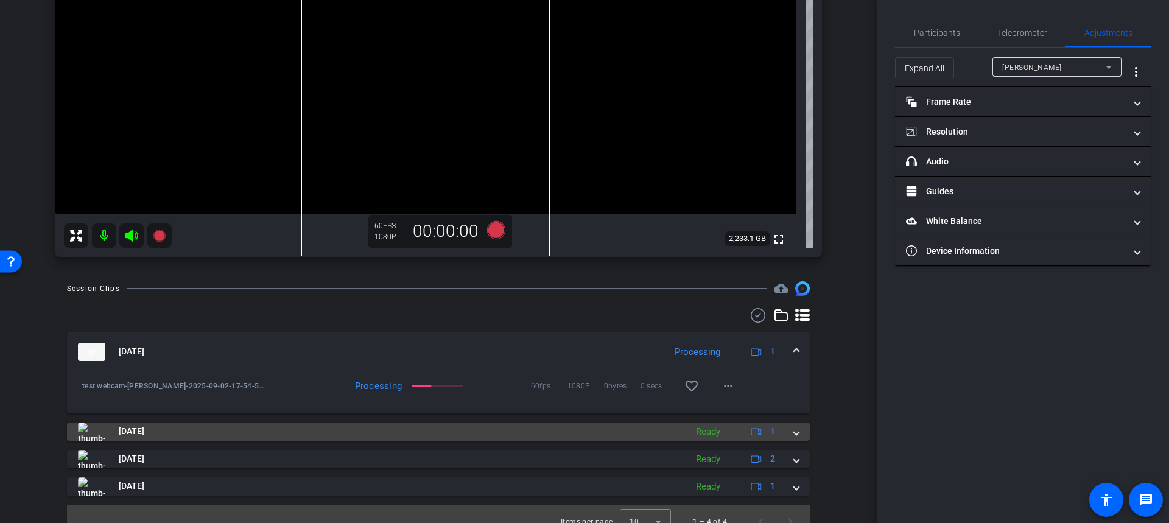
scroll to position [300, 0]
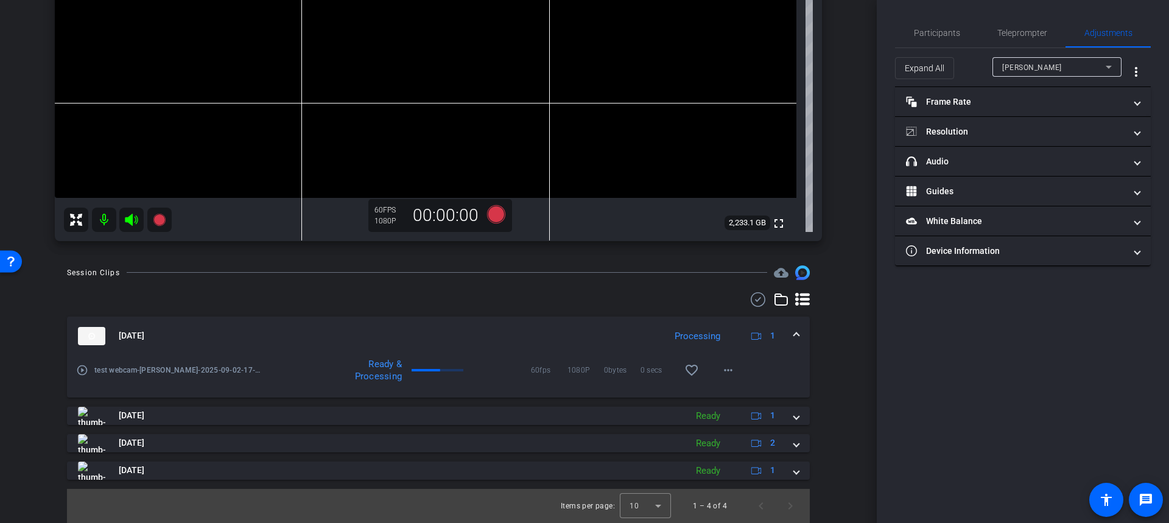
click at [681, 289] on div "Session Clips cloud_upload [DATE] Processing 1 play_circle_outline test webcam-…" at bounding box center [438, 395] width 816 height 258
click at [441, 371] on div at bounding box center [438, 370] width 52 height 2
click at [832, 356] on div "Session Clips cloud_upload [DATE] Processing 1 play_circle_outline test webcam-…" at bounding box center [438, 395] width 816 height 258
